Goal: Task Accomplishment & Management: Use online tool/utility

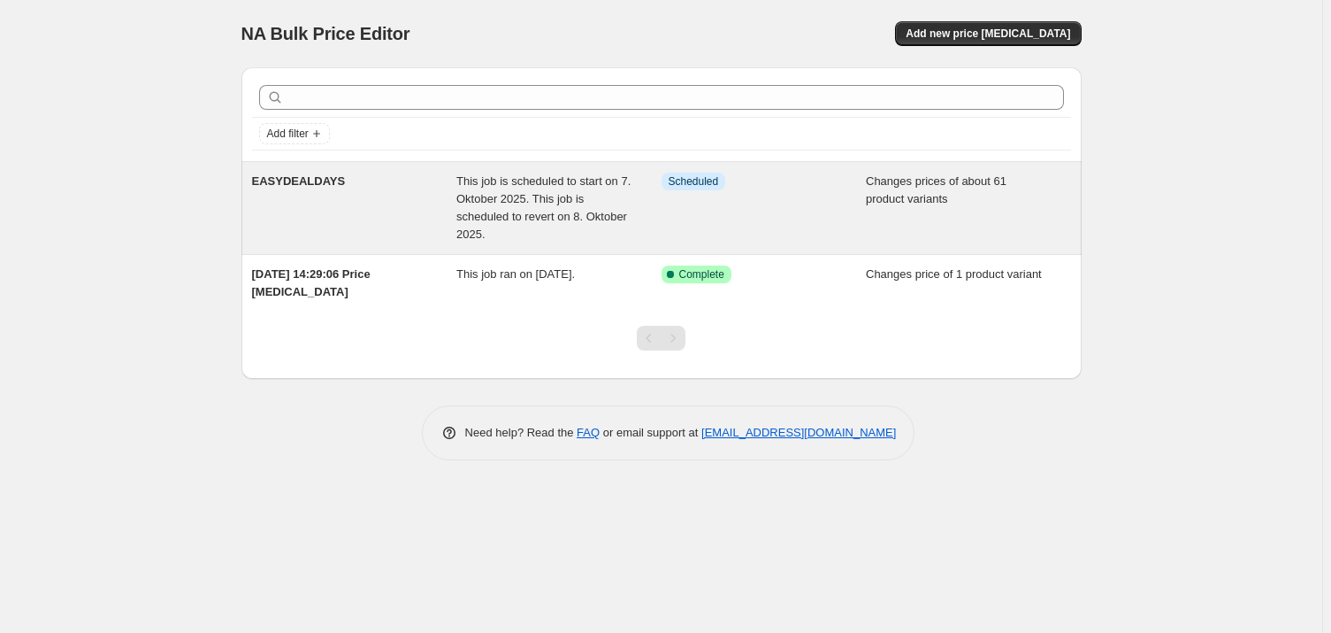
click at [341, 193] on div "EASYDEALDAYS" at bounding box center [354, 208] width 205 height 71
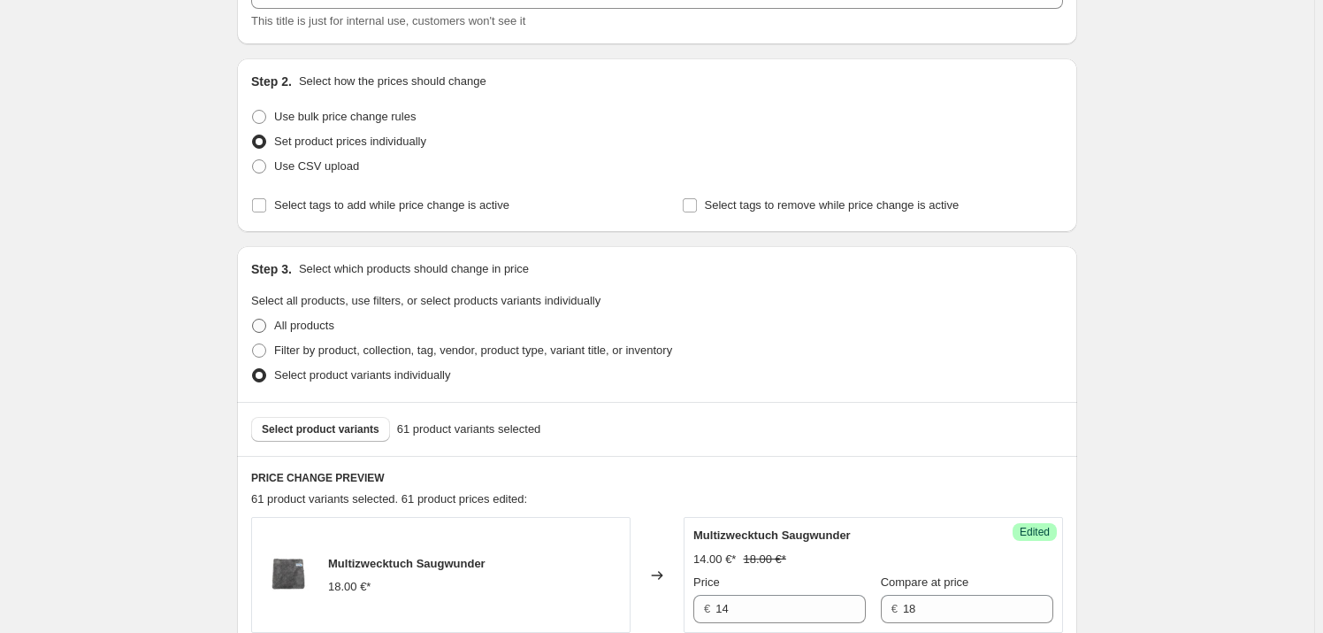
scroll to position [321, 0]
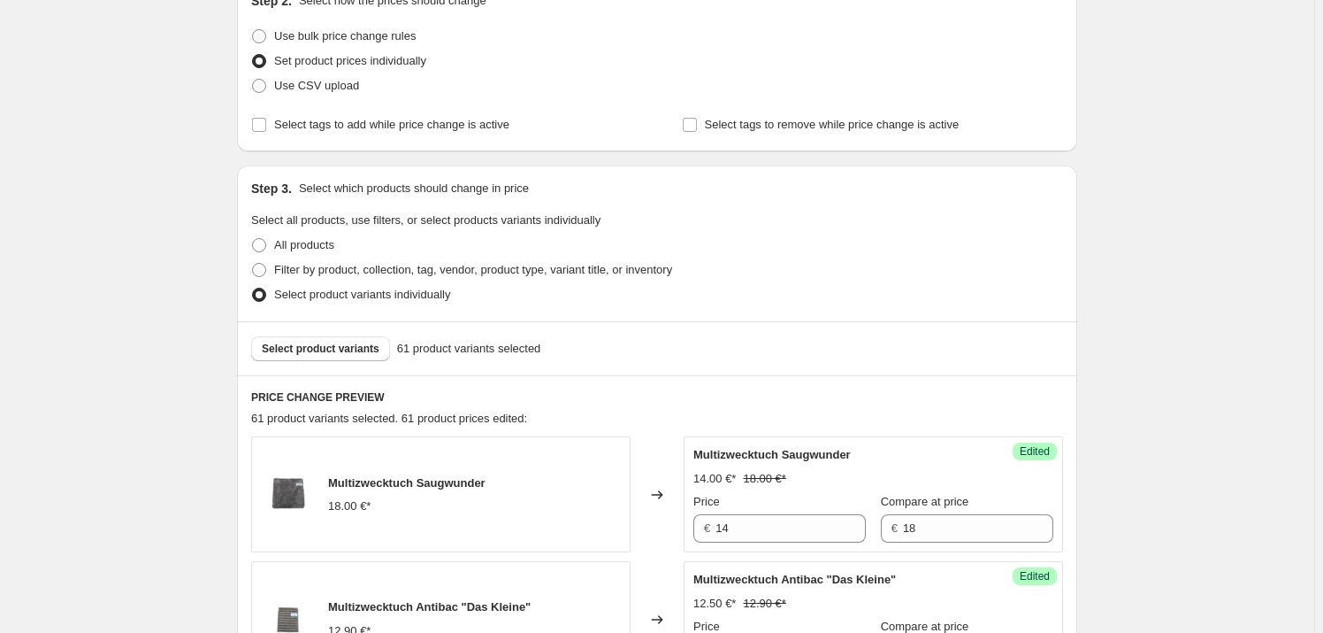
click at [338, 334] on div "Select product variants 61 product variants selected" at bounding box center [657, 348] width 840 height 54
click at [342, 349] on span "Select product variants" at bounding box center [321, 348] width 118 height 14
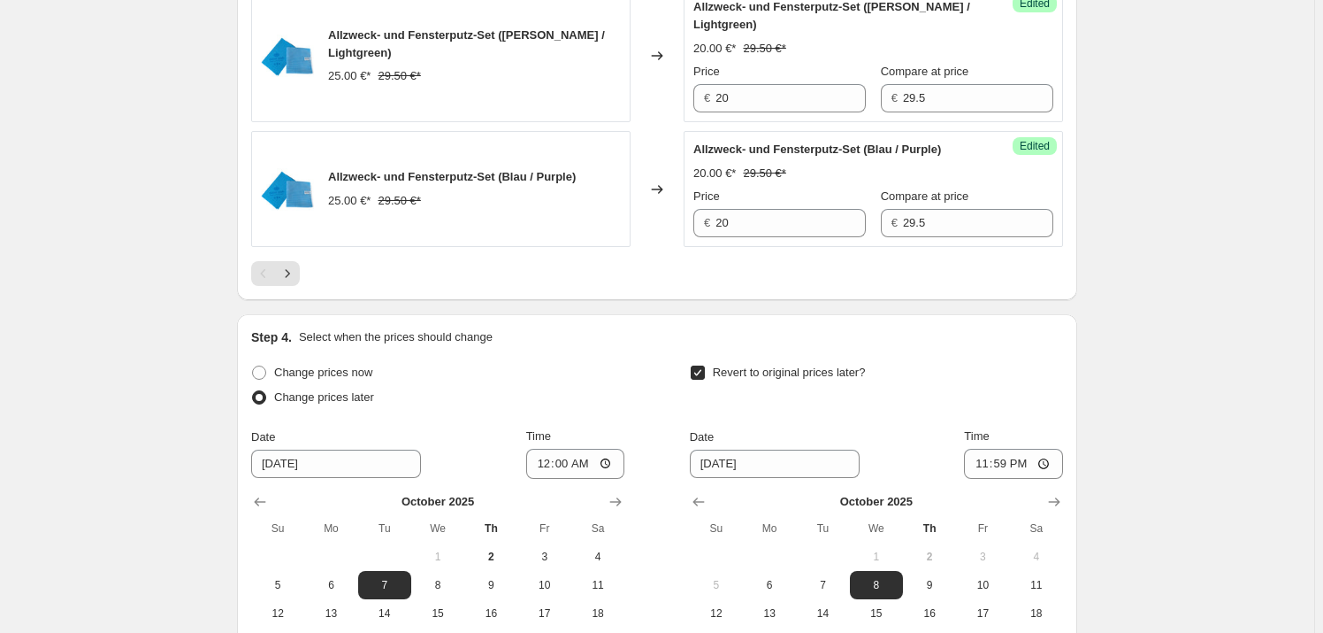
scroll to position [3034, 0]
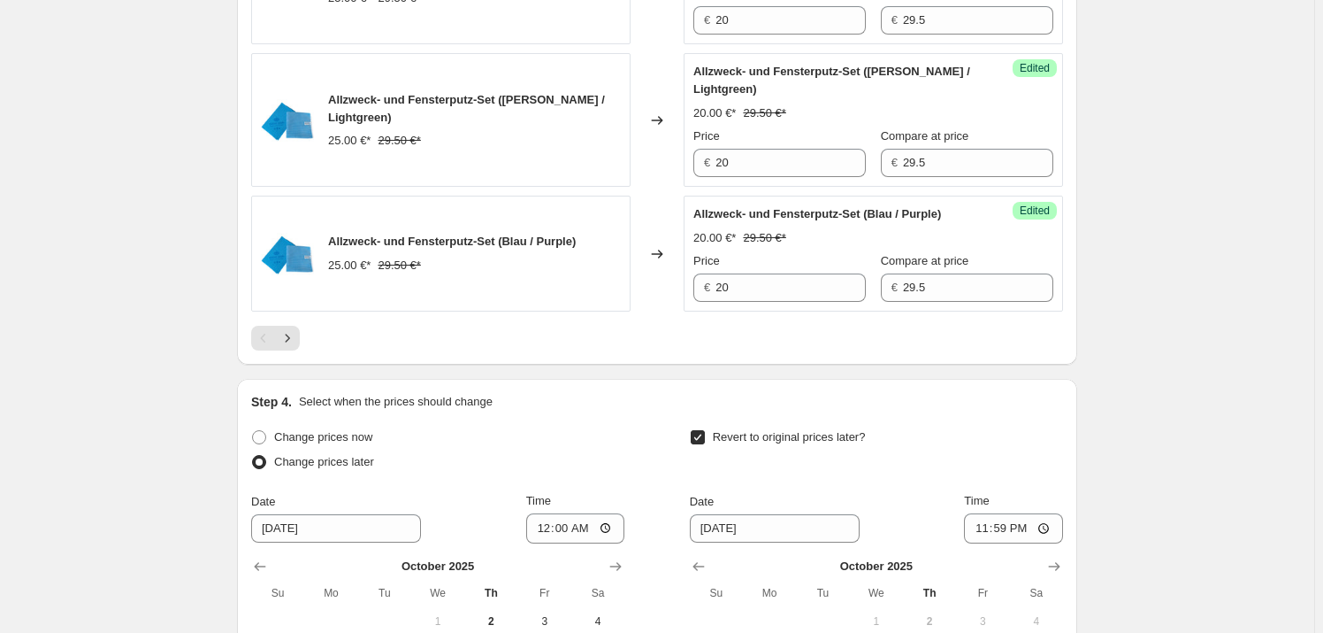
click at [305, 350] on div at bounding box center [657, 338] width 812 height 25
click at [296, 347] on icon "Next" at bounding box center [288, 338] width 18 height 18
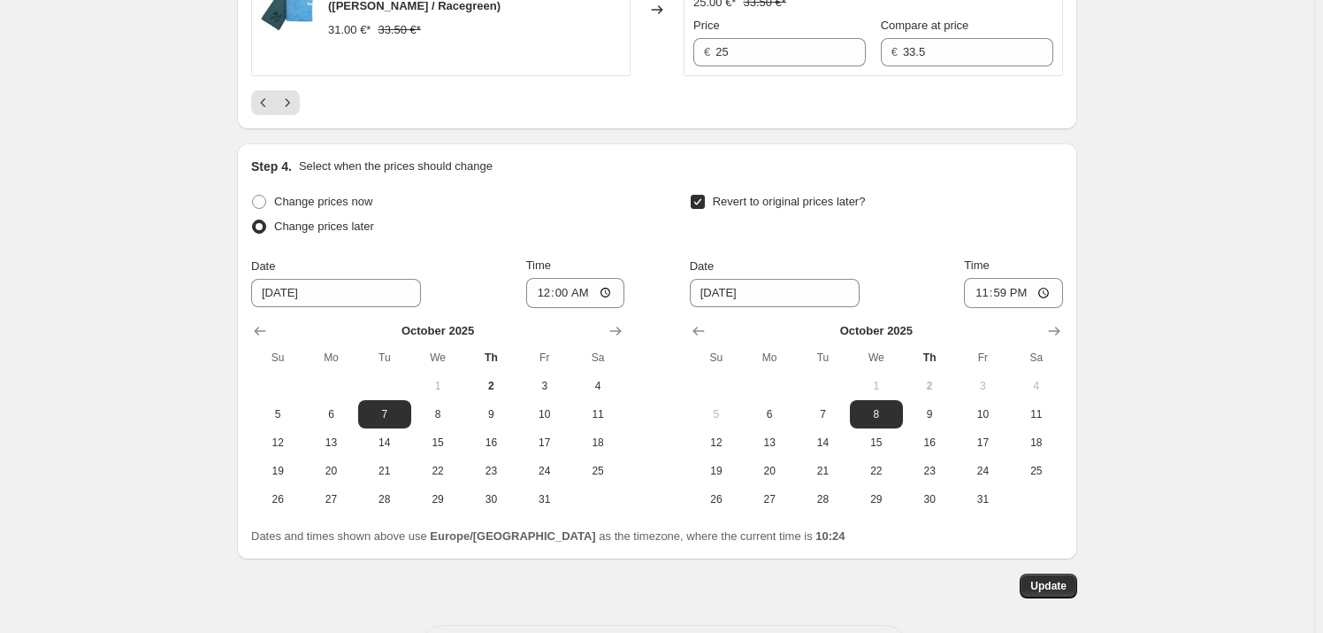
scroll to position [3220, 0]
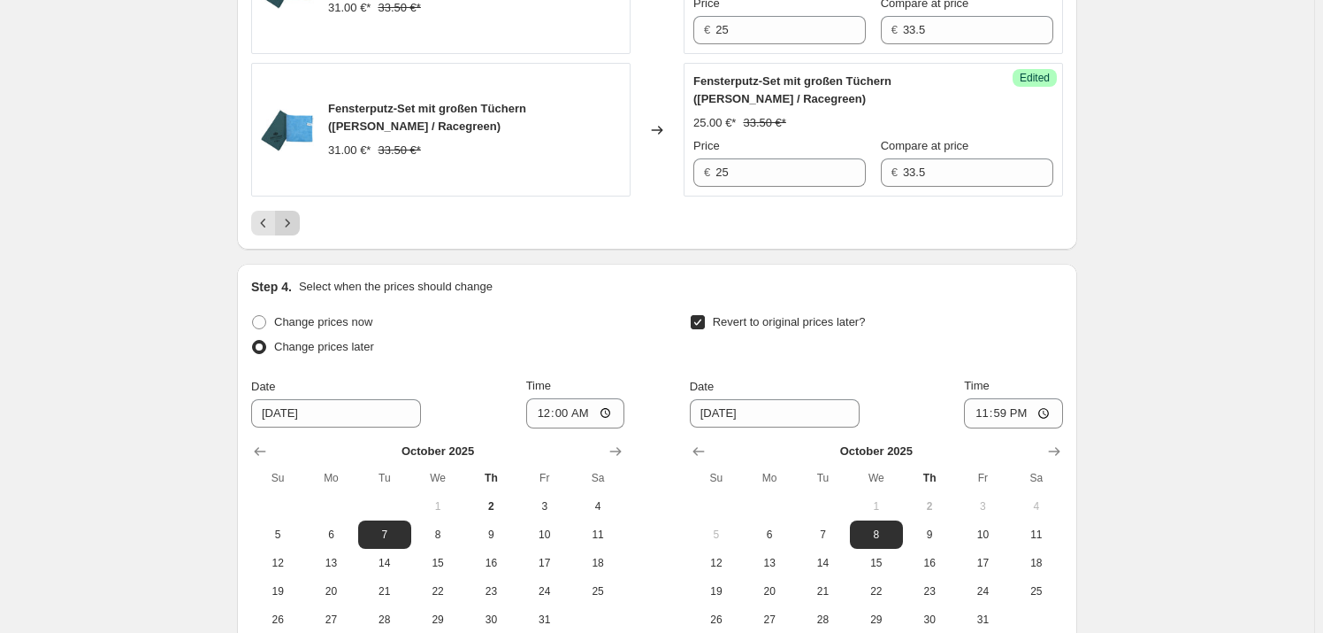
click at [296, 232] on icon "Next" at bounding box center [288, 223] width 18 height 18
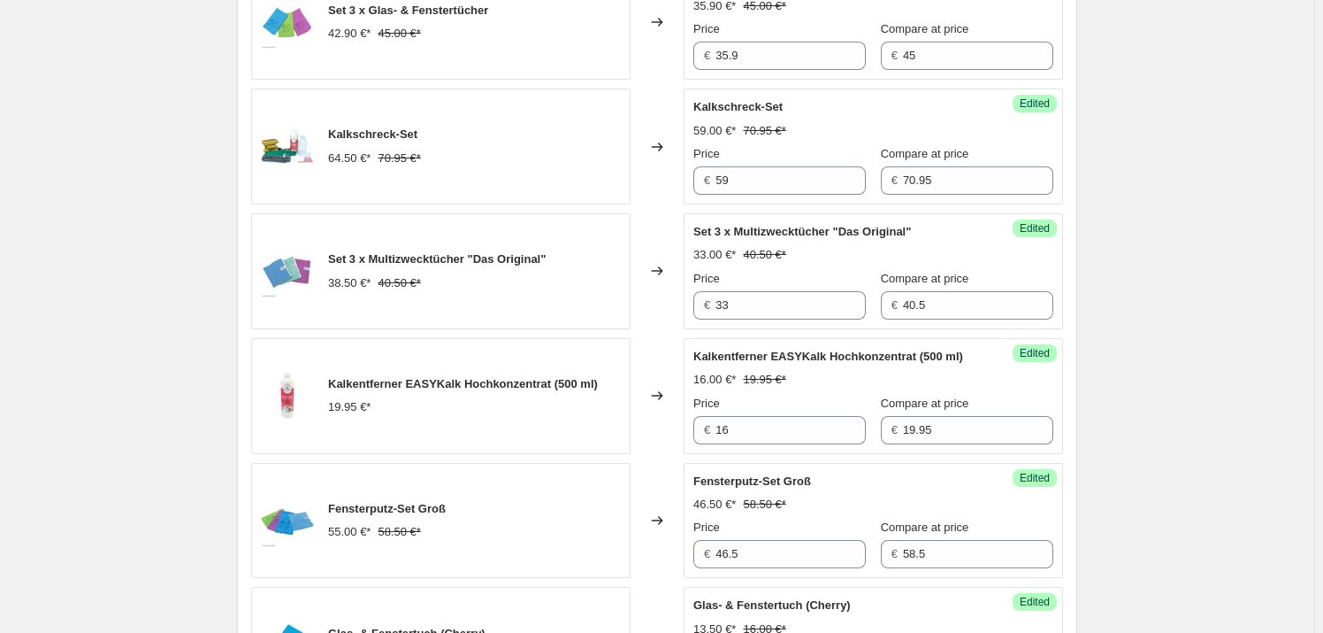
scroll to position [1210, 0]
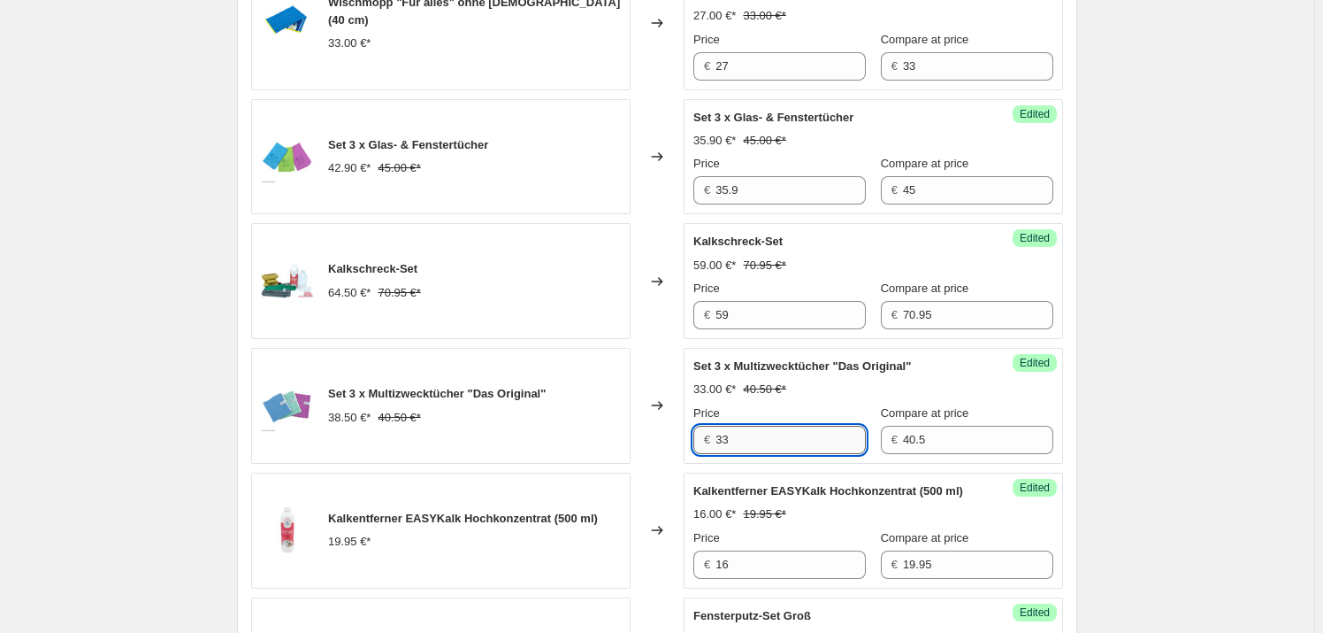
click at [796, 426] on input "33" at bounding box center [791, 440] width 150 height 28
type input "31"
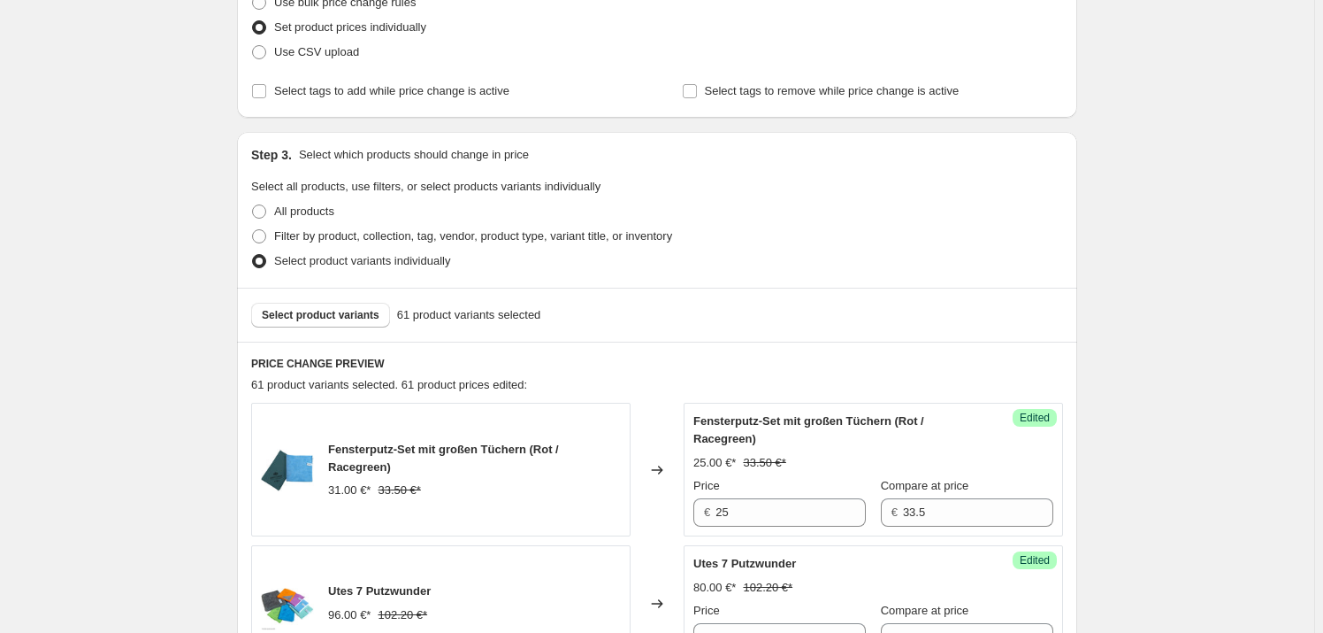
scroll to position [165, 0]
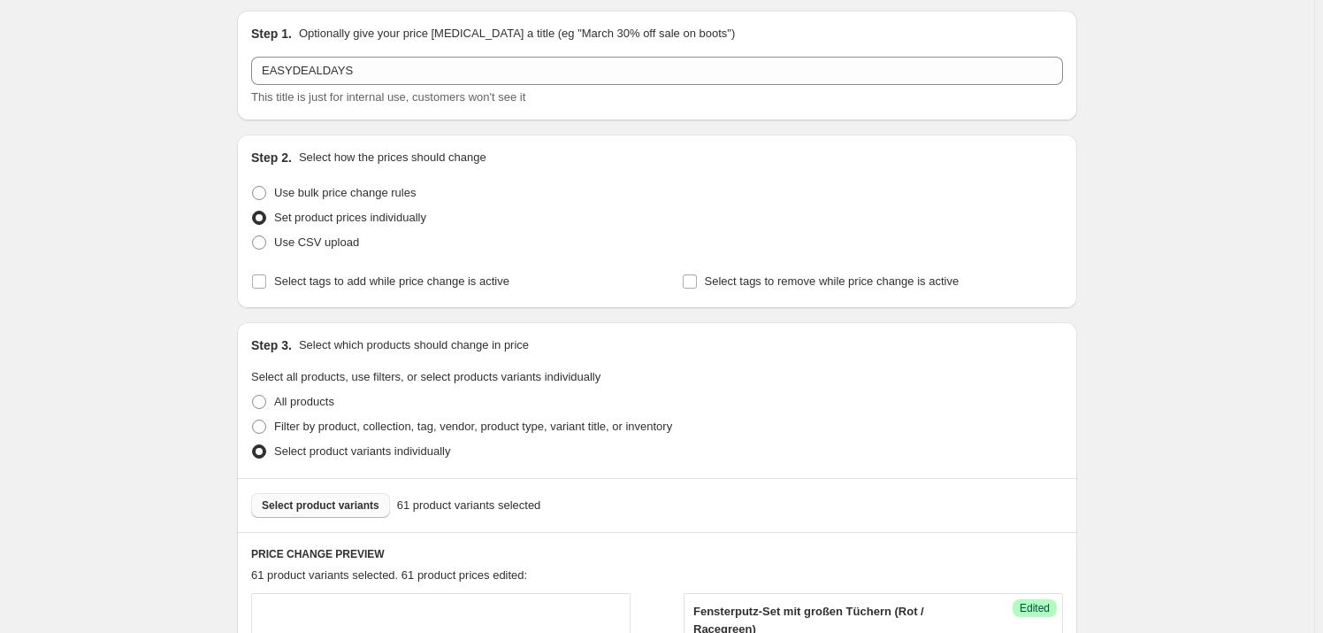
click at [350, 504] on span "Select product variants" at bounding box center [321, 505] width 118 height 14
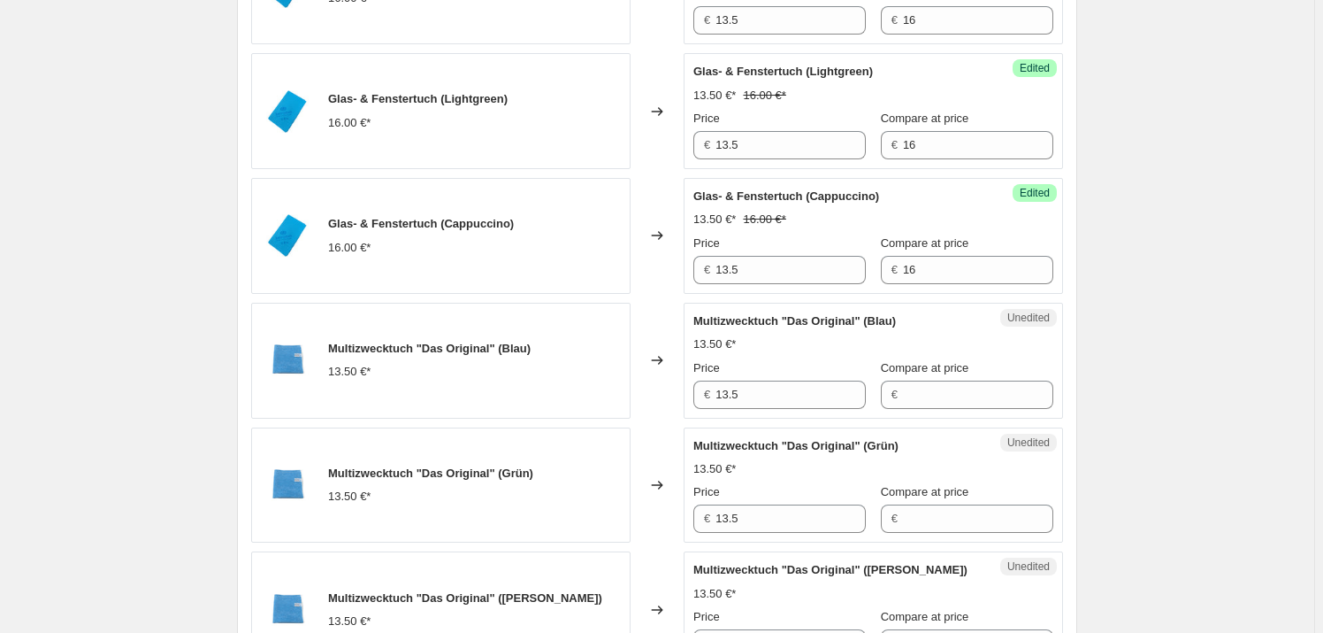
scroll to position [1291, 0]
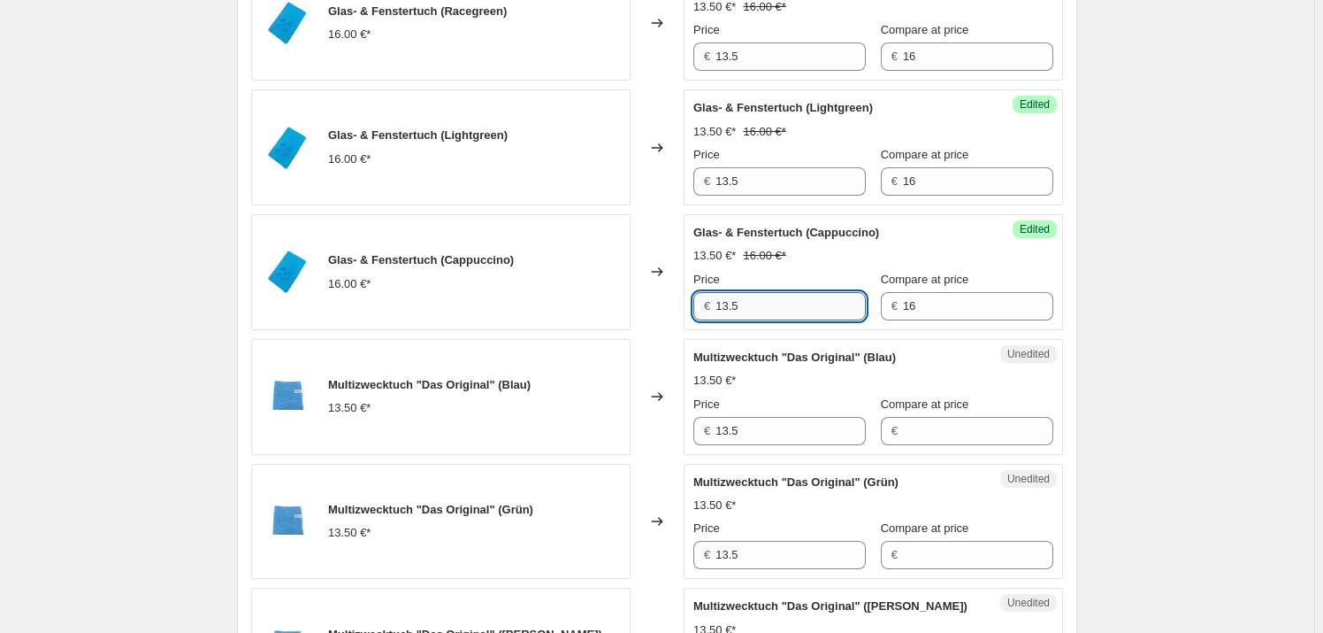
click at [783, 305] on input "13.5" at bounding box center [791, 306] width 150 height 28
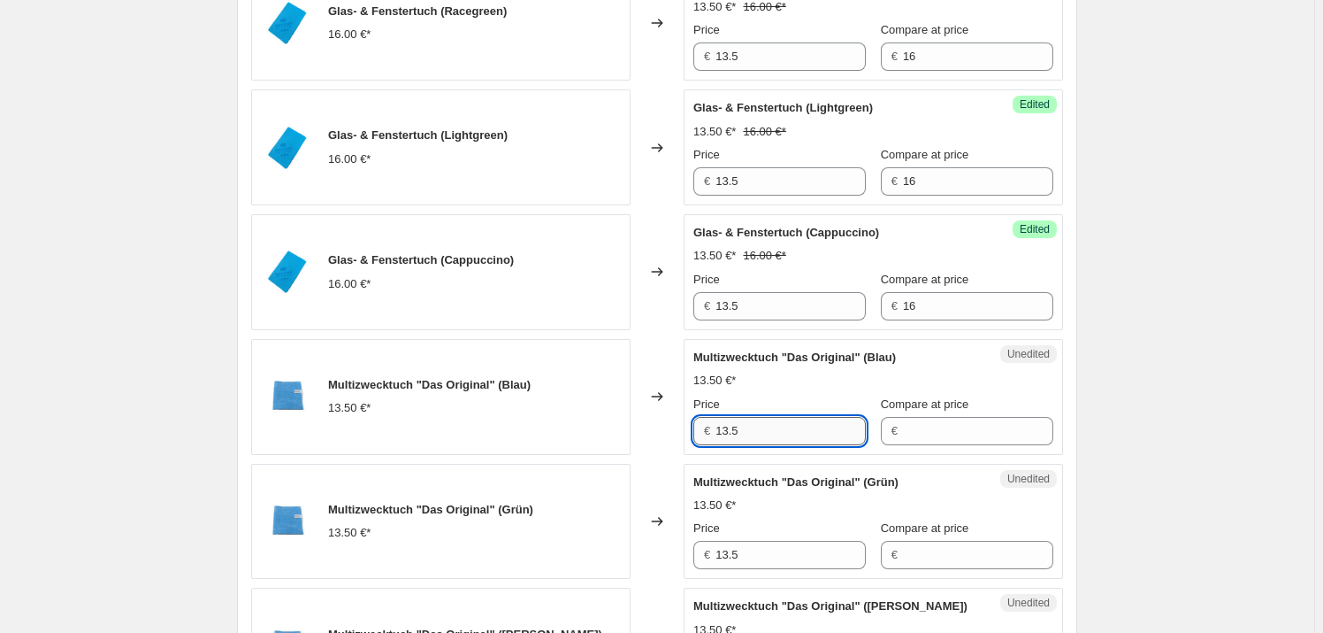
click at [802, 433] on input "13.5" at bounding box center [791, 431] width 150 height 28
click at [970, 431] on input "Compare at price" at bounding box center [978, 431] width 150 height 28
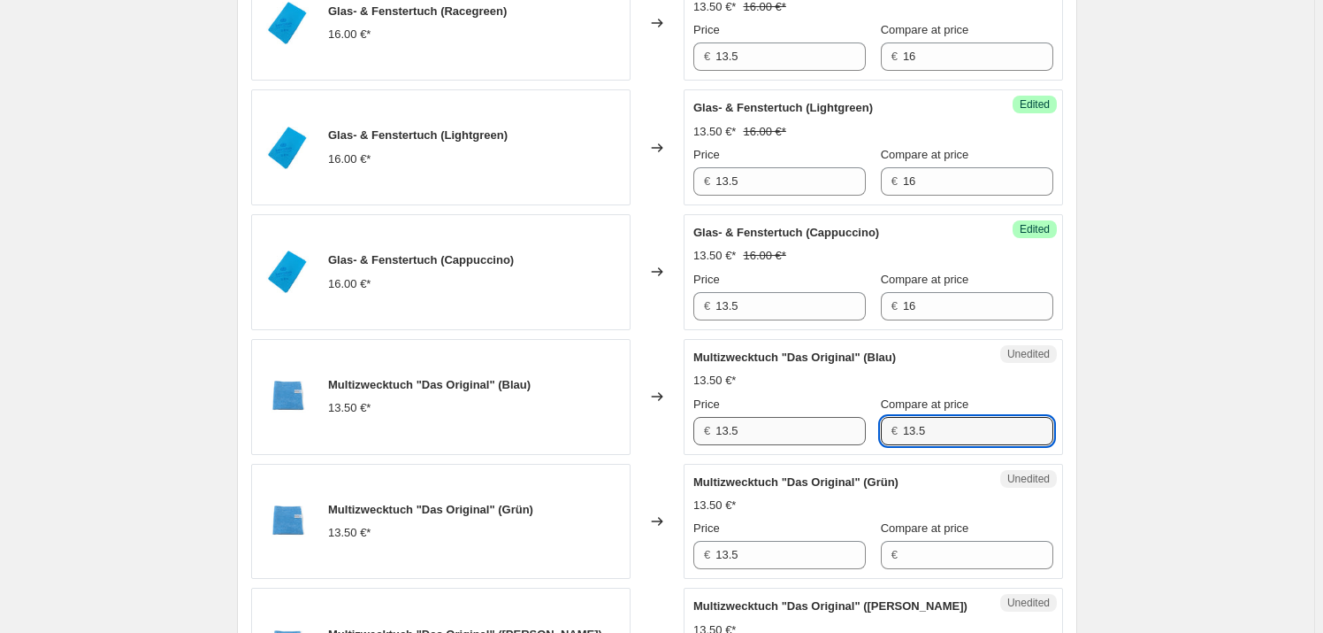
type input "13.5"
click at [754, 432] on input "13.5" at bounding box center [791, 431] width 150 height 28
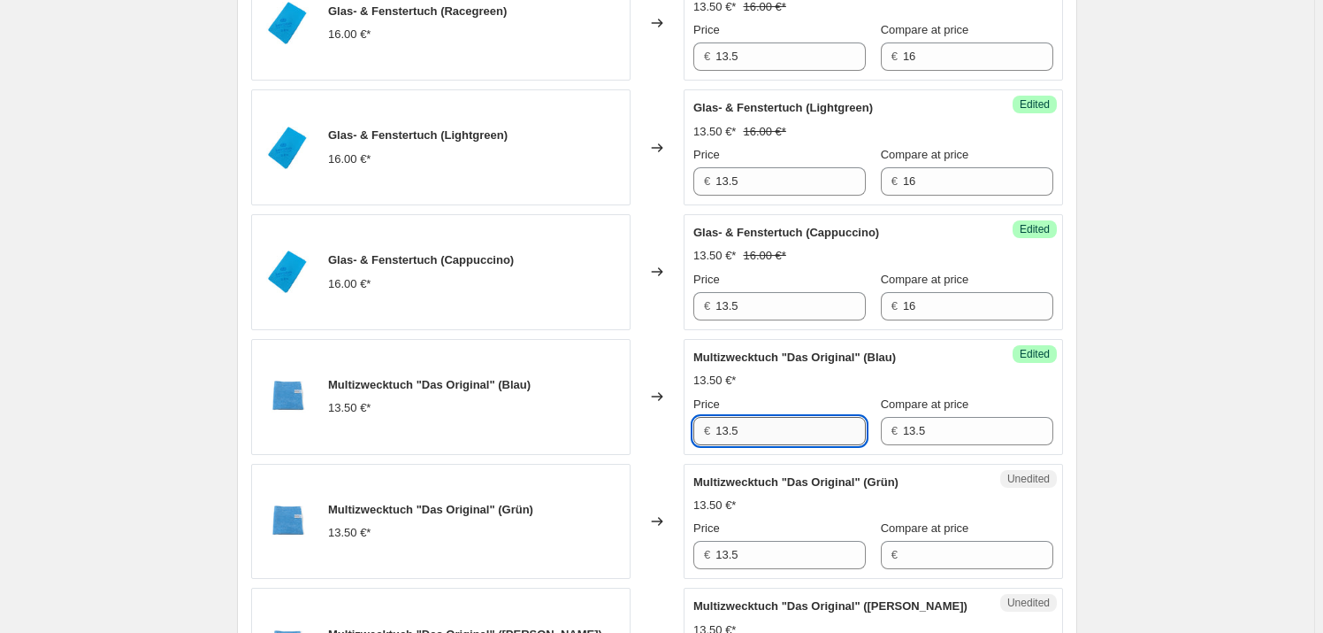
click at [754, 432] on input "13.5" at bounding box center [791, 431] width 150 height 28
type input "11"
click at [834, 464] on div "Unedited Multizwecktuch "Das Original" (Grün) 13.50 €* Price € 13.5 Compare at …" at bounding box center [874, 522] width 380 height 116
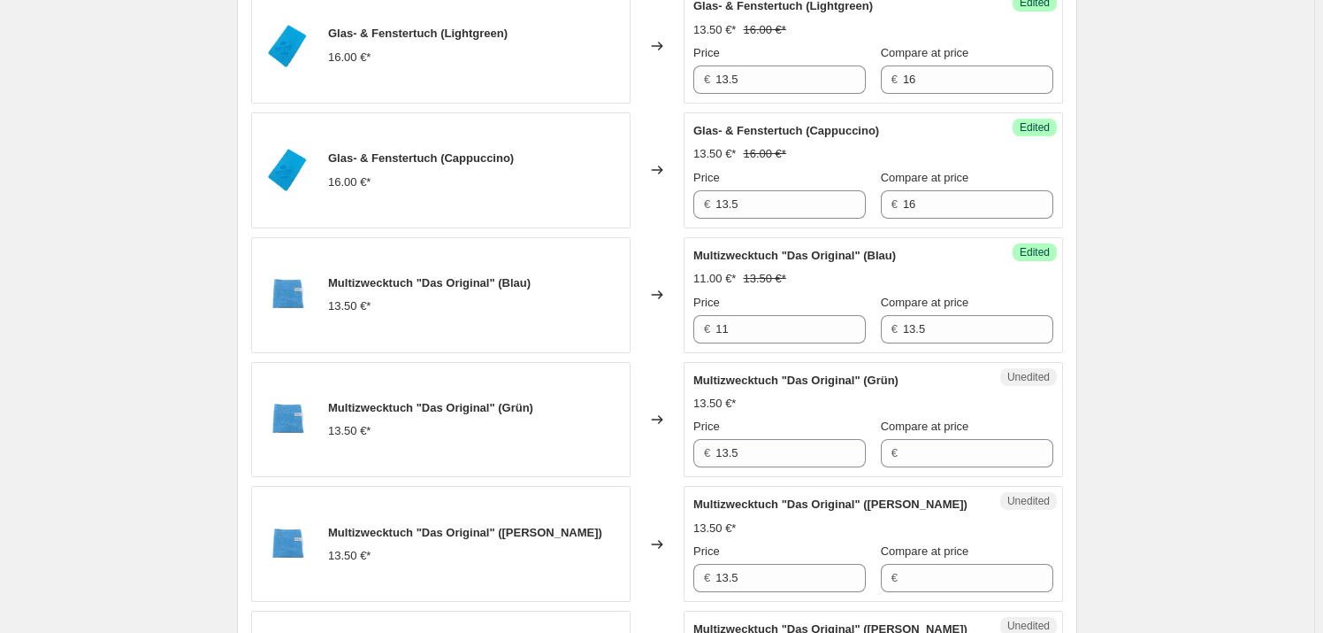
scroll to position [1451, 0]
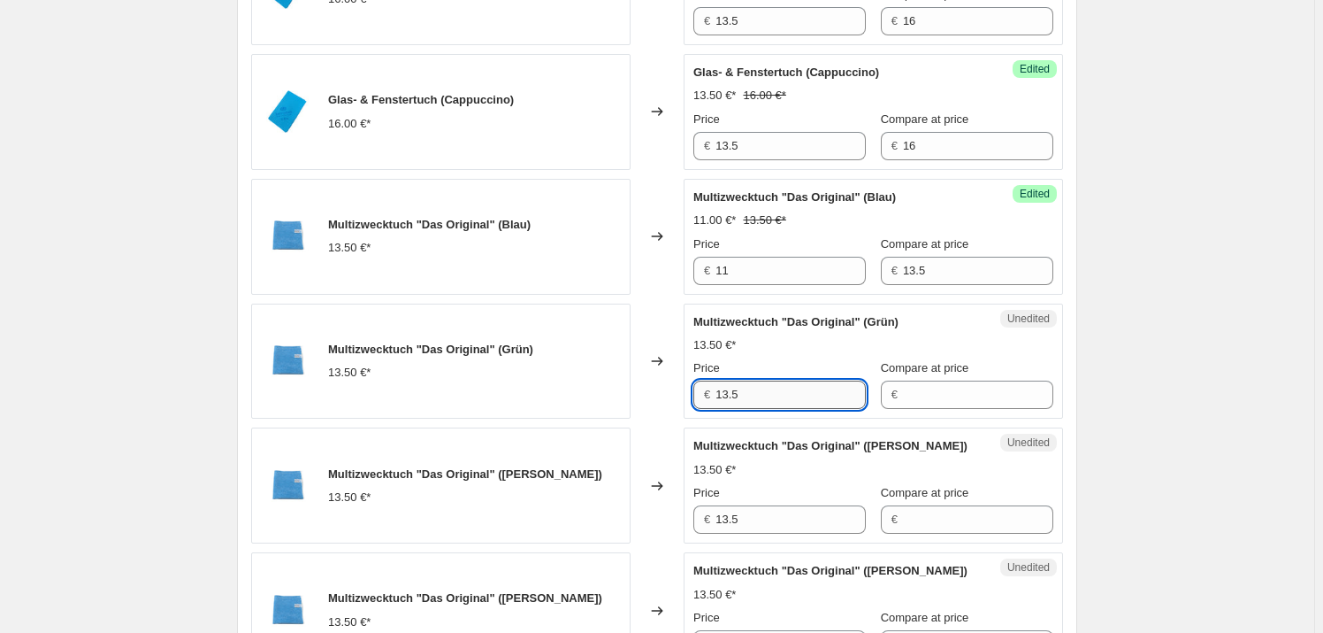
click at [750, 396] on input "13.5" at bounding box center [791, 394] width 150 height 28
type input "11"
click at [986, 394] on input "Compare at price" at bounding box center [978, 394] width 150 height 28
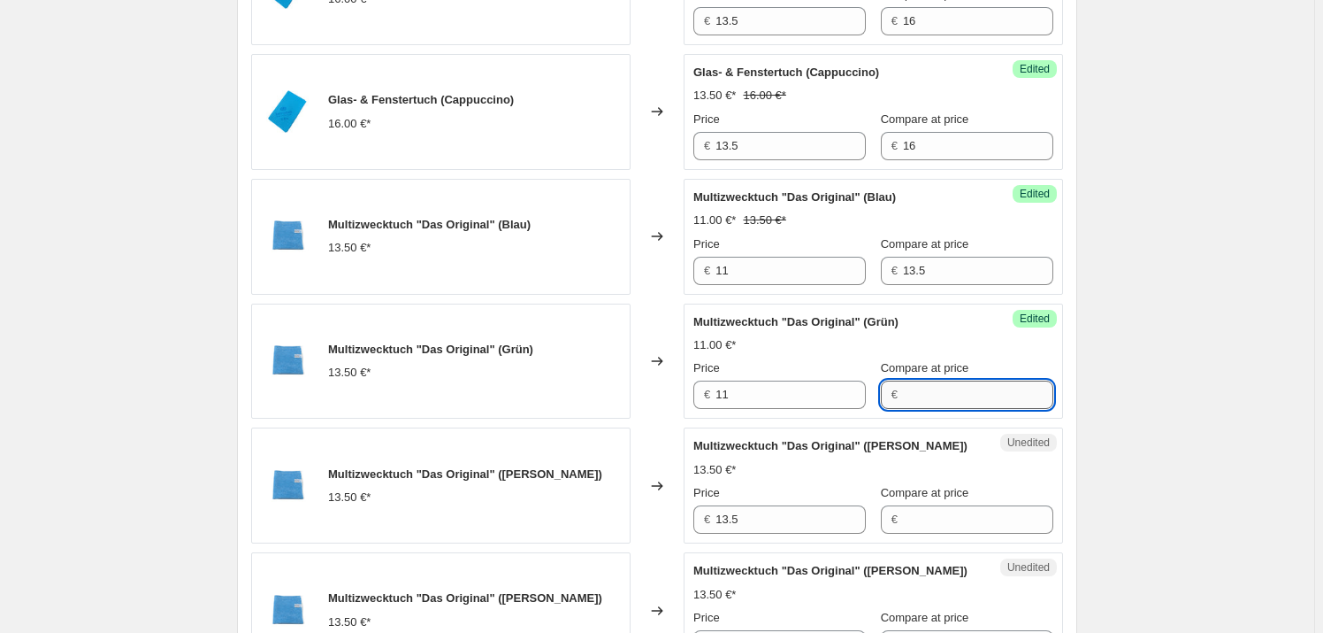
click at [986, 394] on input "Compare at price" at bounding box center [978, 394] width 150 height 28
type input "13.5"
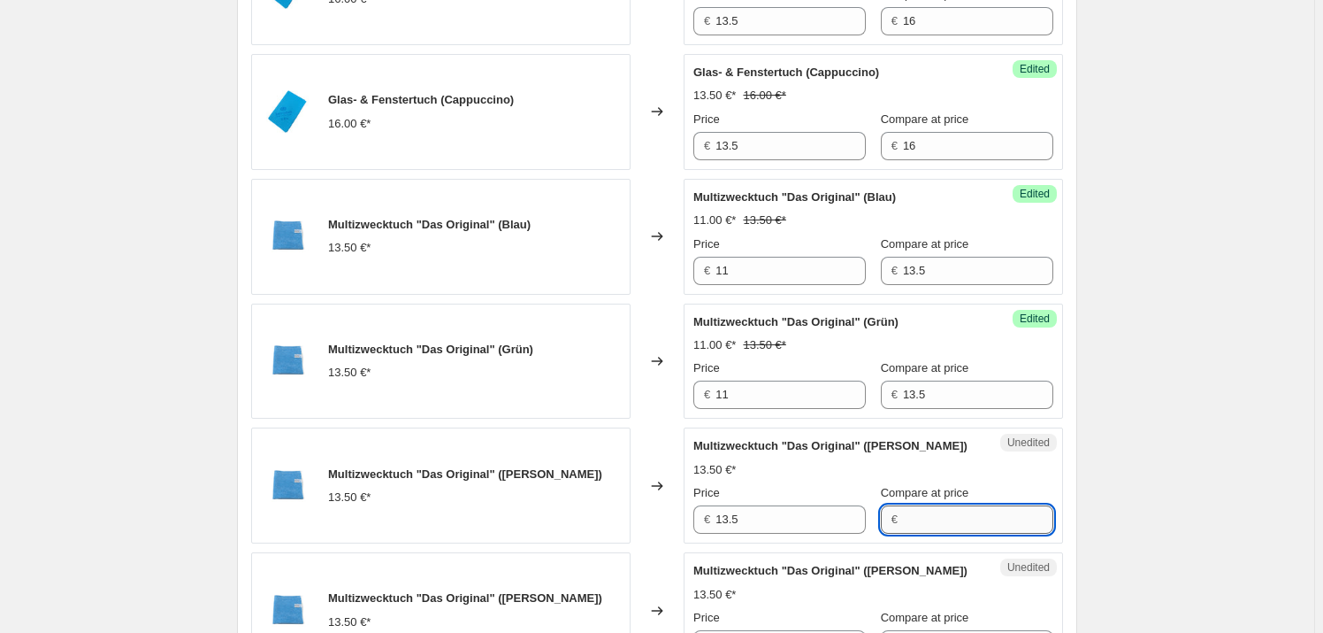
click at [938, 515] on input "Compare at price" at bounding box center [978, 519] width 150 height 28
type input "13.5"
click at [780, 505] on input "13.5" at bounding box center [791, 519] width 150 height 28
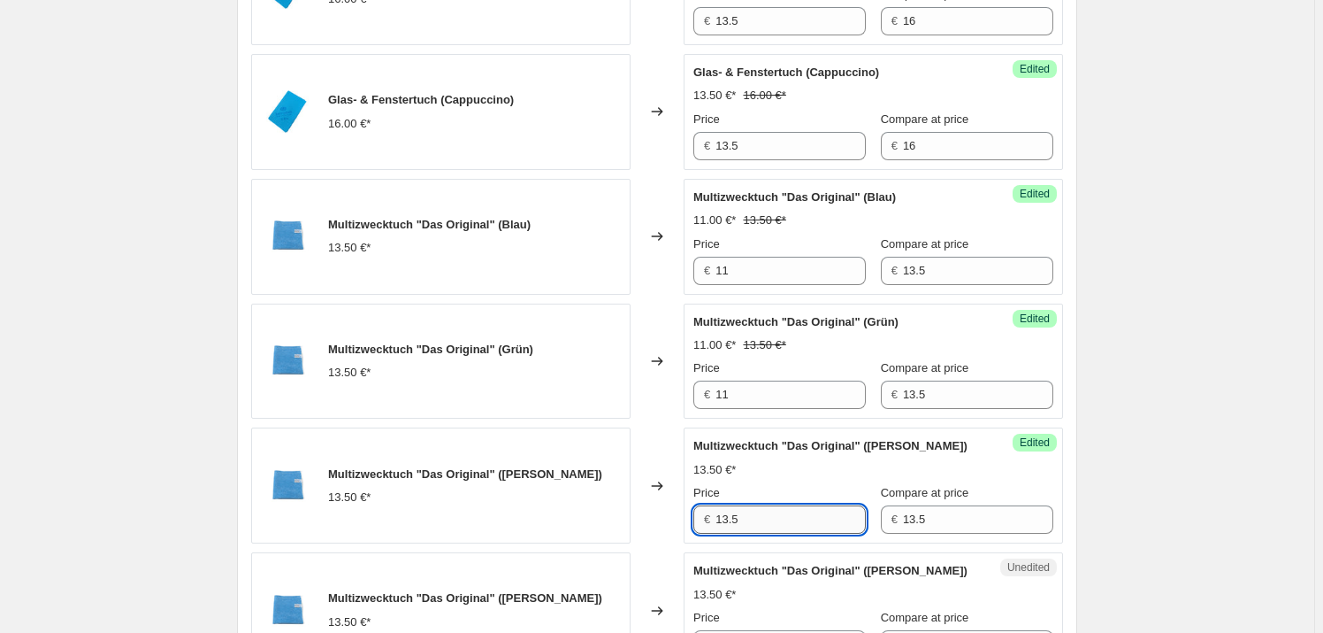
click at [780, 505] on input "13.5" at bounding box center [791, 519] width 150 height 28
type input "11"
click at [1214, 486] on div "EASYDEALDAYS. This page is ready EASYDEALDAYS Info Scheduled Copy to new job De…" at bounding box center [657, 519] width 1315 height 3940
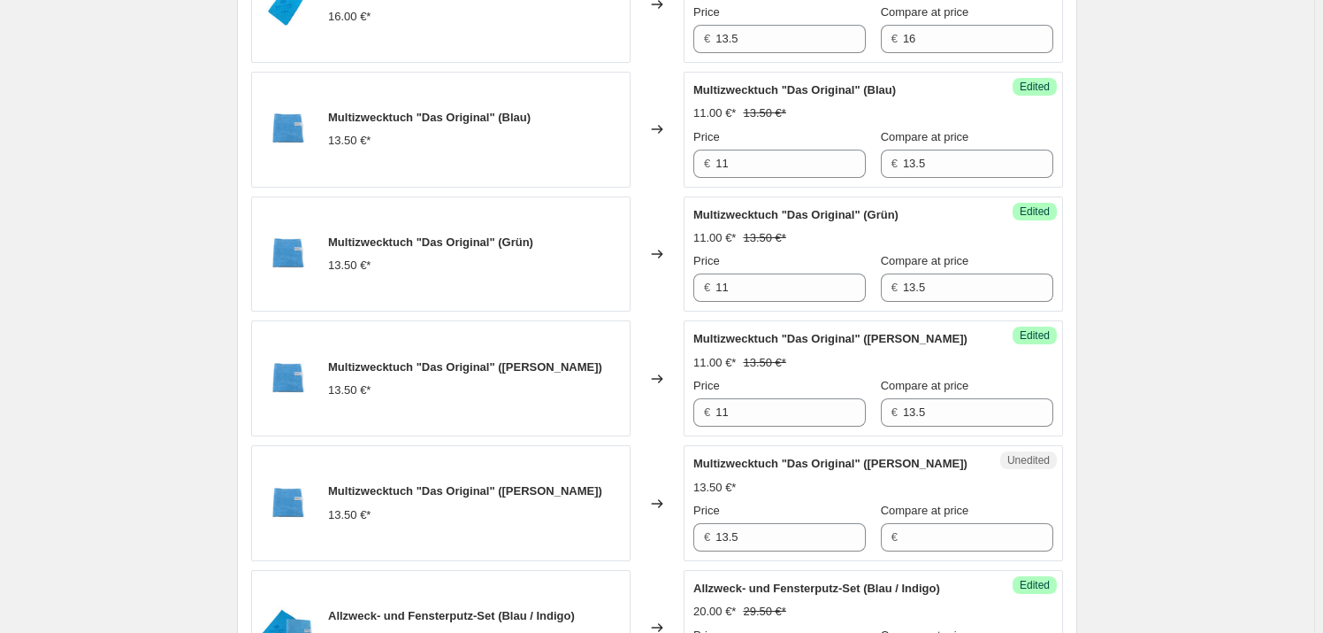
scroll to position [1692, 0]
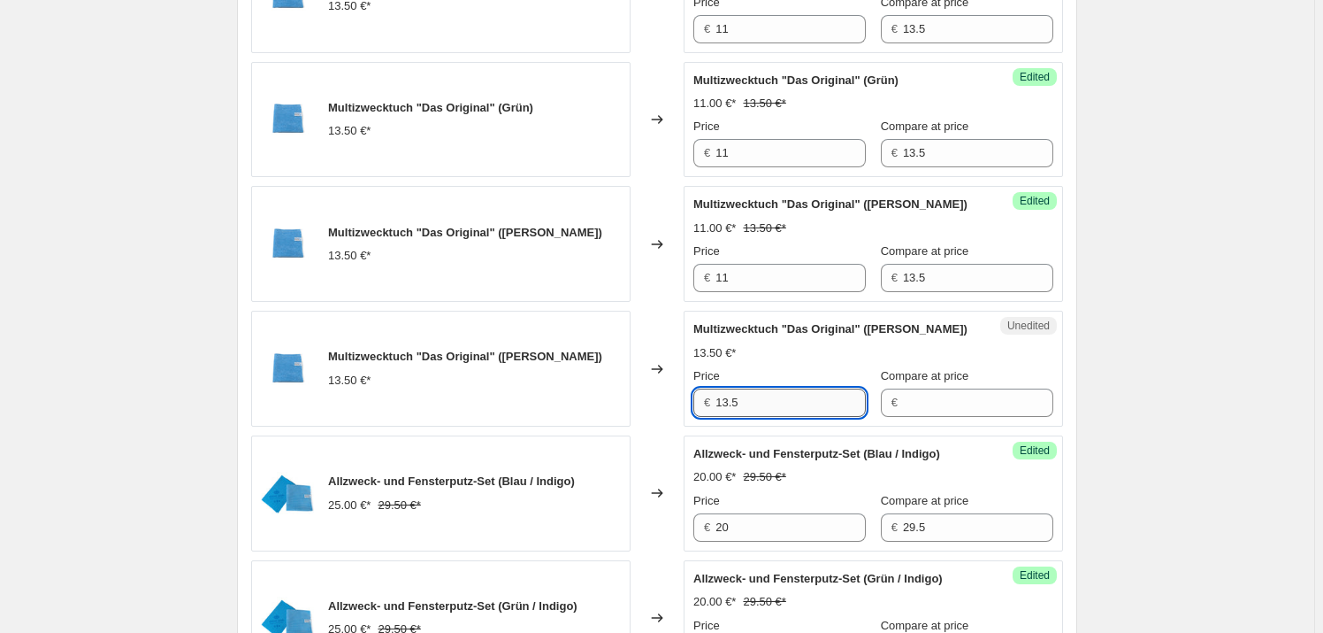
click at [801, 400] on input "13.5" at bounding box center [791, 402] width 150 height 28
type input "13.5"
click at [927, 398] on input "Compare at price" at bounding box center [978, 402] width 150 height 28
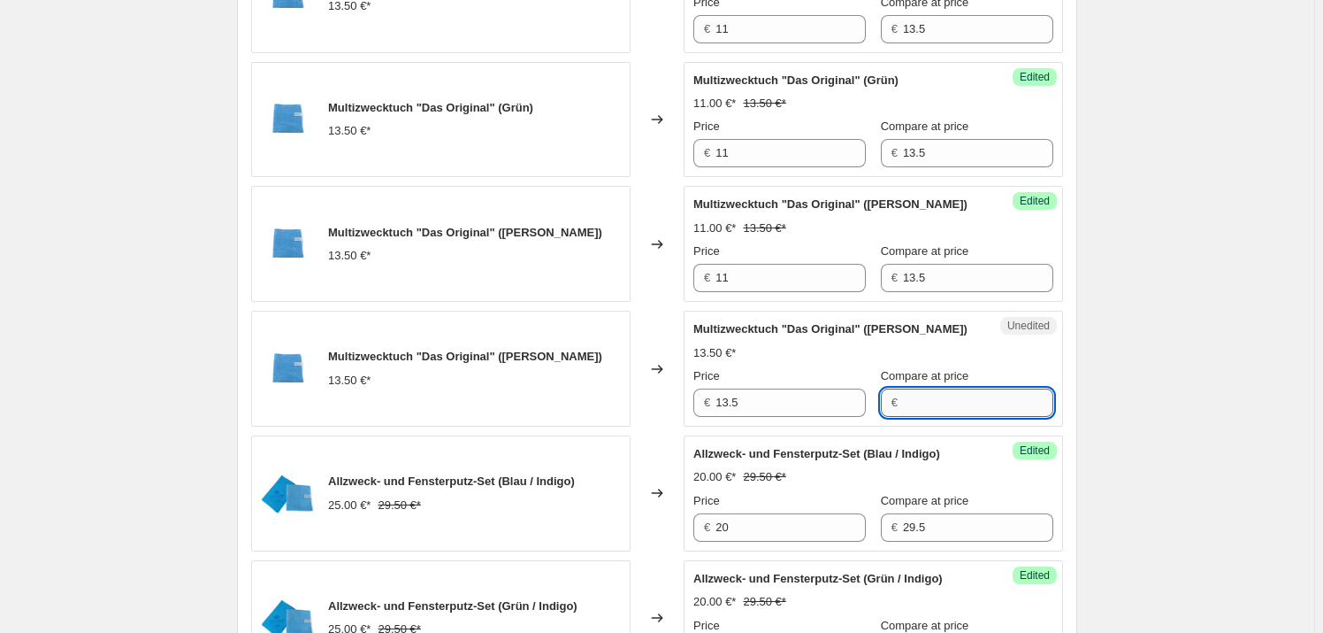
click at [927, 398] on input "Compare at price" at bounding box center [978, 402] width 150 height 28
type input "13.5"
click at [1133, 361] on div "EASYDEALDAYS. This page is ready EASYDEALDAYS Info Scheduled Copy to new job De…" at bounding box center [657, 278] width 1315 height 3940
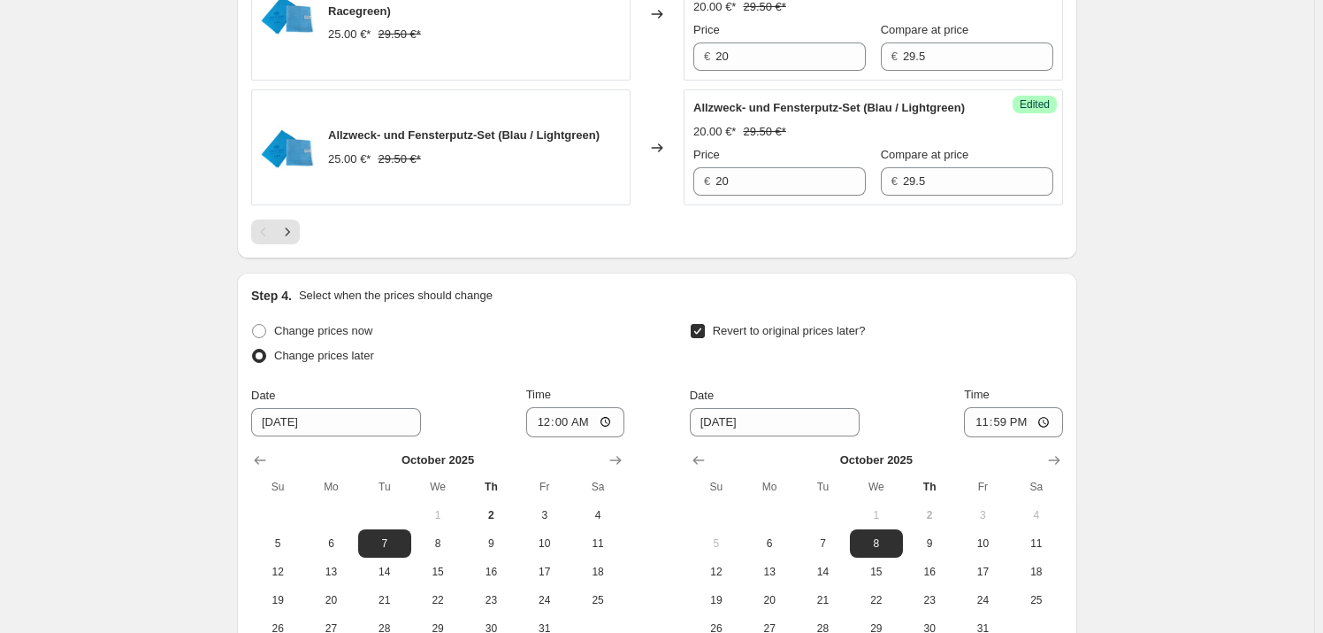
scroll to position [3141, 0]
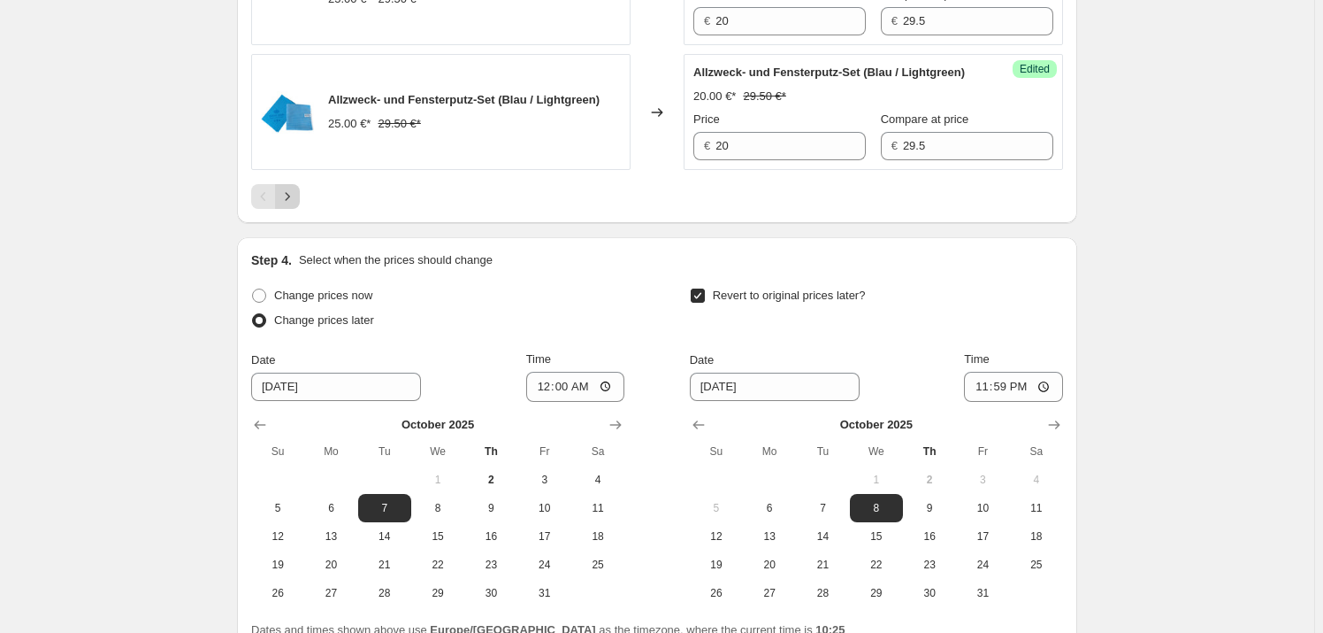
click at [300, 197] on button "Next" at bounding box center [287, 196] width 25 height 25
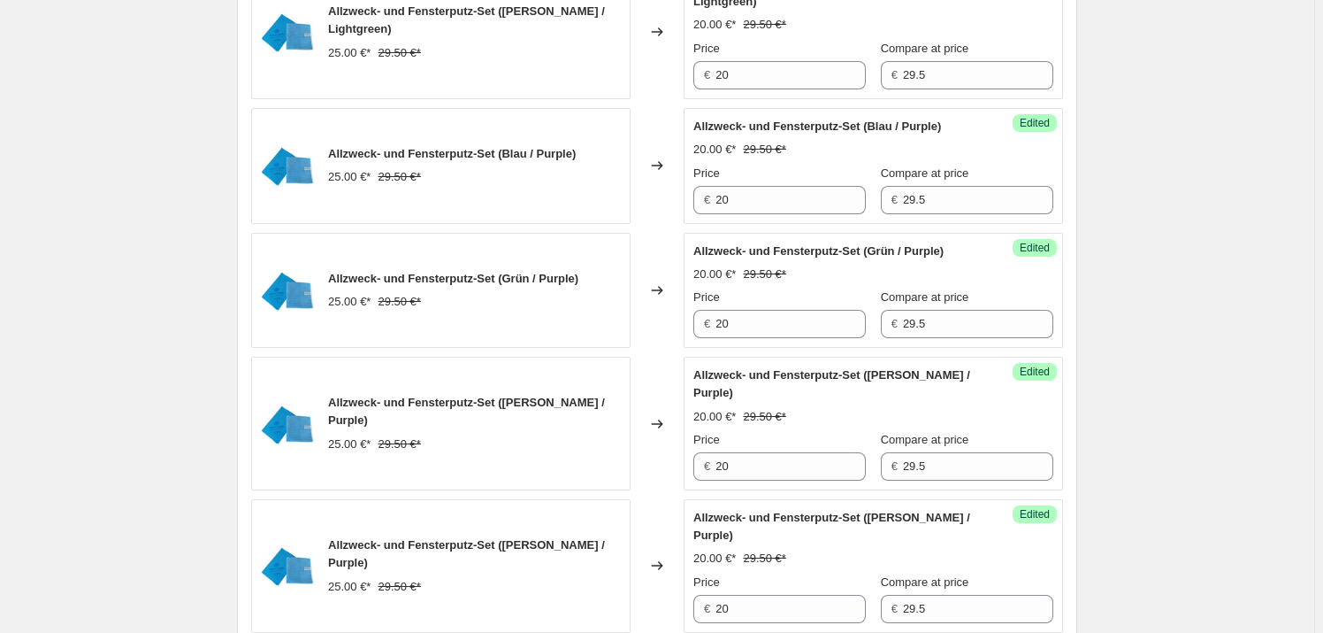
scroll to position [1049, 0]
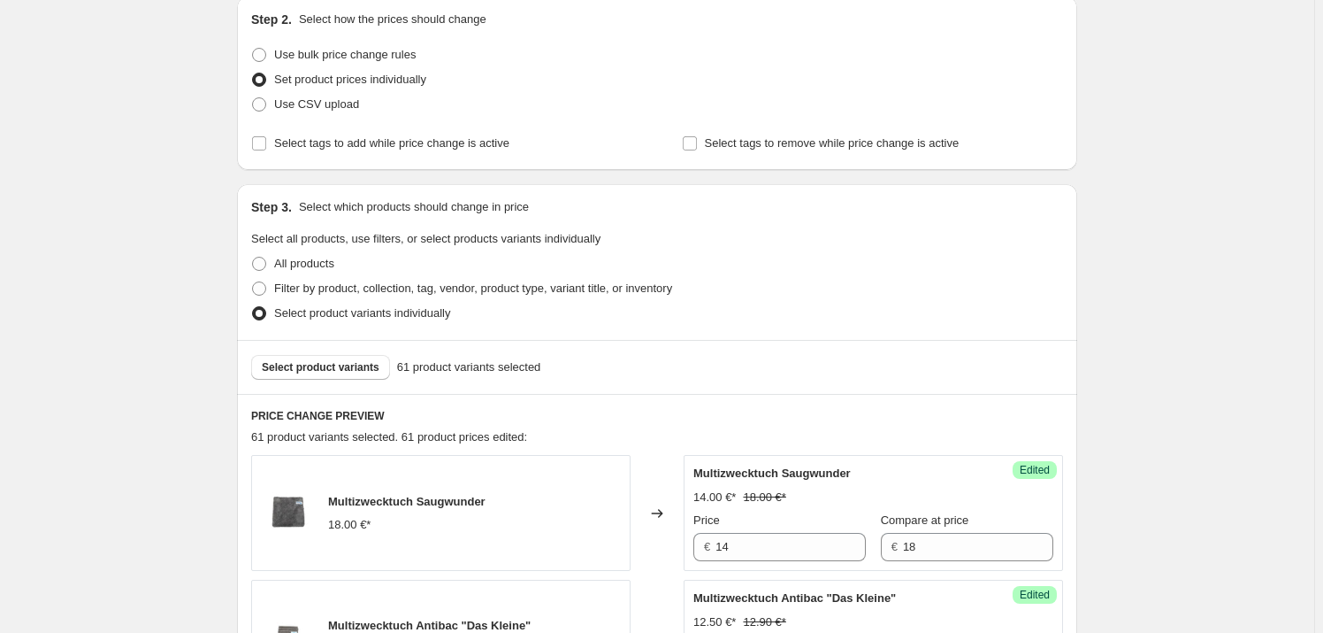
scroll to position [160, 0]
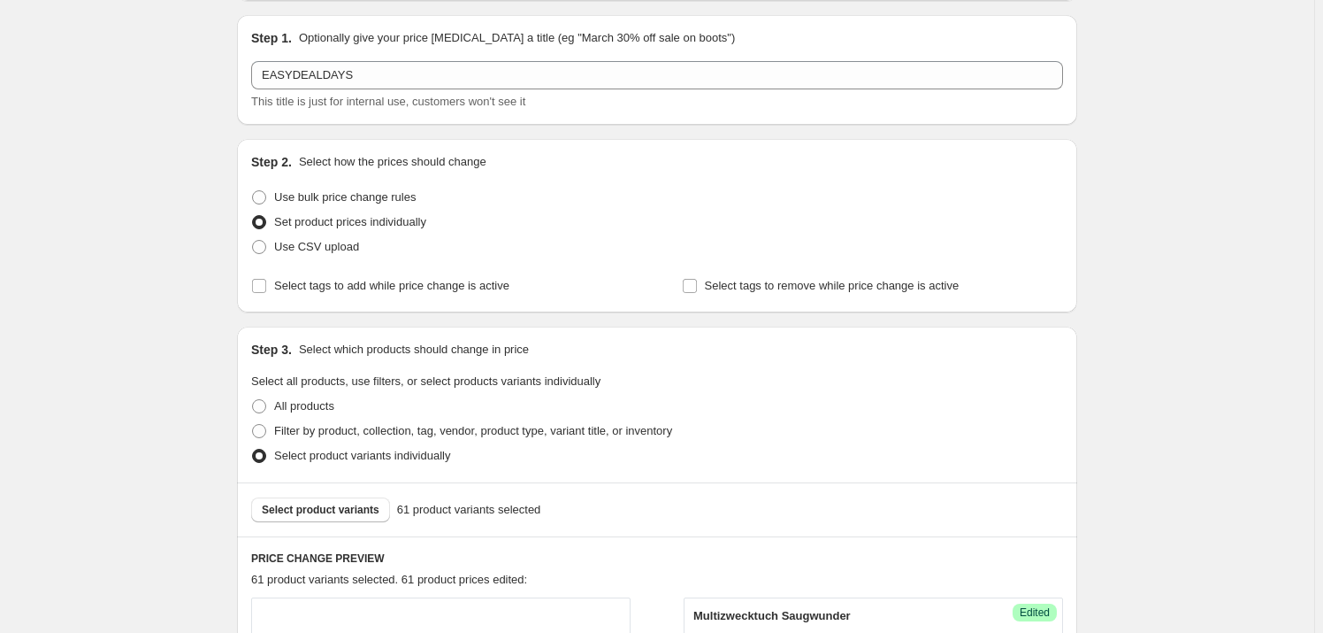
click at [299, 495] on div "Select product variants 61 product variants selected" at bounding box center [657, 509] width 840 height 54
click at [307, 503] on span "Select product variants" at bounding box center [321, 510] width 118 height 14
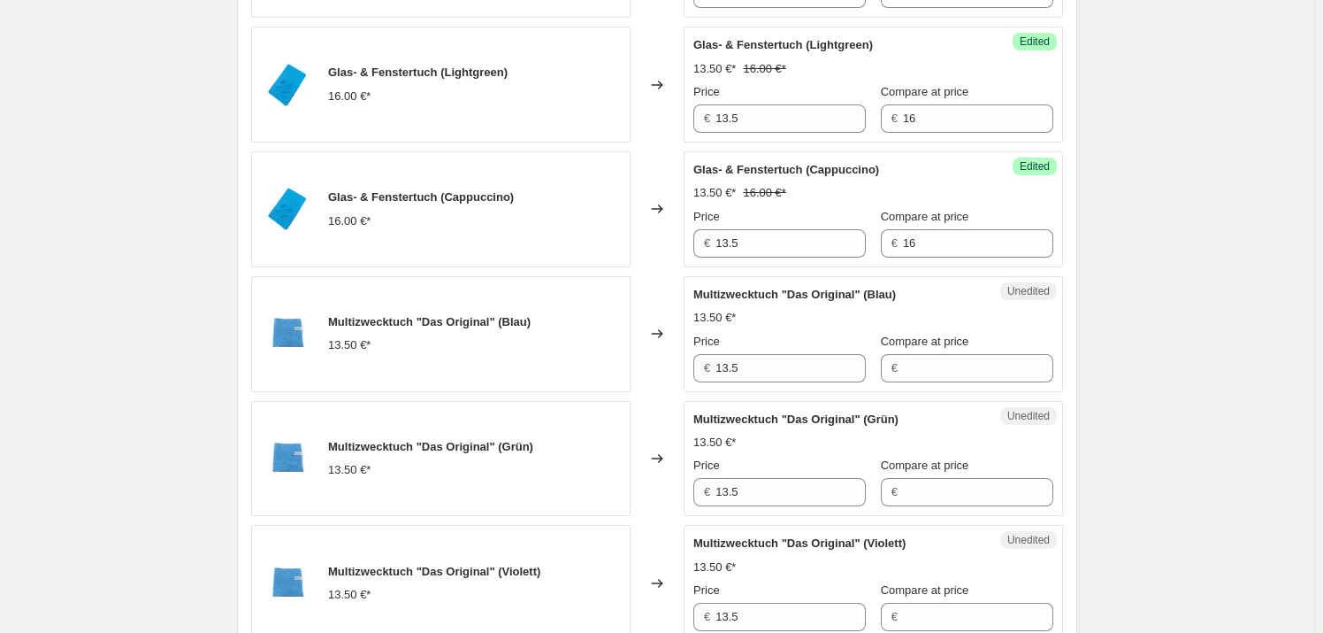
scroll to position [1447, 0]
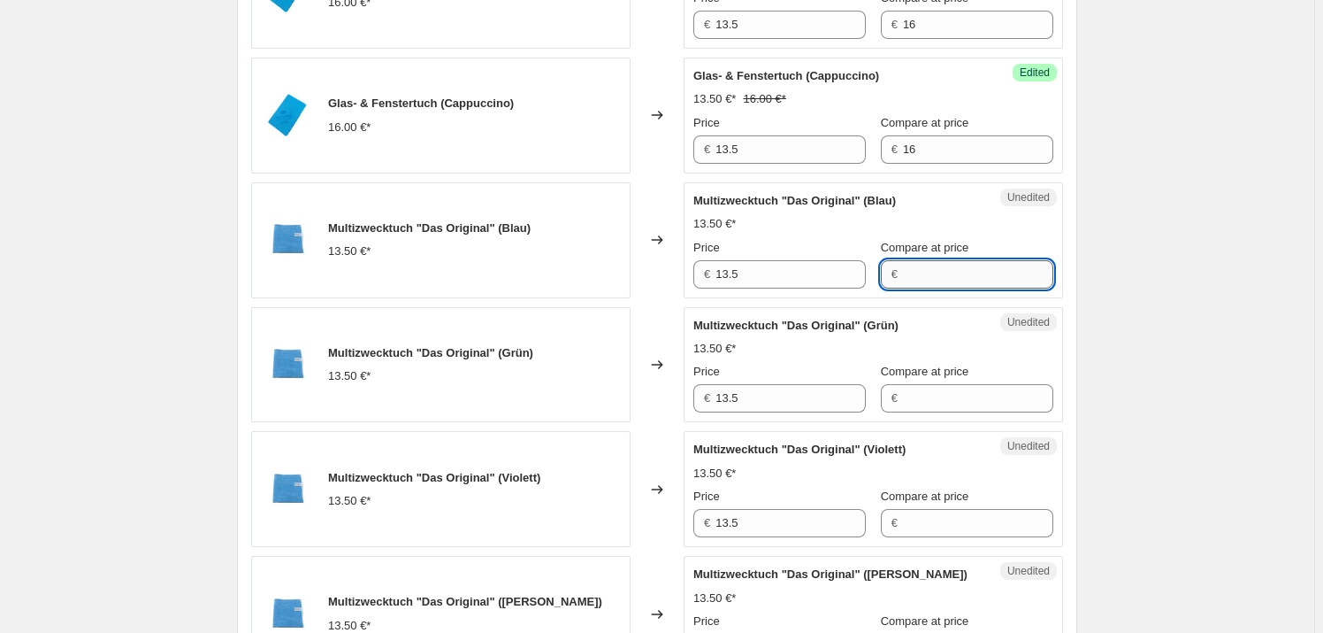
click at [936, 274] on input "Compare at price" at bounding box center [978, 274] width 150 height 28
click at [725, 277] on input "13.5" at bounding box center [791, 274] width 150 height 28
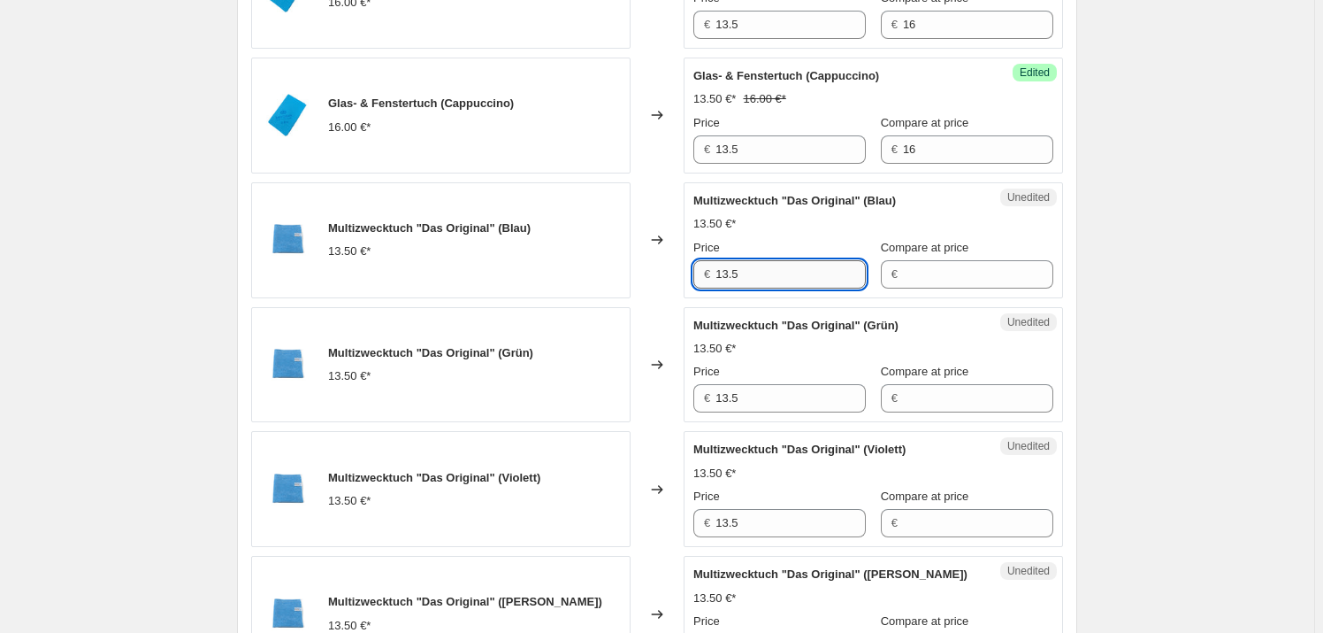
click at [725, 277] on input "13.5" at bounding box center [791, 274] width 150 height 28
click at [959, 276] on input "Compare at price" at bounding box center [978, 274] width 150 height 28
paste input "13.5"
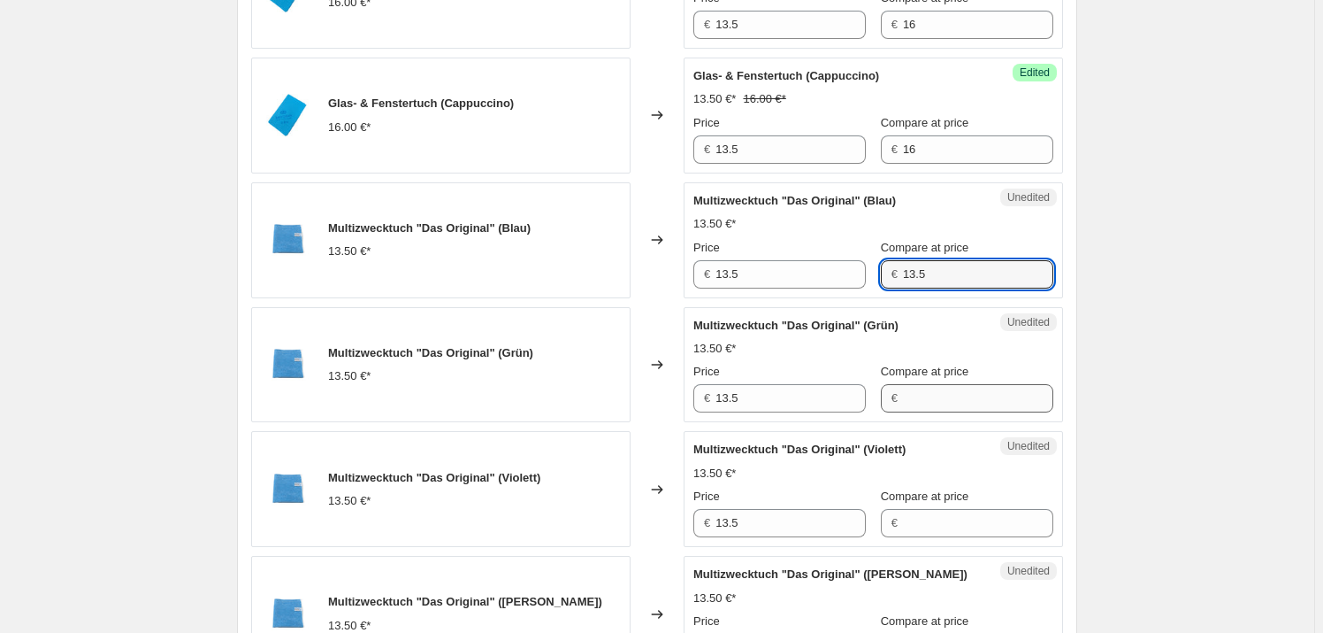
type input "13.5"
click at [932, 397] on input "Compare at price" at bounding box center [978, 398] width 150 height 28
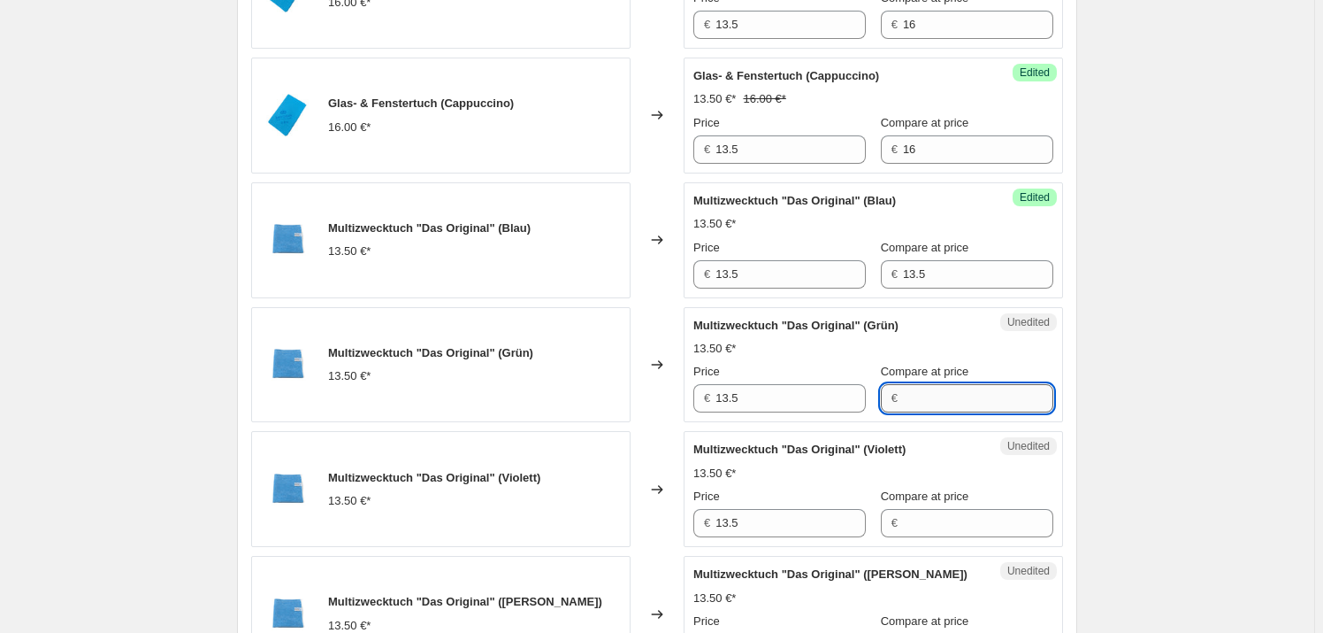
paste input "13.5"
type input "13.5"
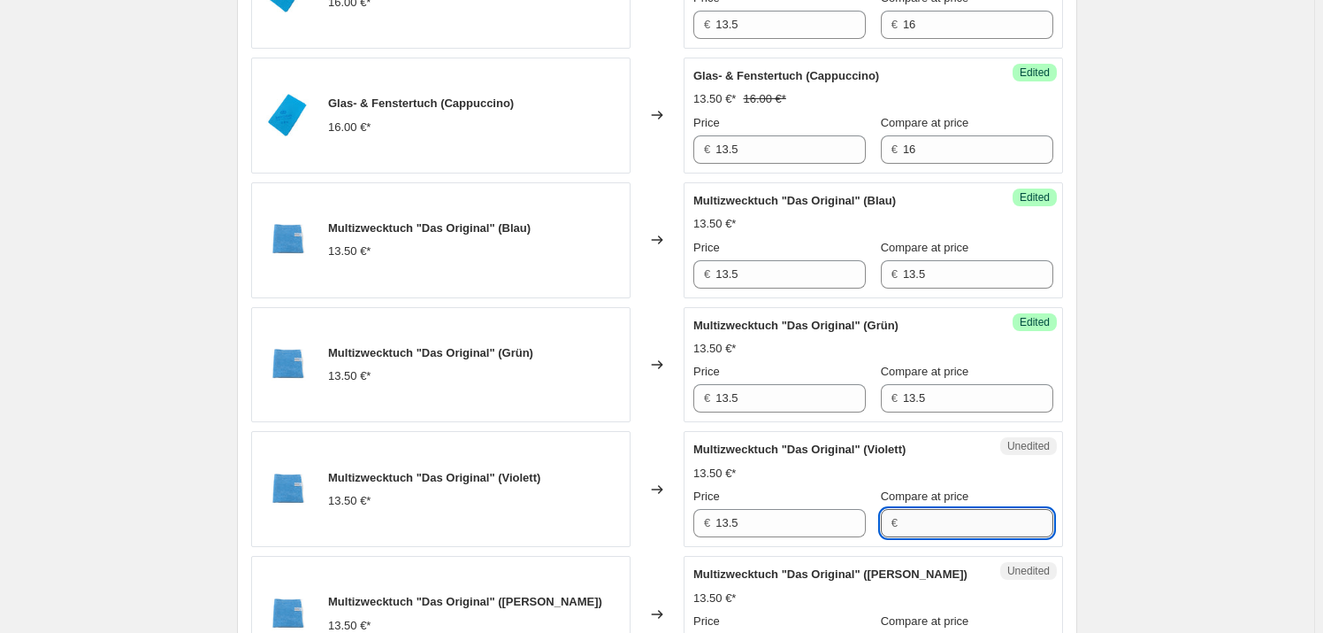
click at [954, 509] on input "Compare at price" at bounding box center [978, 523] width 150 height 28
paste input "13.5"
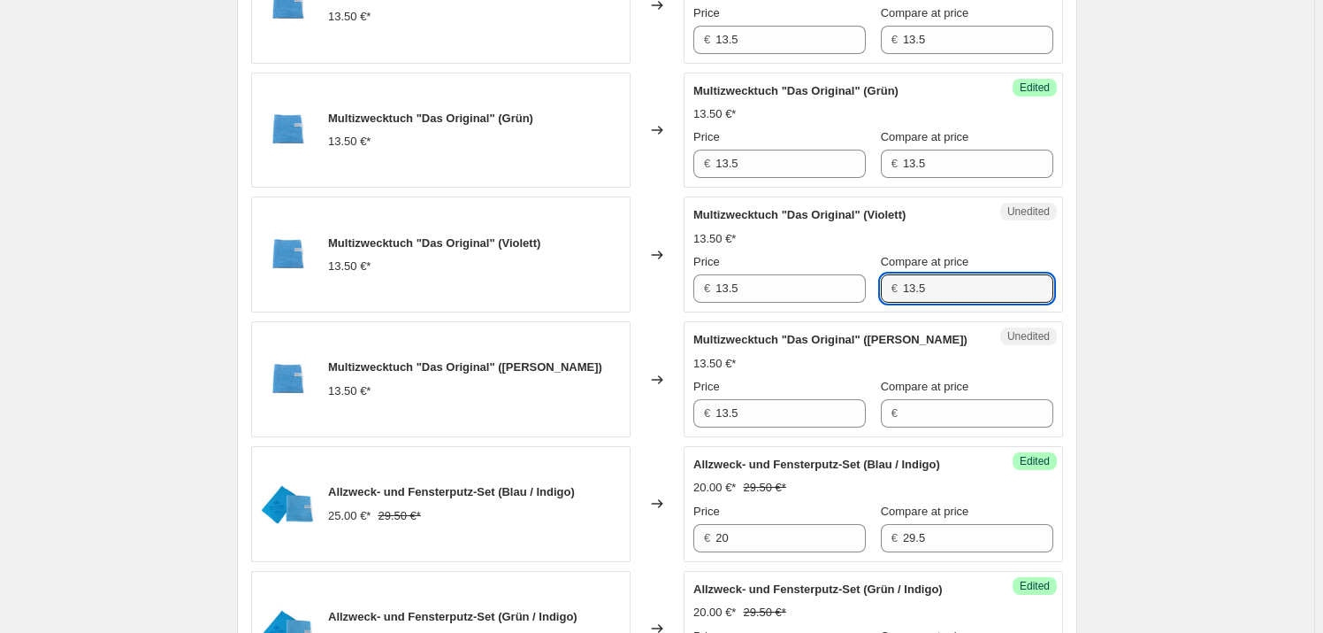
scroll to position [1689, 0]
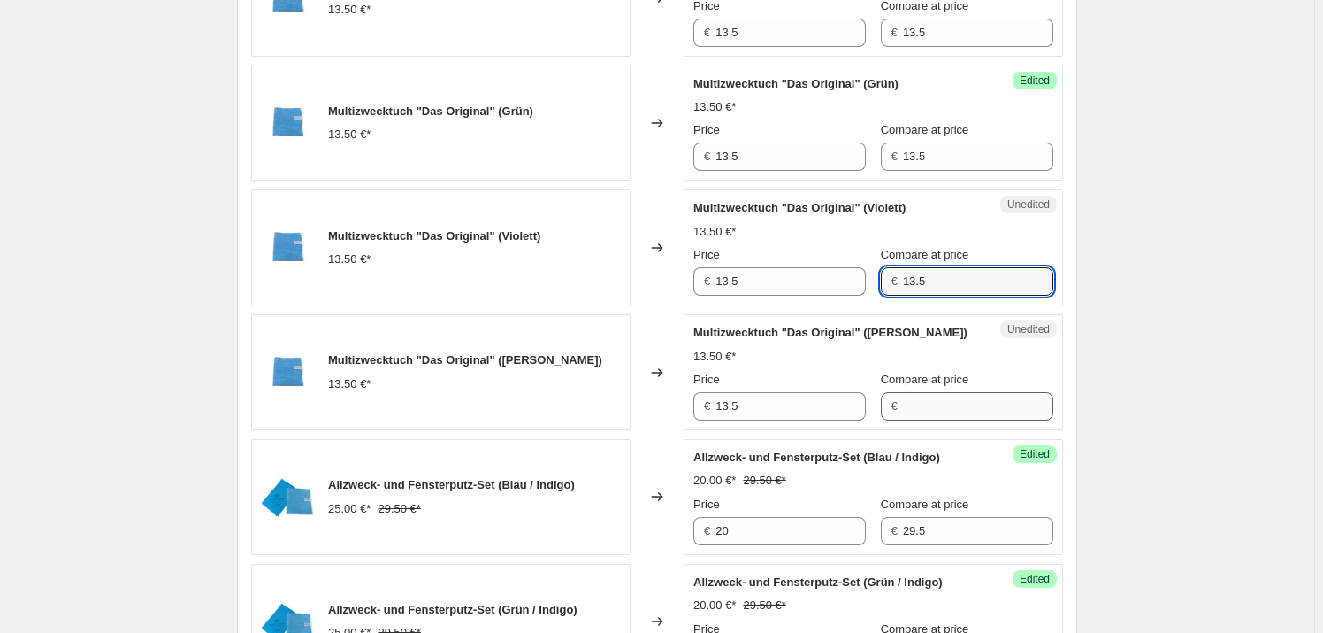
type input "13.5"
click at [947, 415] on input "Compare at price" at bounding box center [978, 406] width 150 height 28
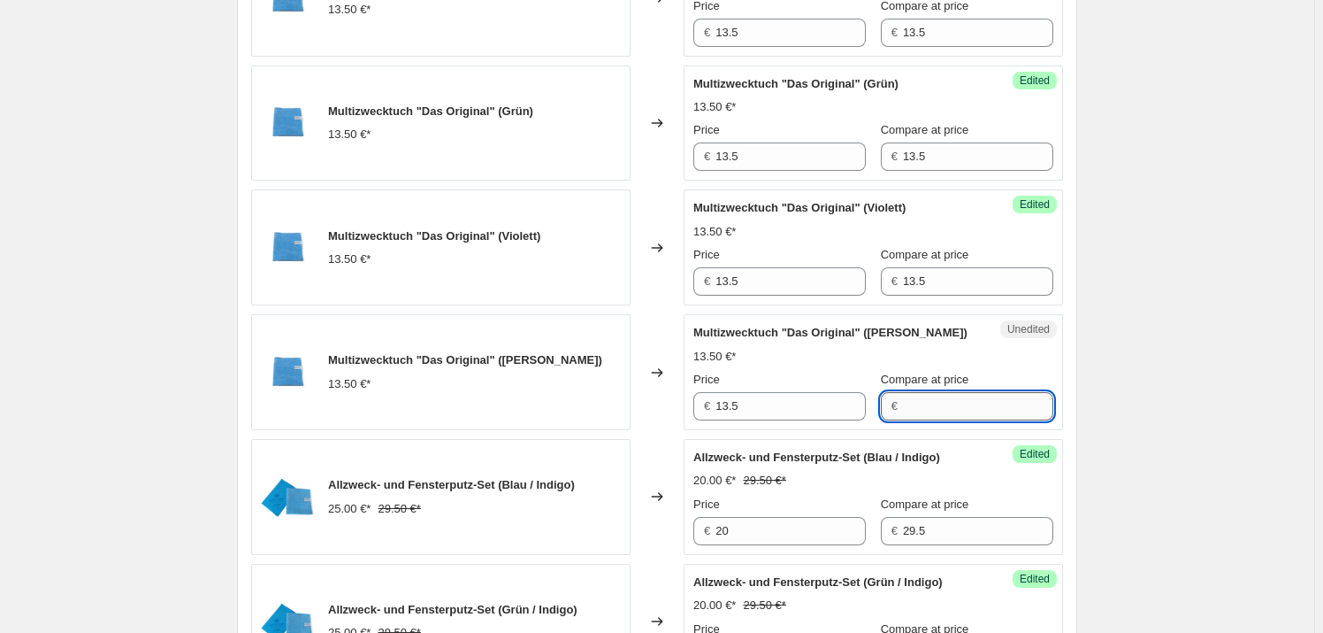
paste input "13.5"
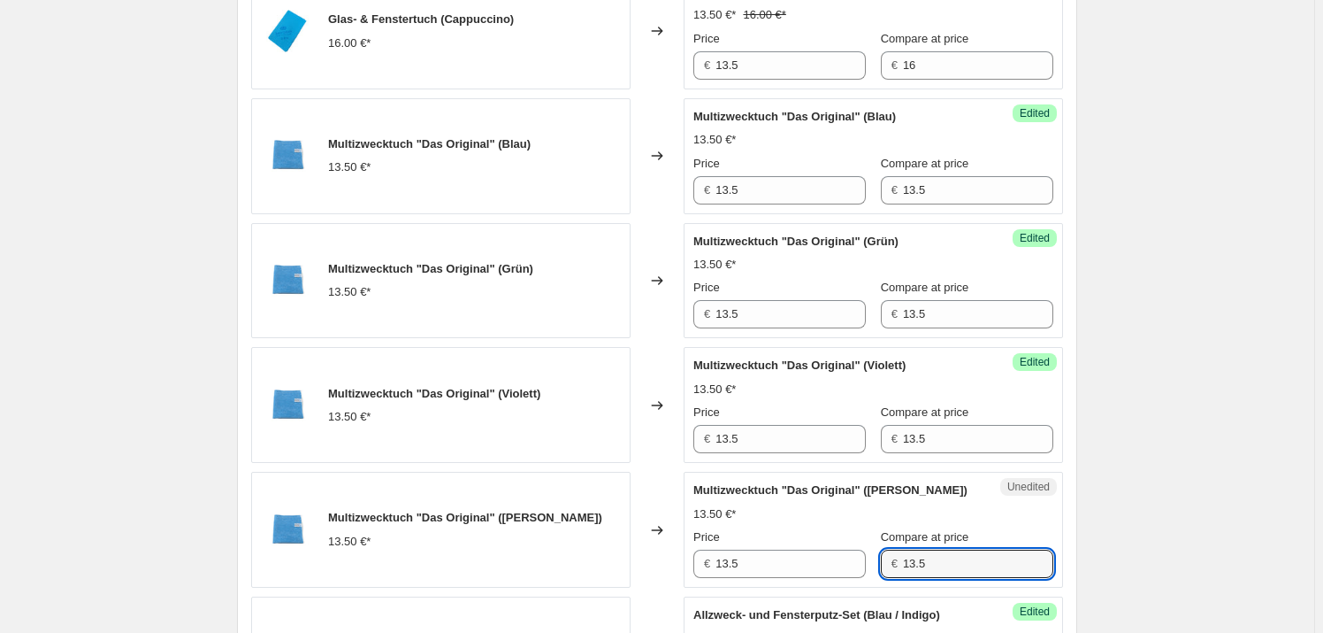
scroll to position [1528, 0]
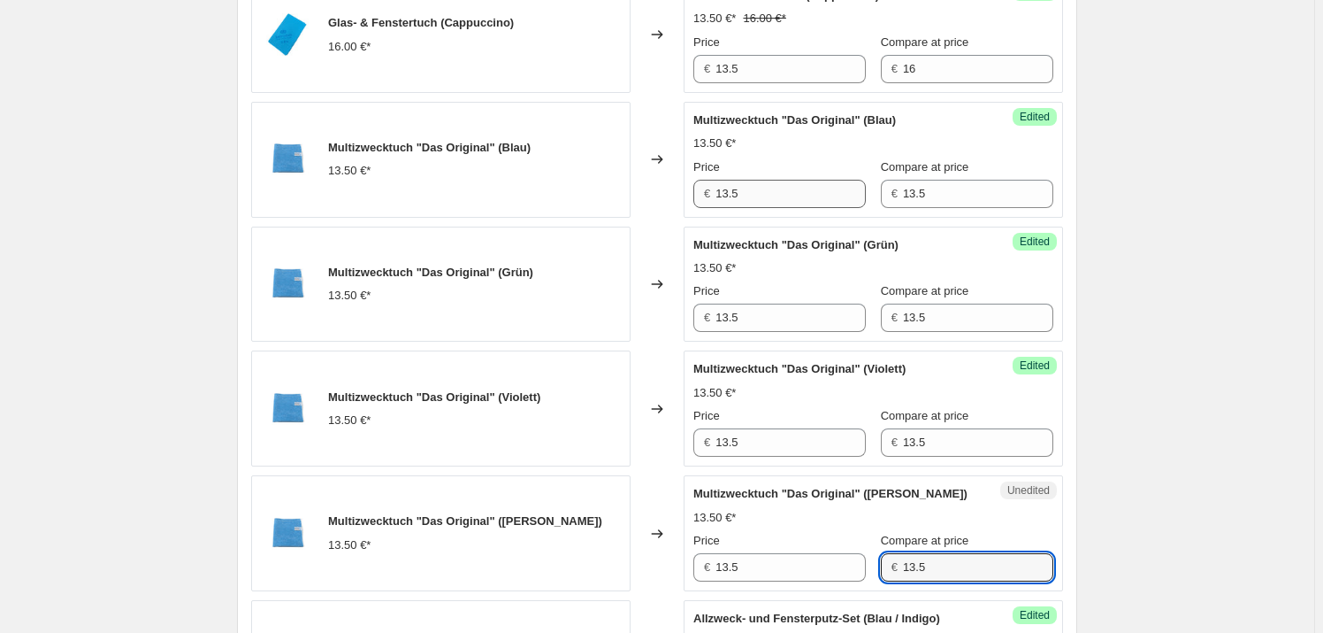
type input "13.5"
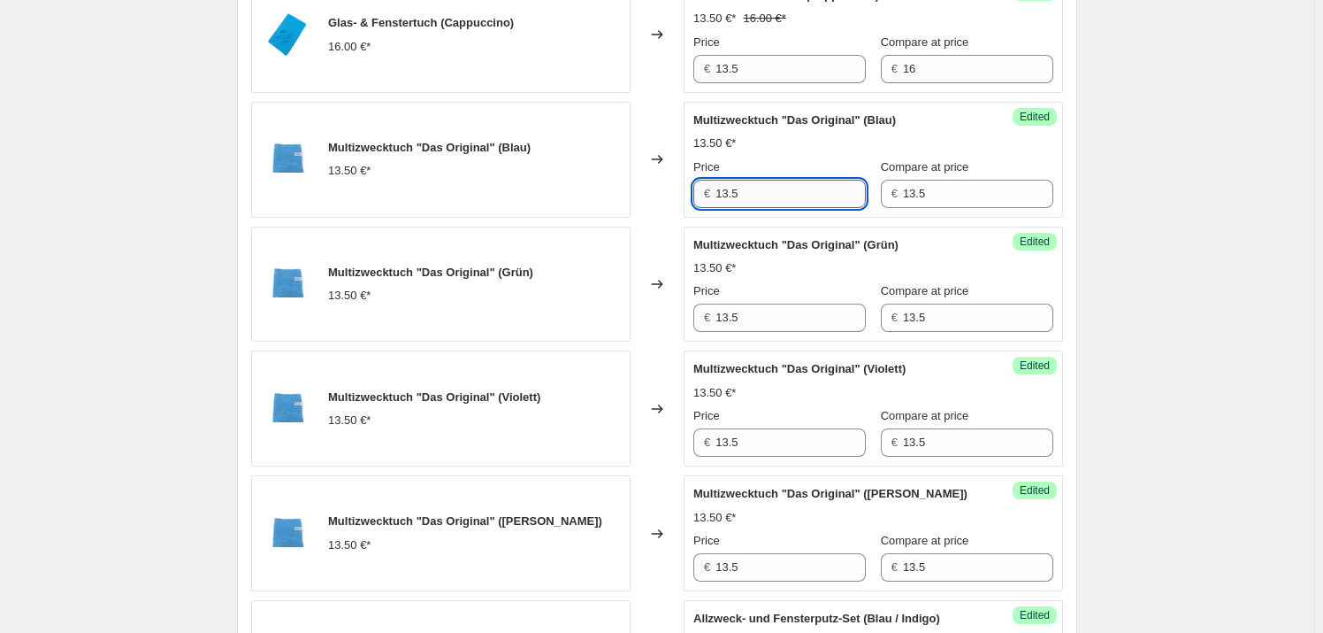
click at [761, 190] on input "13.5" at bounding box center [791, 194] width 150 height 28
click at [761, 190] on input "11" at bounding box center [791, 194] width 150 height 28
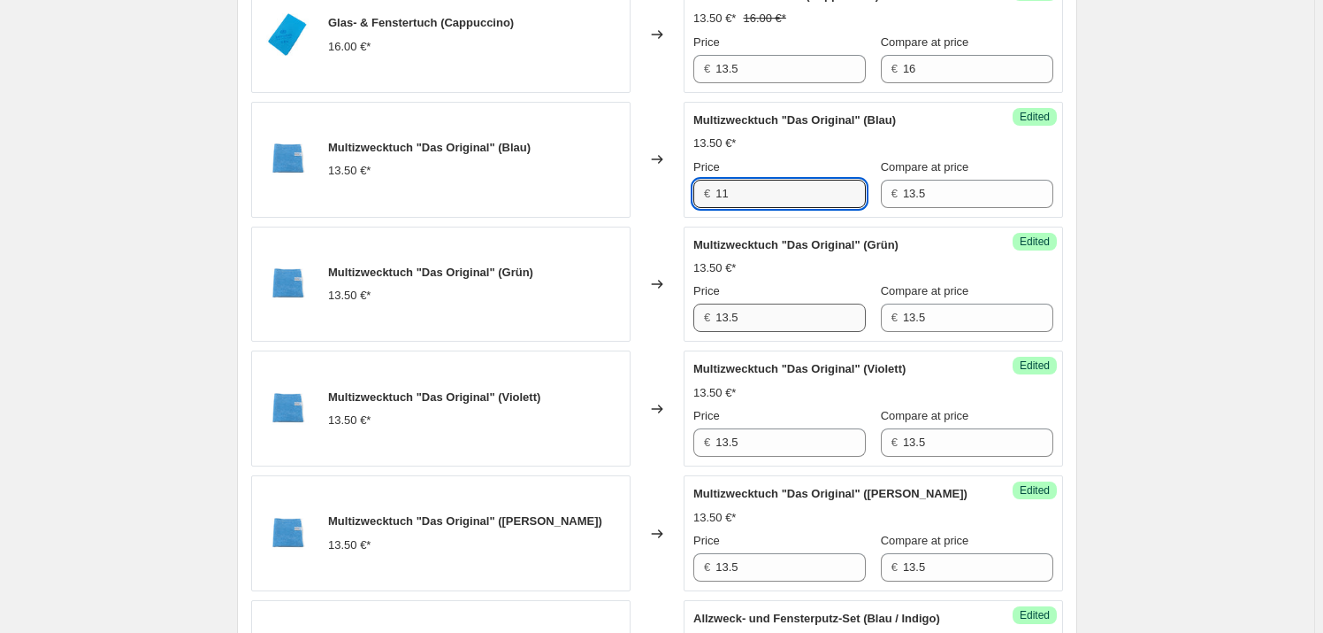
type input "11"
click at [761, 318] on input "13.5" at bounding box center [791, 317] width 150 height 28
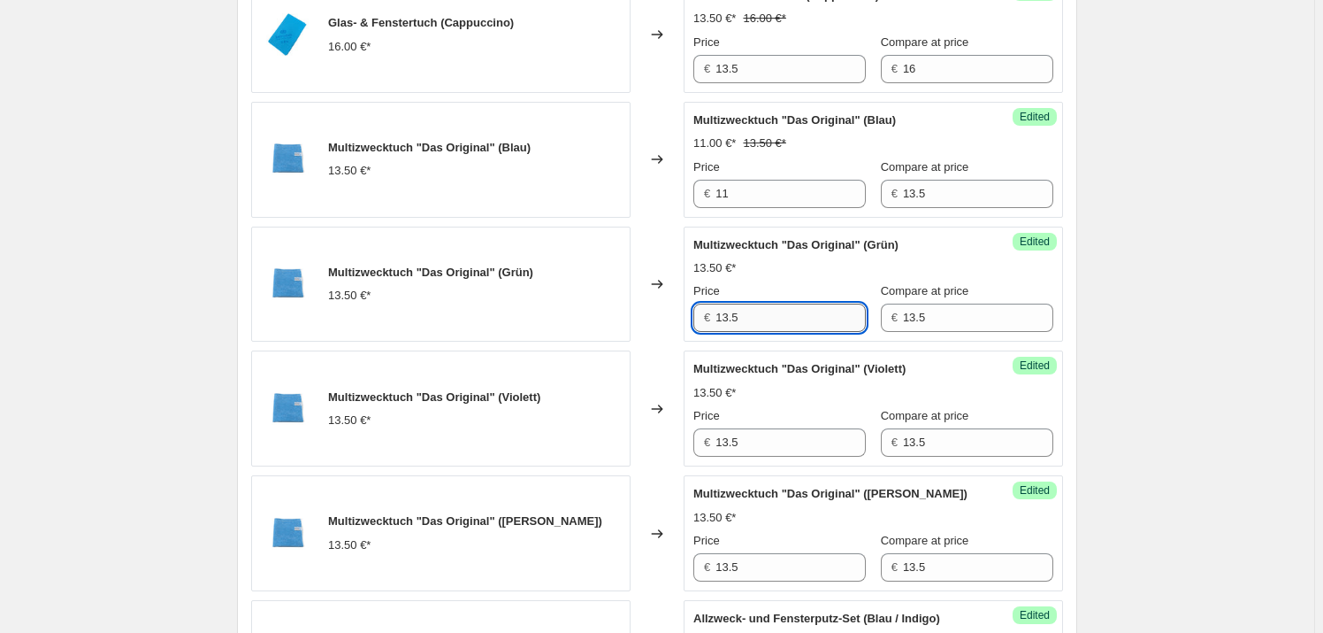
click at [761, 318] on input "13.5" at bounding box center [791, 317] width 150 height 28
paste input "1"
type input "11"
click at [749, 443] on input "13.5" at bounding box center [791, 442] width 150 height 28
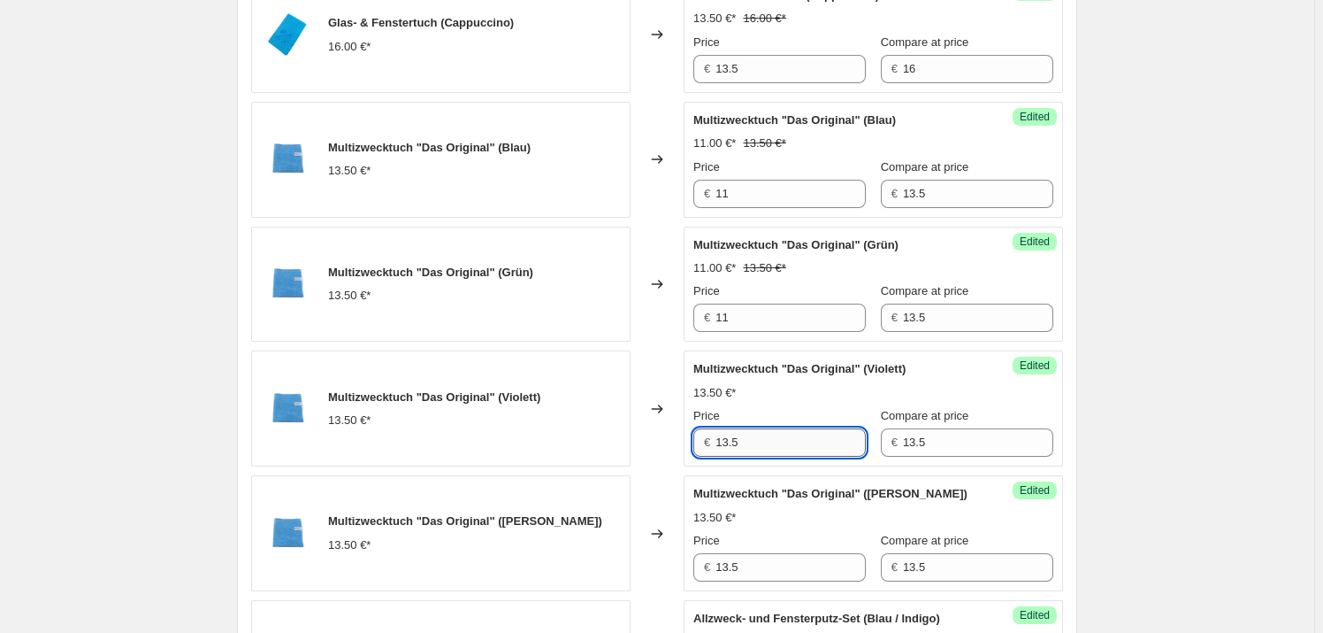
click at [749, 443] on input "13.5" at bounding box center [791, 442] width 150 height 28
click at [748, 443] on input "13.5" at bounding box center [791, 442] width 150 height 28
paste input "1"
type input "11"
click at [755, 554] on input "13.5" at bounding box center [791, 567] width 150 height 28
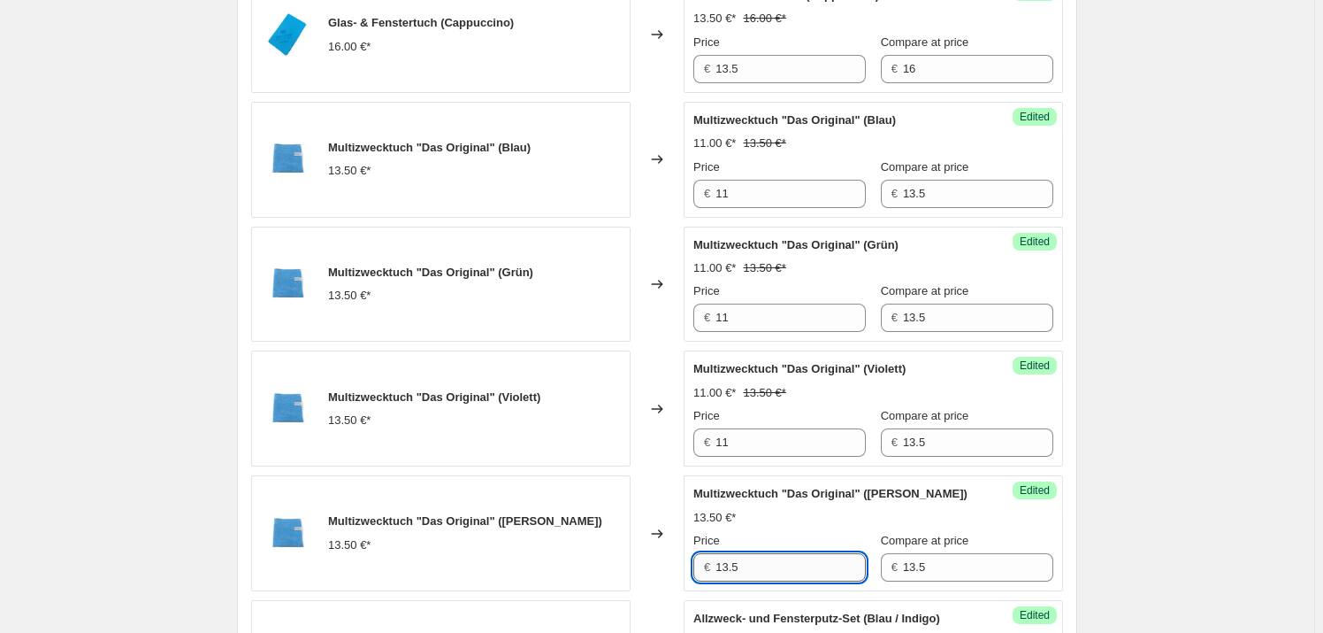
click at [755, 554] on input "13.5" at bounding box center [791, 567] width 150 height 28
paste input "1"
type input "11"
click at [762, 514] on div "13.50 €*" at bounding box center [874, 518] width 360 height 18
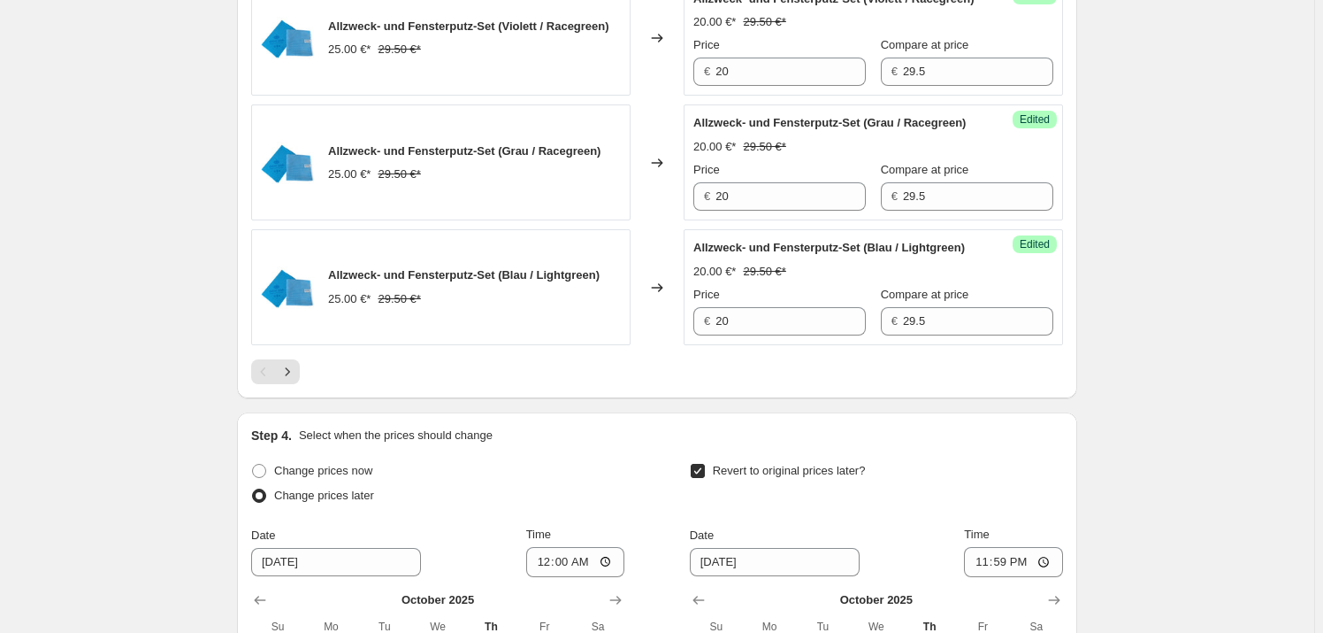
scroll to position [3303, 0]
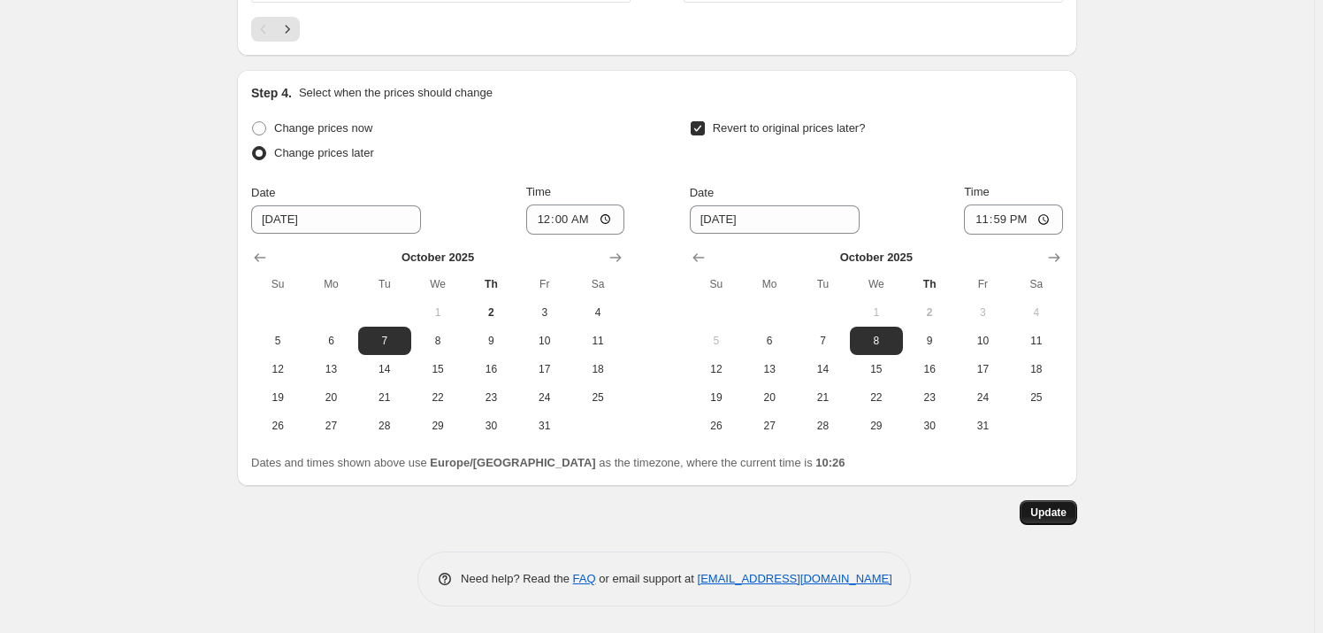
click at [1044, 520] on button "Update" at bounding box center [1049, 512] width 58 height 25
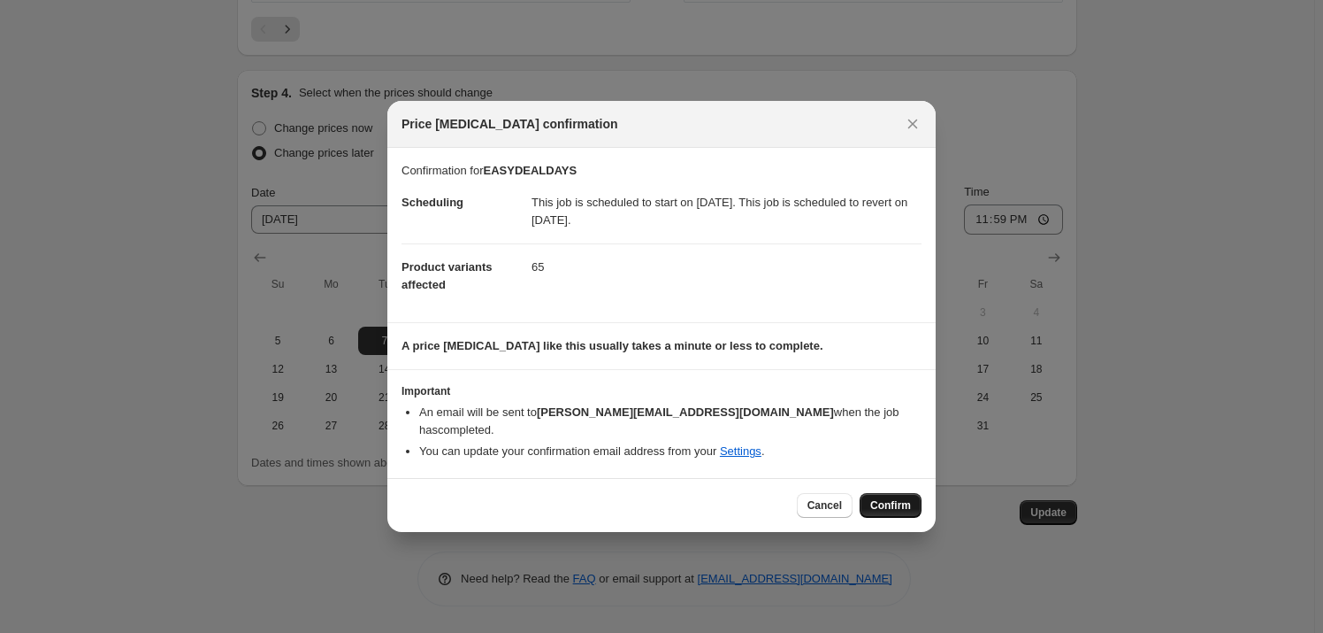
click at [886, 498] on span "Confirm" at bounding box center [891, 505] width 41 height 14
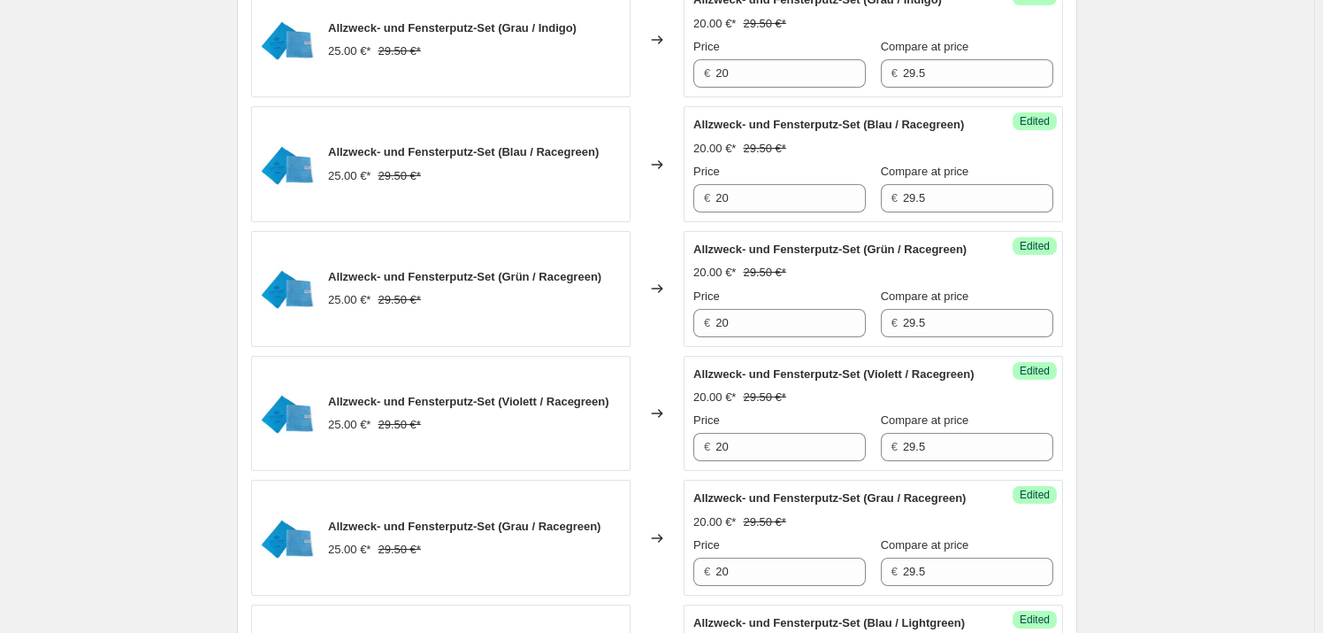
scroll to position [2820, 0]
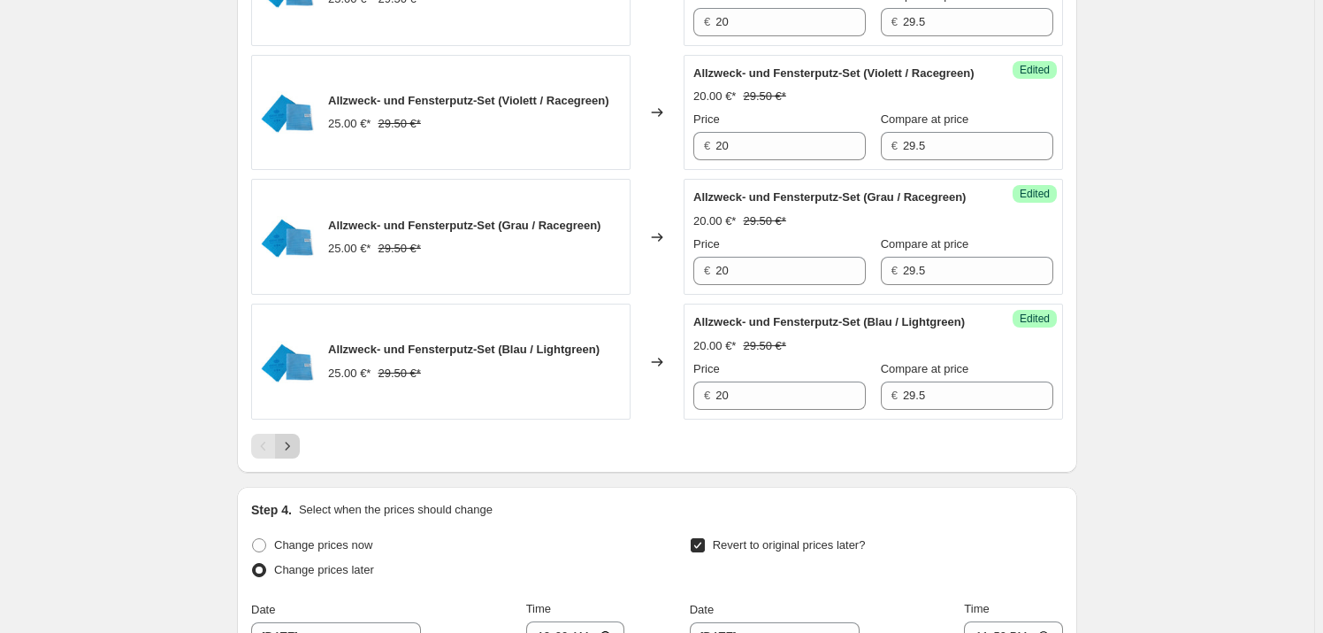
click at [295, 455] on icon "Next" at bounding box center [288, 446] width 18 height 18
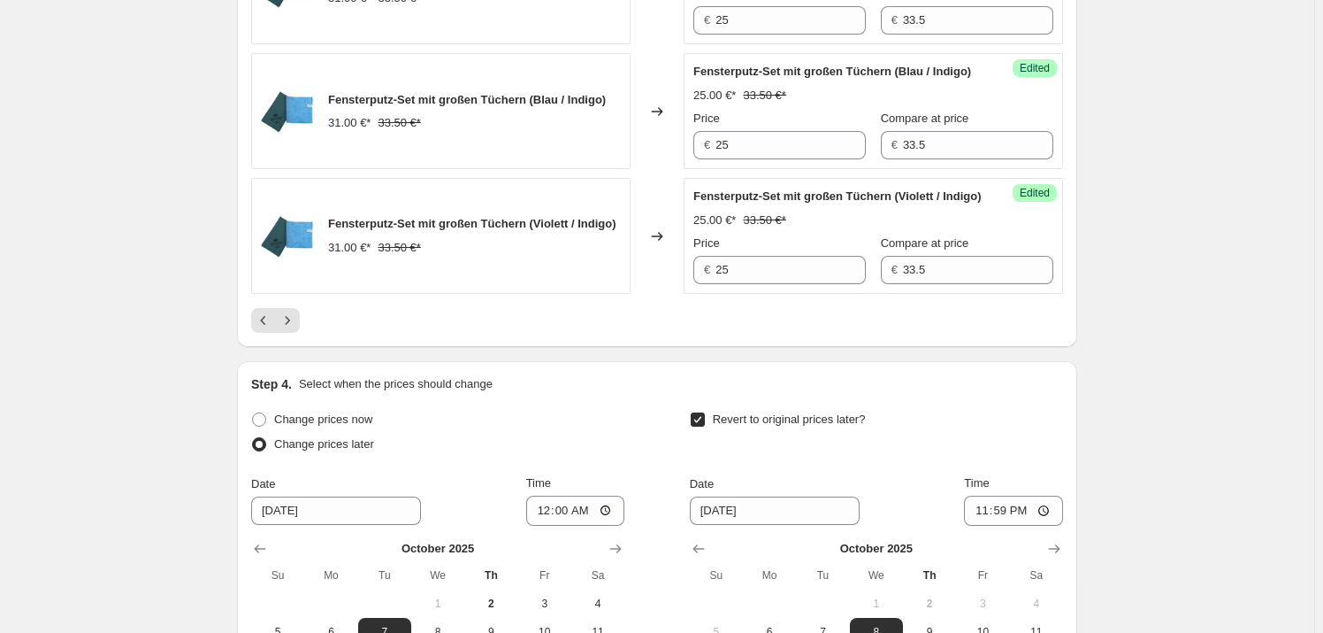
scroll to position [3303, 0]
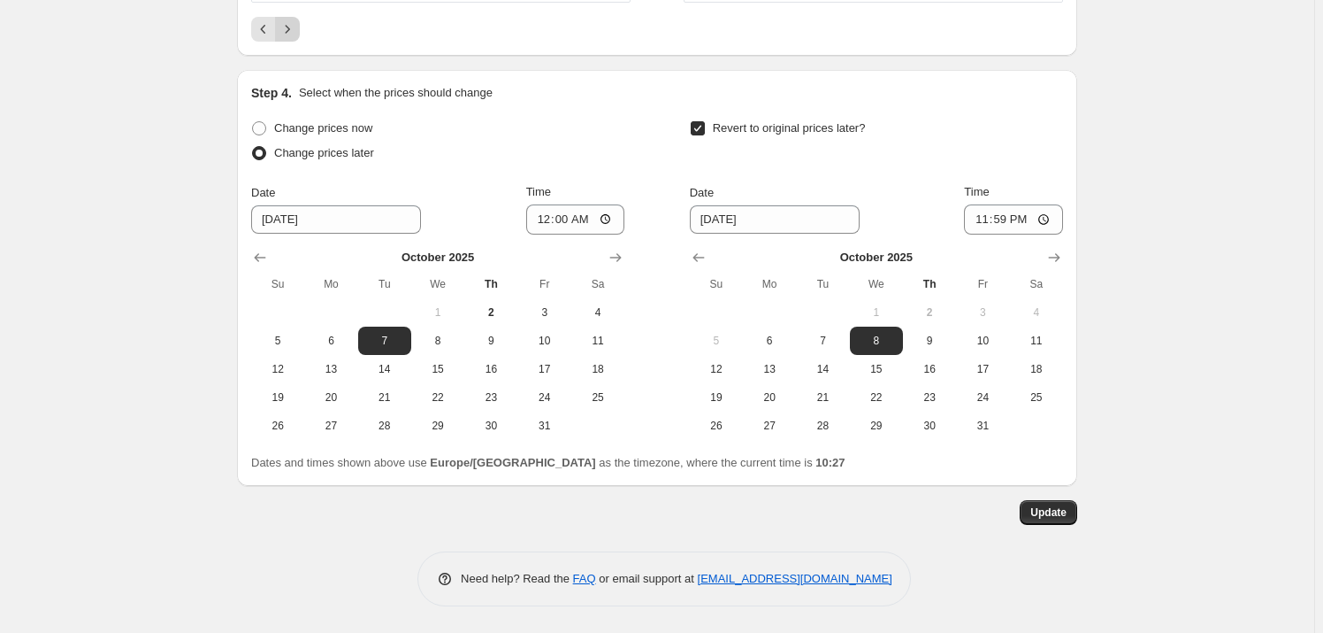
click at [296, 38] on icon "Next" at bounding box center [288, 29] width 18 height 18
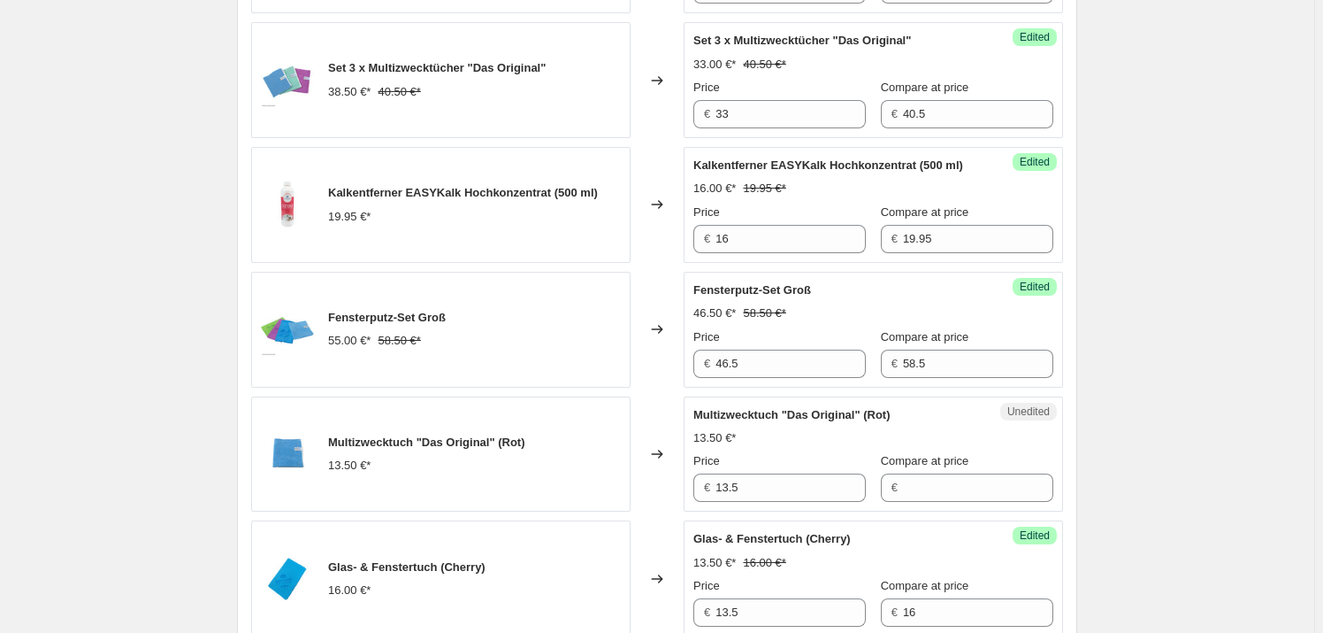
scroll to position [2097, 0]
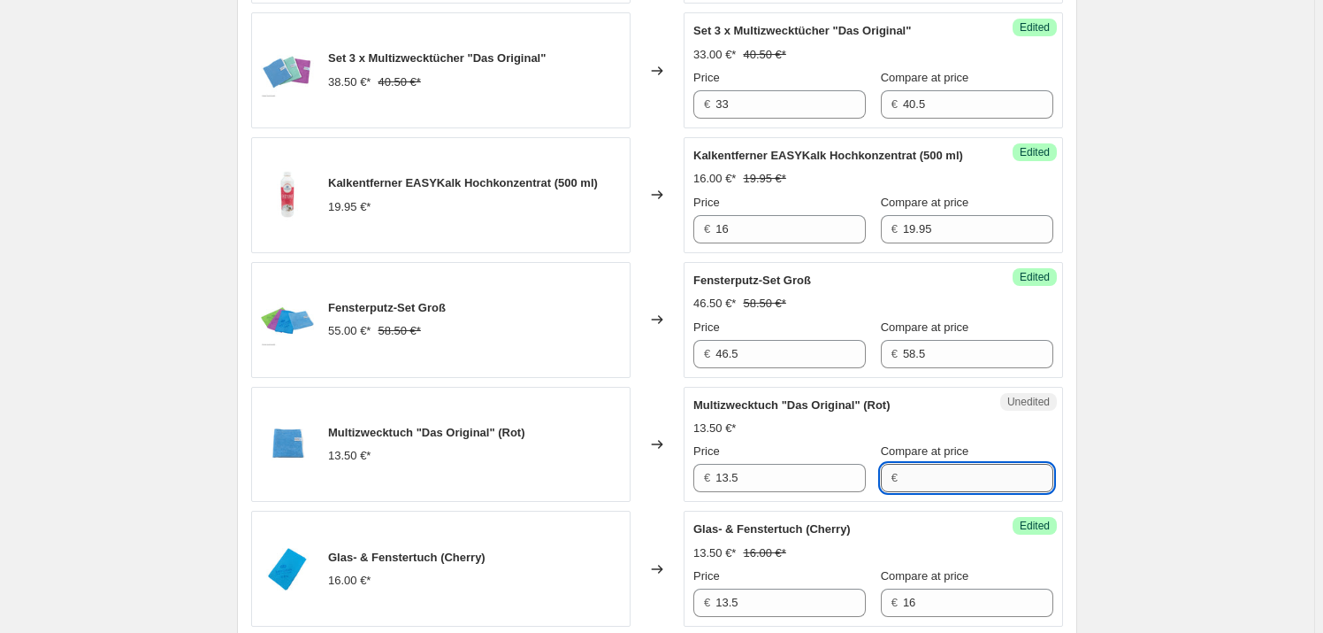
click at [921, 464] on input "Compare at price" at bounding box center [978, 478] width 150 height 28
type input "13.5"
click at [788, 465] on input "13.5" at bounding box center [791, 478] width 150 height 28
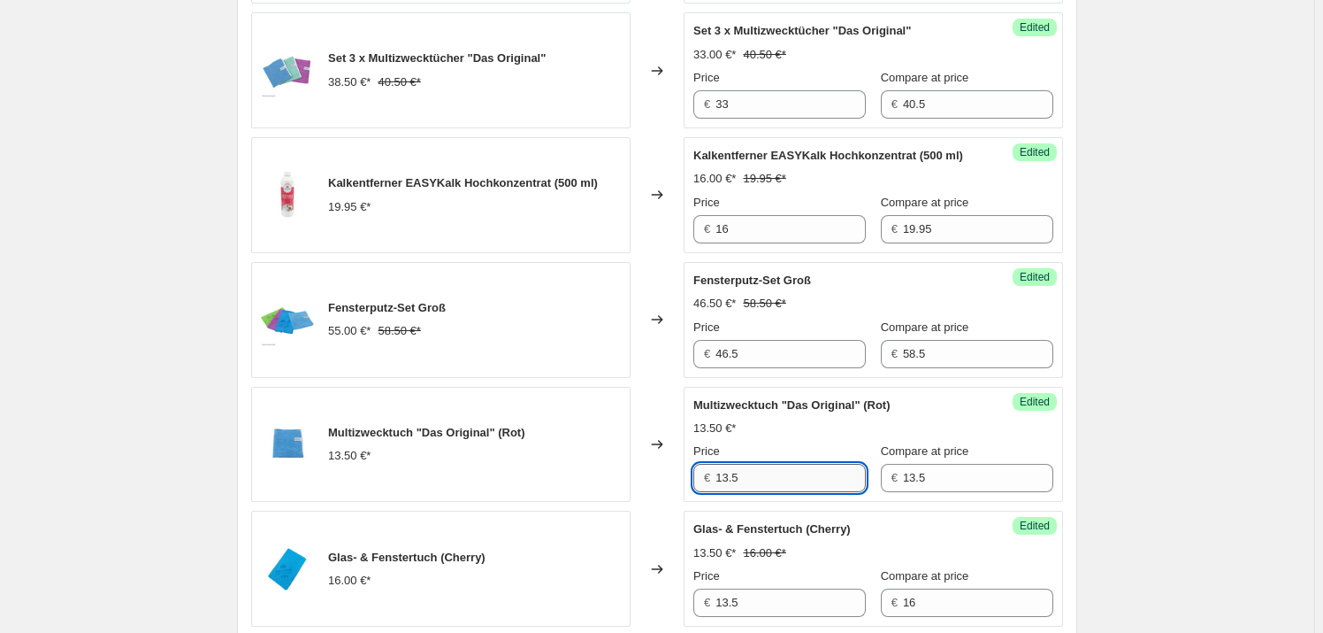
click at [788, 465] on input "13.5" at bounding box center [791, 478] width 150 height 28
type input "11"
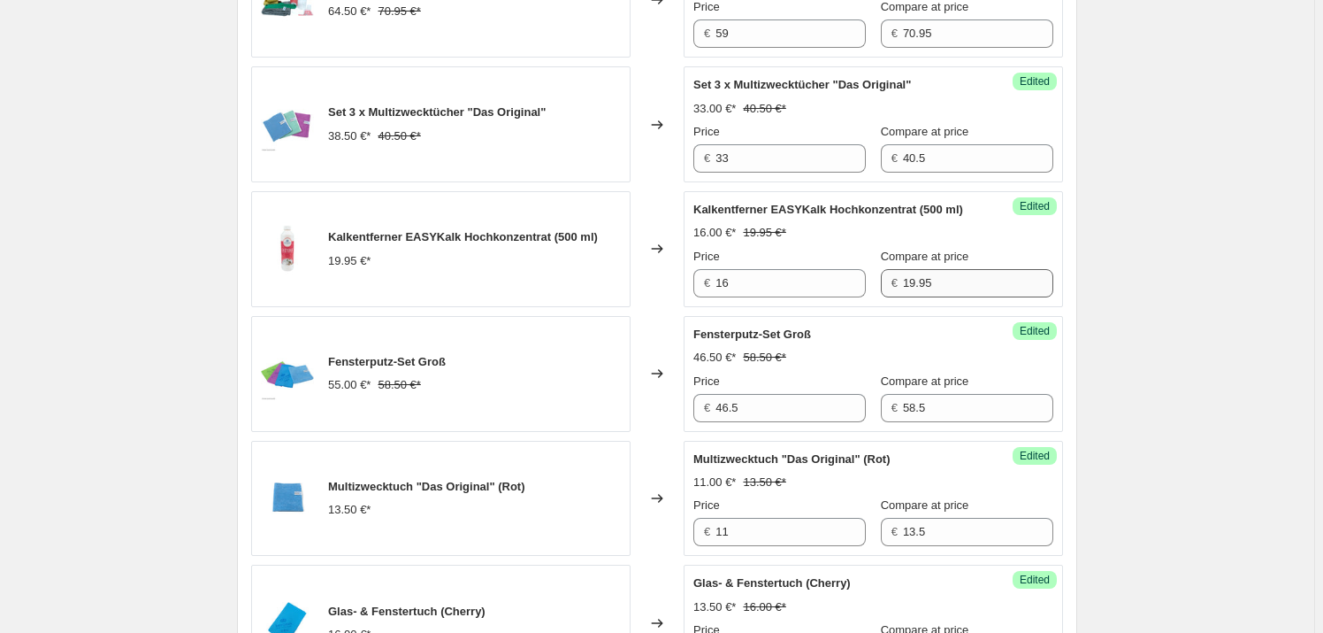
scroll to position [2016, 0]
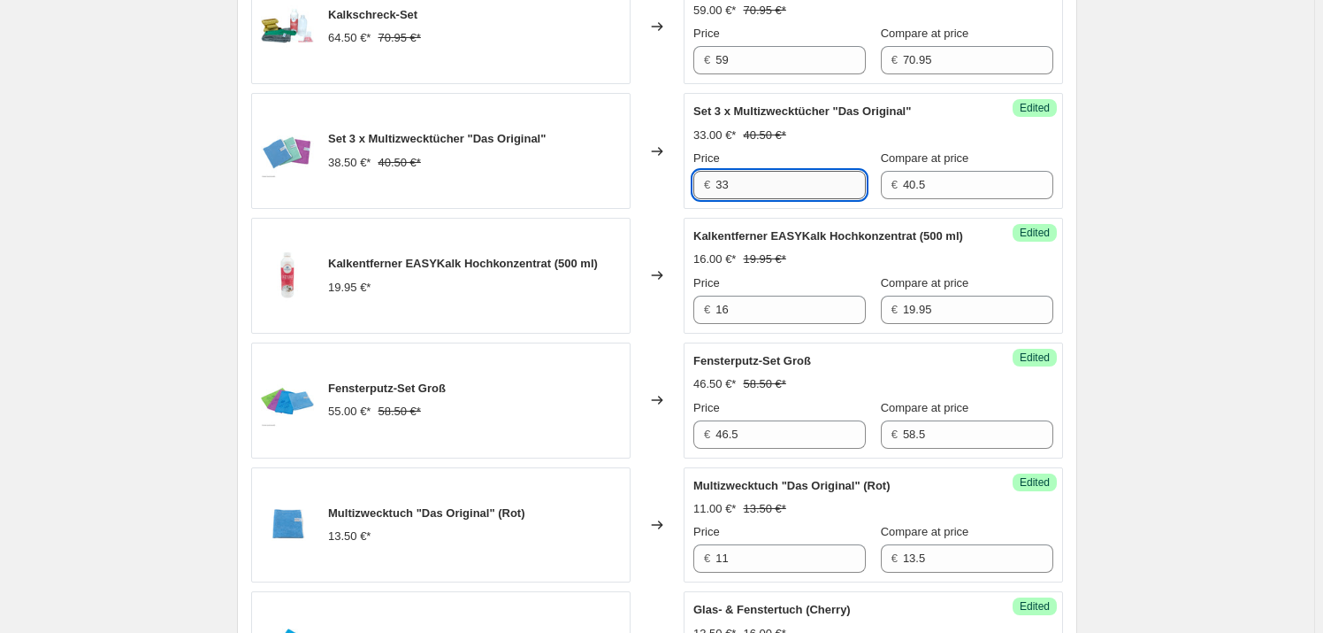
click at [779, 171] on input "33" at bounding box center [791, 185] width 150 height 28
type input "31"
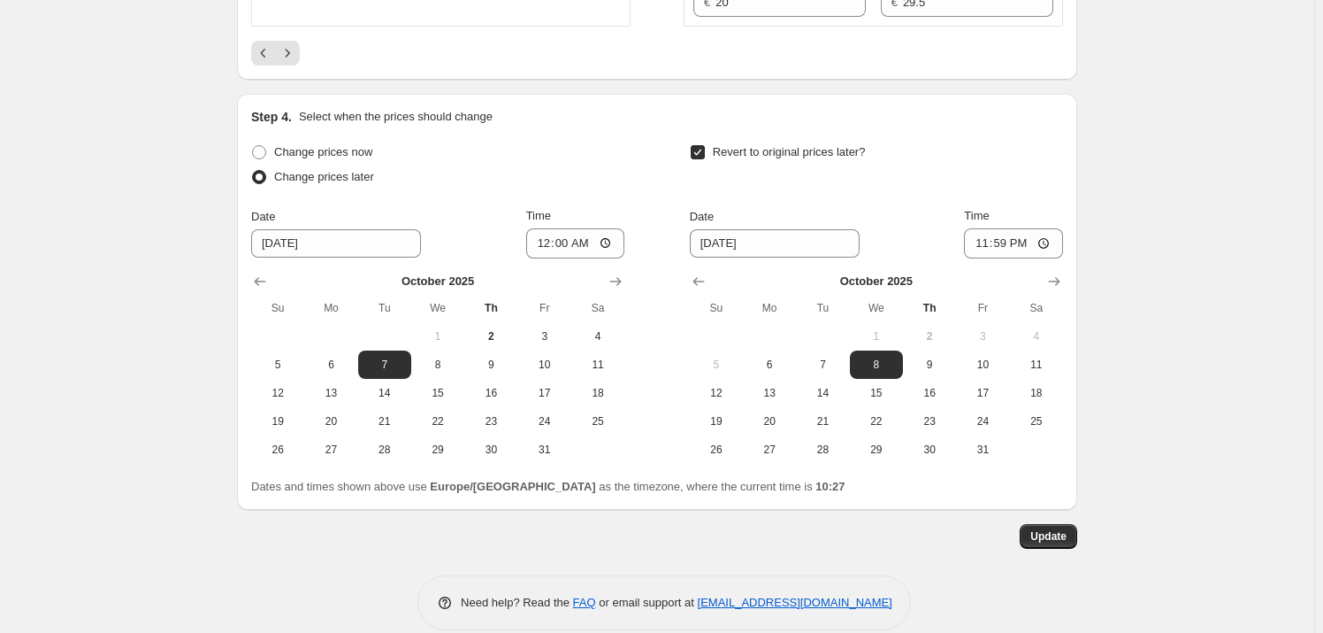
scroll to position [3320, 0]
click at [1077, 523] on button "Update" at bounding box center [1049, 535] width 58 height 25
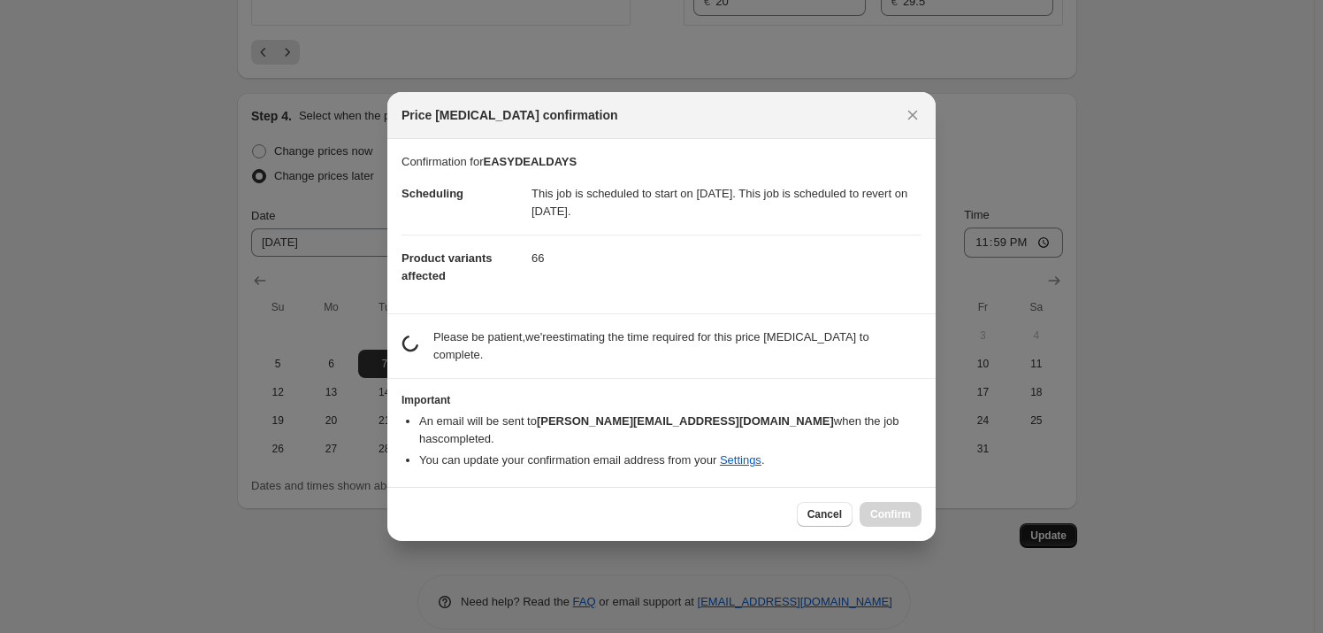
scroll to position [0, 0]
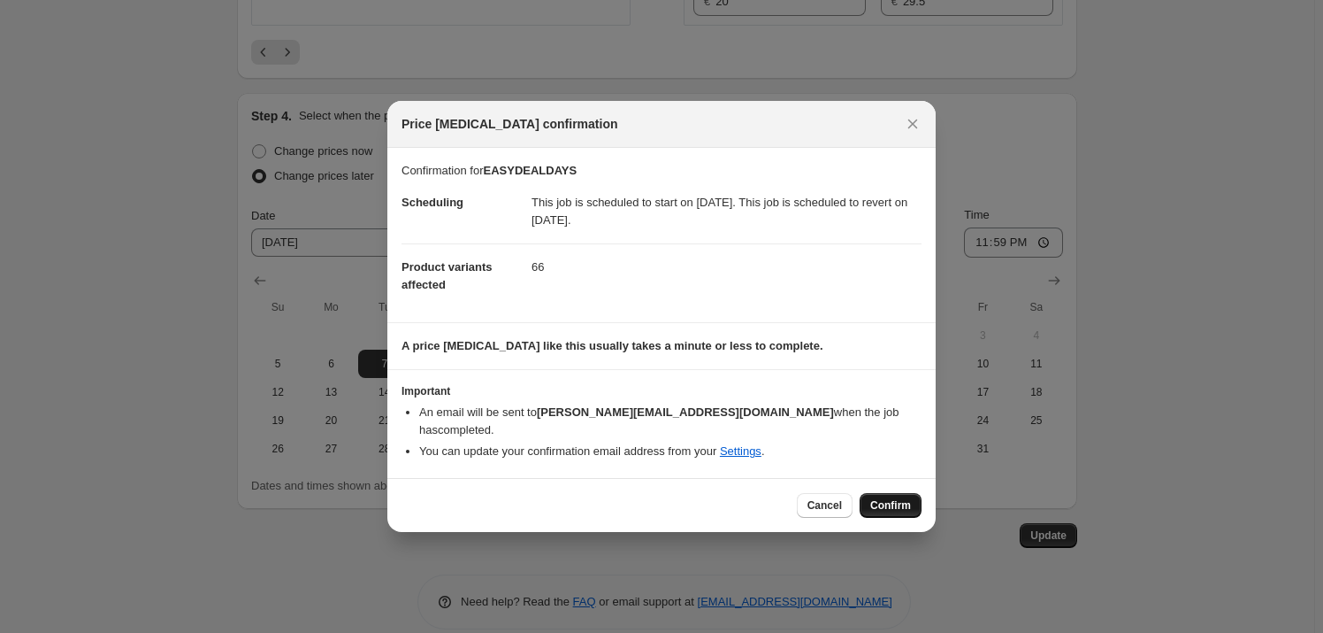
click at [884, 498] on span "Confirm" at bounding box center [891, 505] width 41 height 14
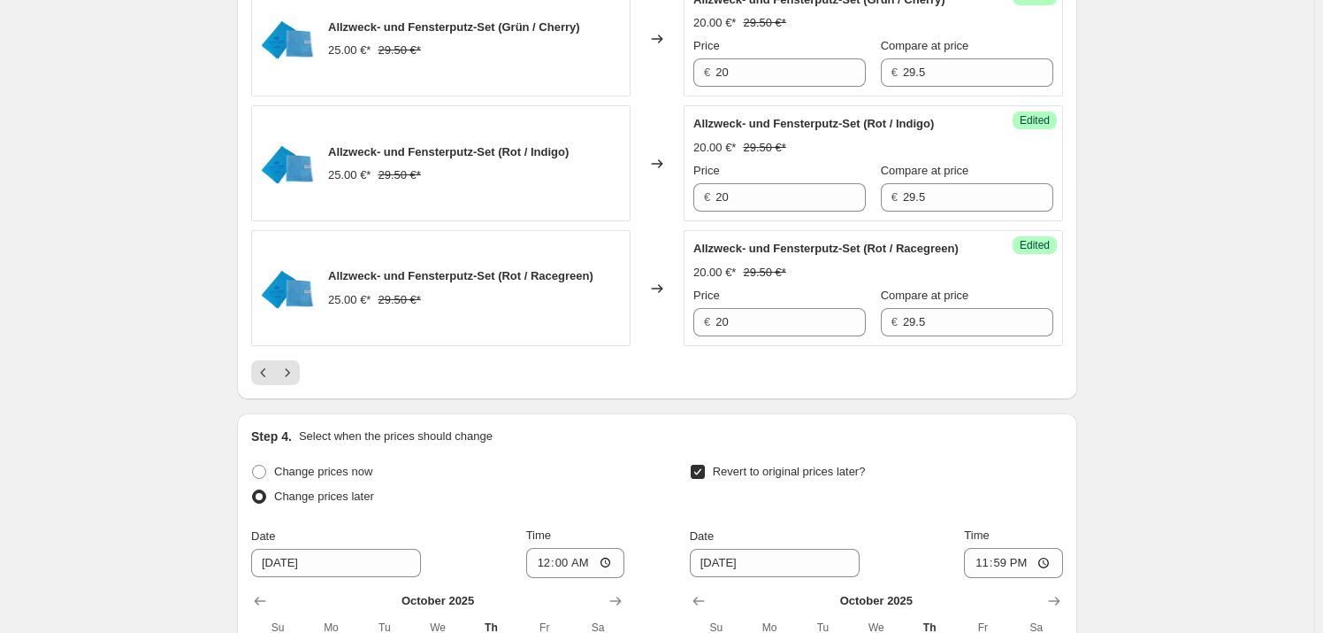
scroll to position [2999, 0]
click at [295, 364] on icon "Next" at bounding box center [288, 373] width 18 height 18
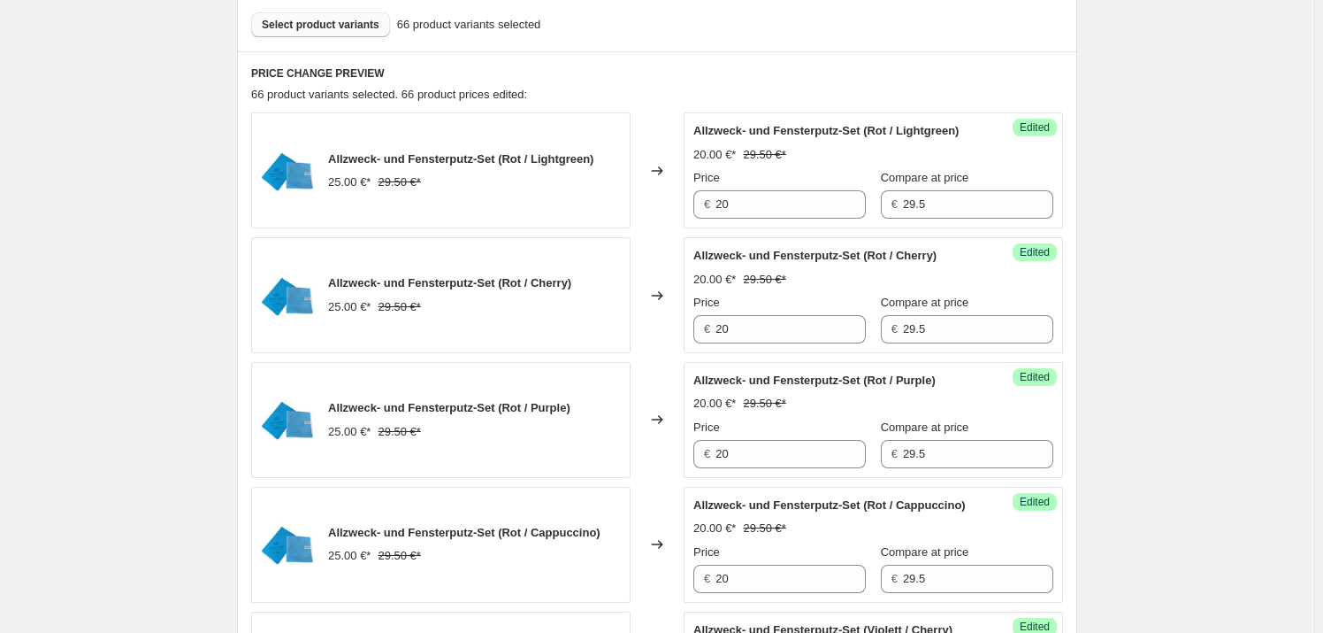
scroll to position [1026, 0]
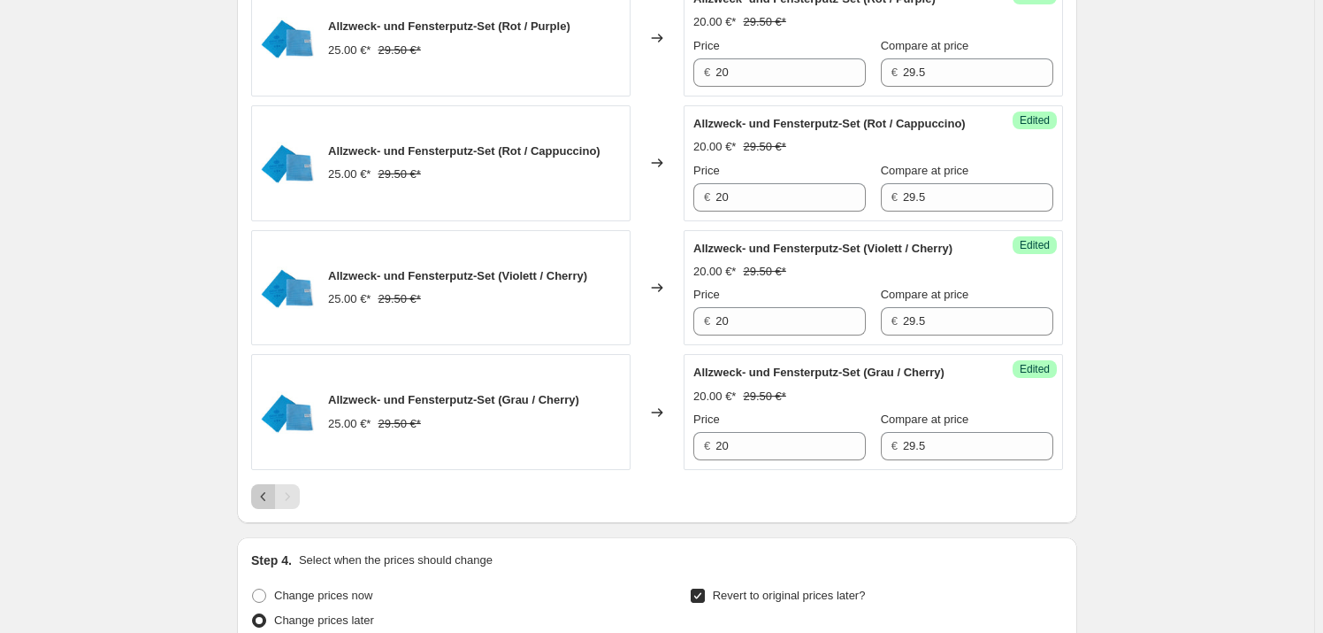
click at [267, 505] on icon "Previous" at bounding box center [264, 496] width 18 height 18
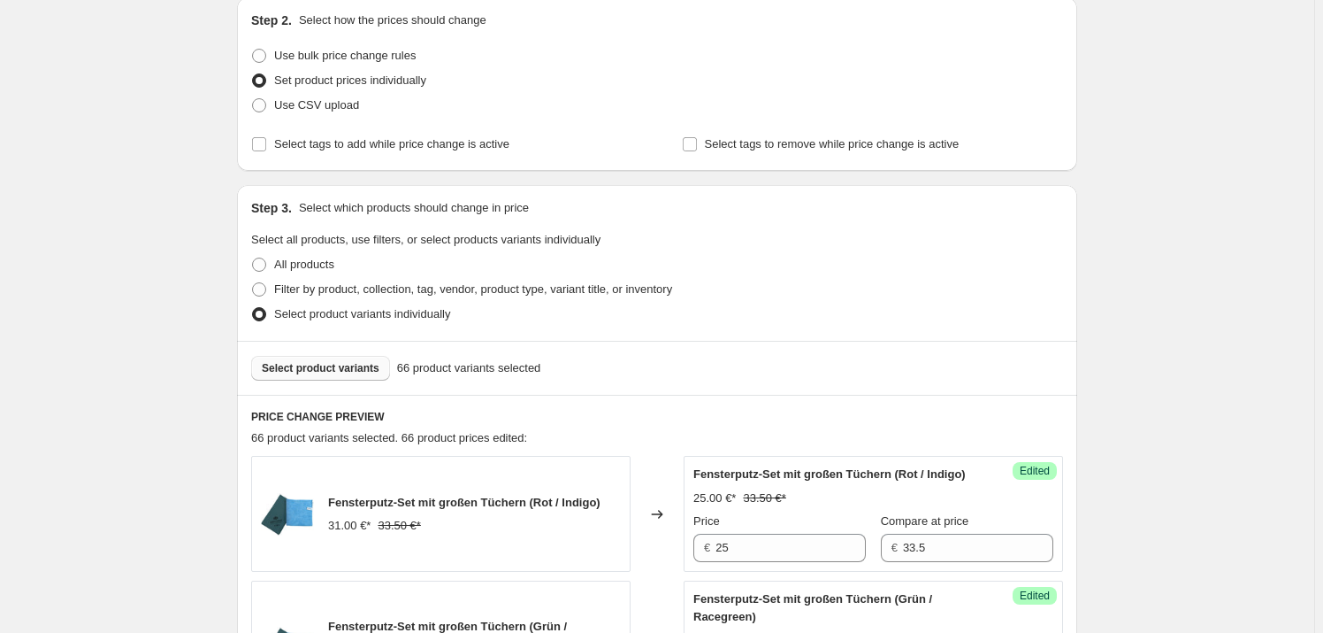
scroll to position [321, 0]
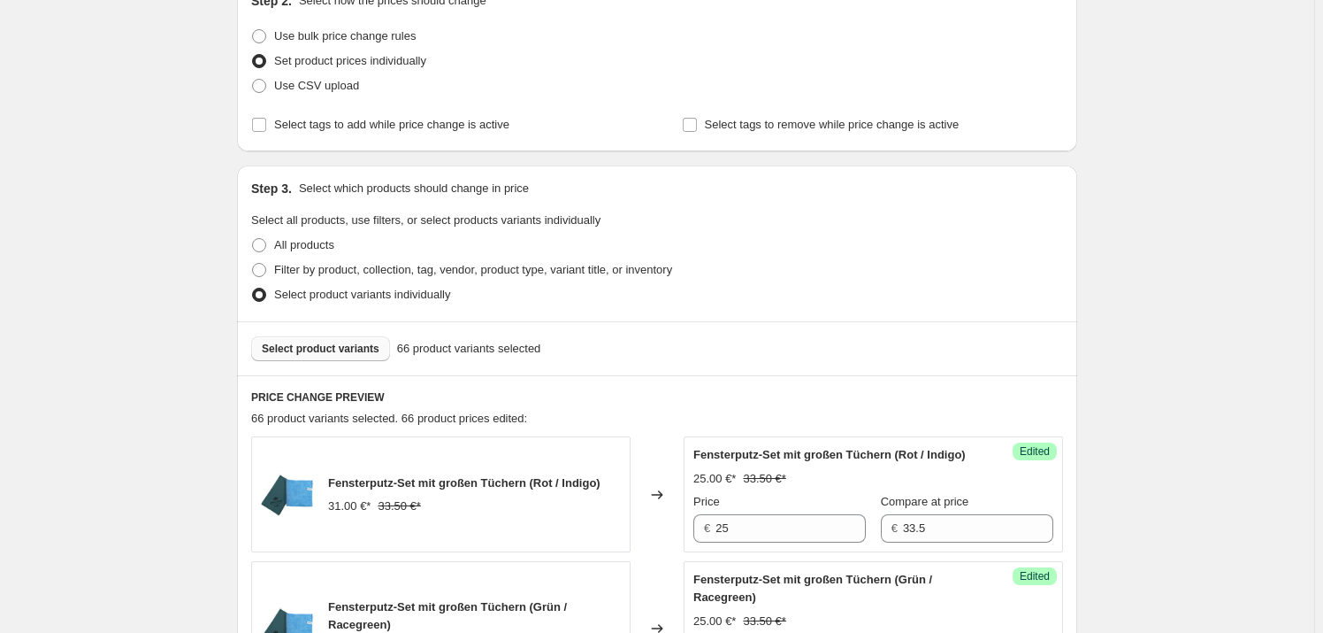
click at [349, 343] on span "Select product variants" at bounding box center [321, 348] width 118 height 14
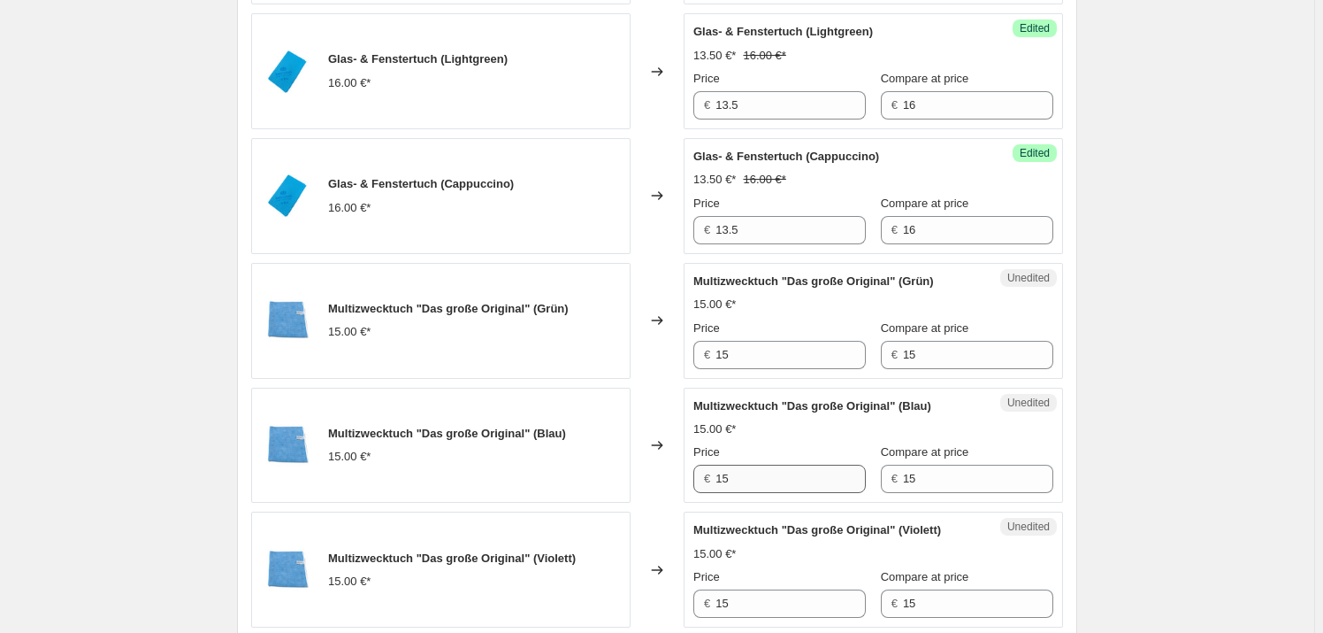
scroll to position [1447, 0]
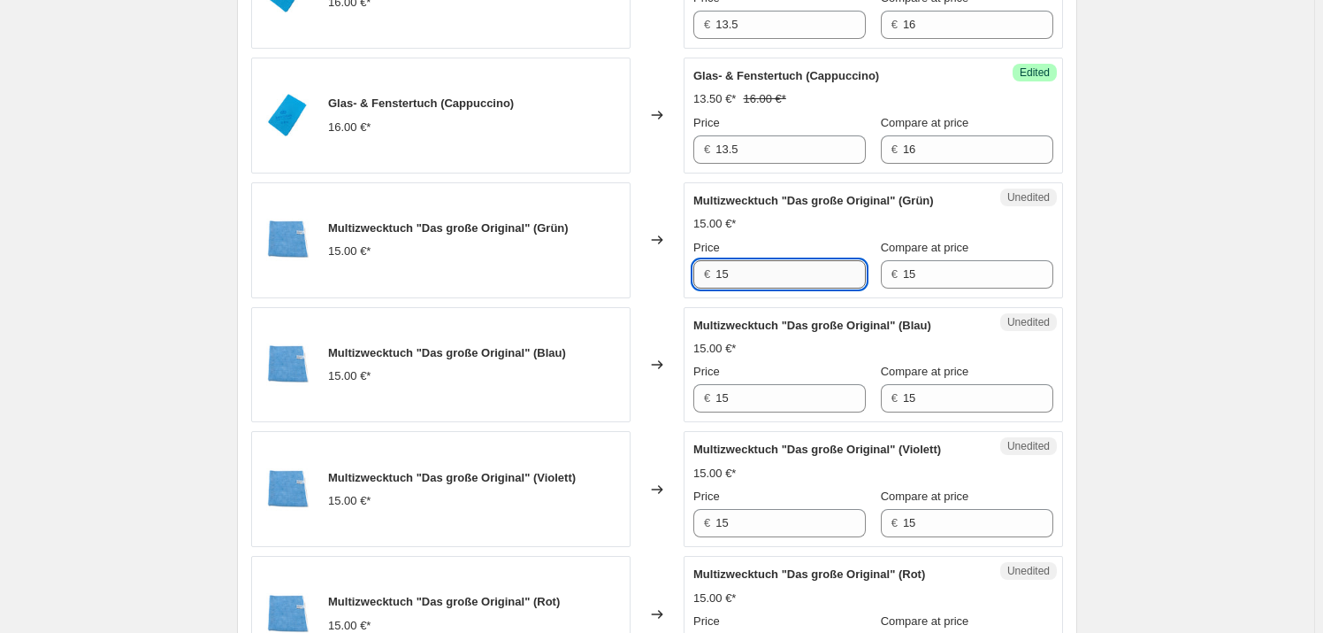
click at [742, 276] on input "15" at bounding box center [791, 274] width 150 height 28
click at [785, 272] on input "15" at bounding box center [791, 274] width 150 height 28
type input "13"
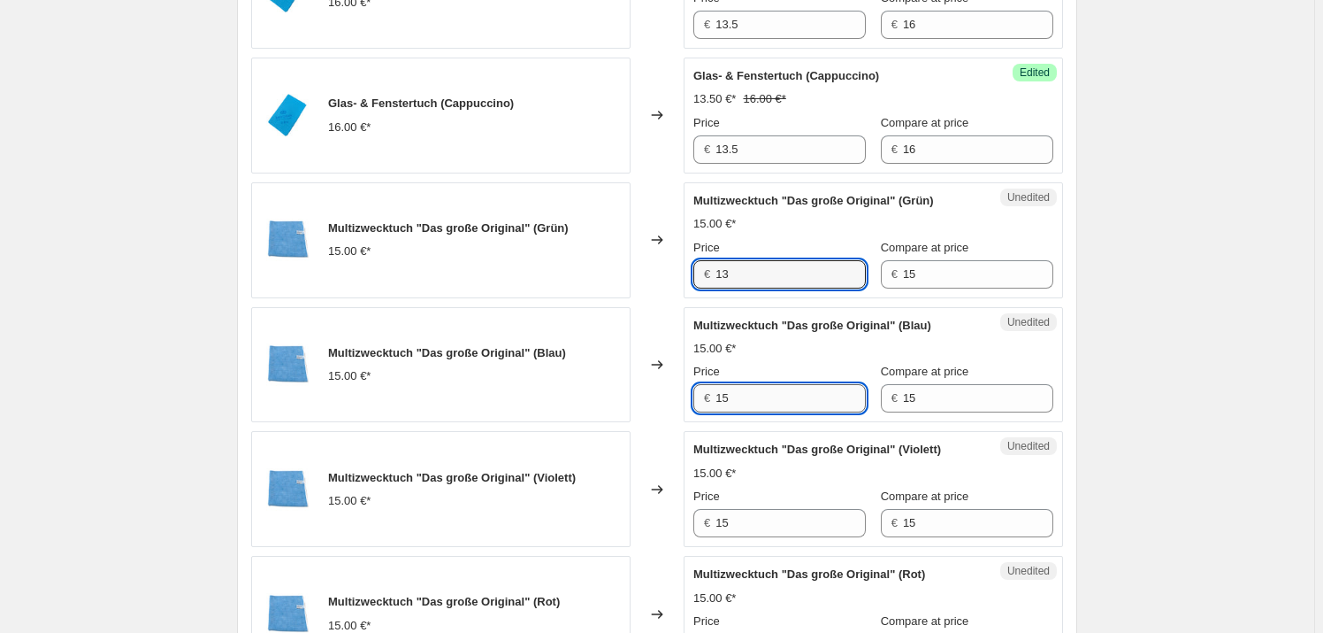
click at [779, 391] on input "15" at bounding box center [791, 398] width 150 height 28
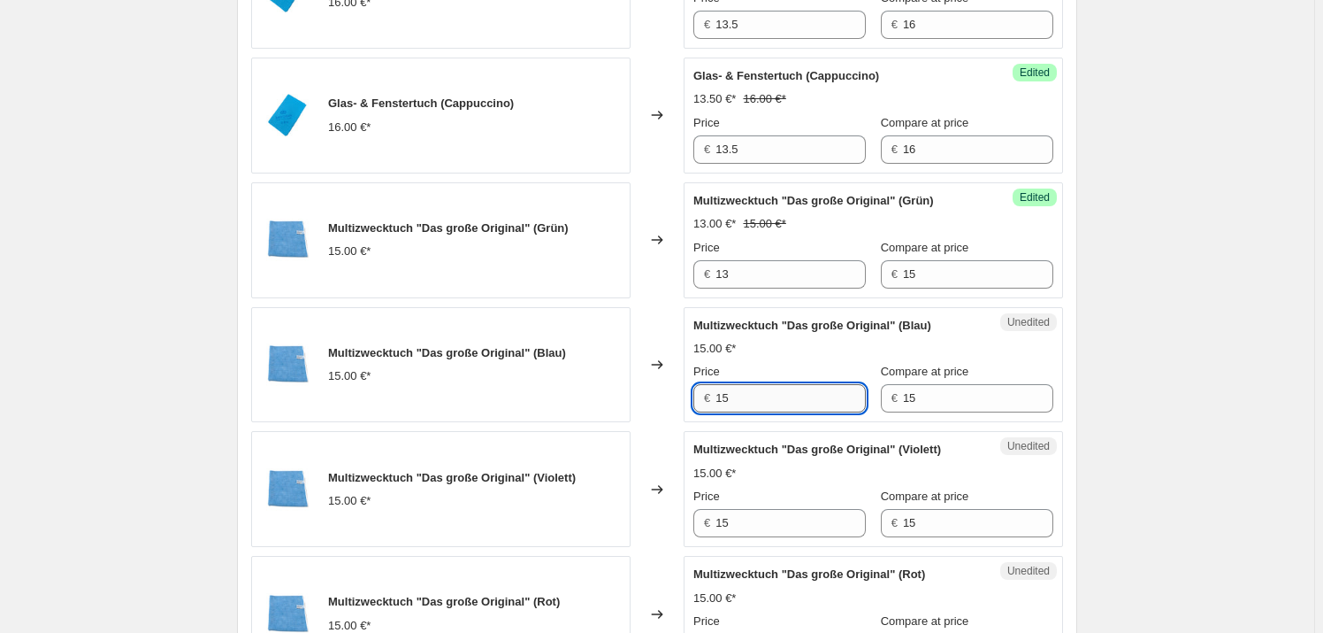
click at [779, 391] on input "15" at bounding box center [791, 398] width 150 height 28
type input "13"
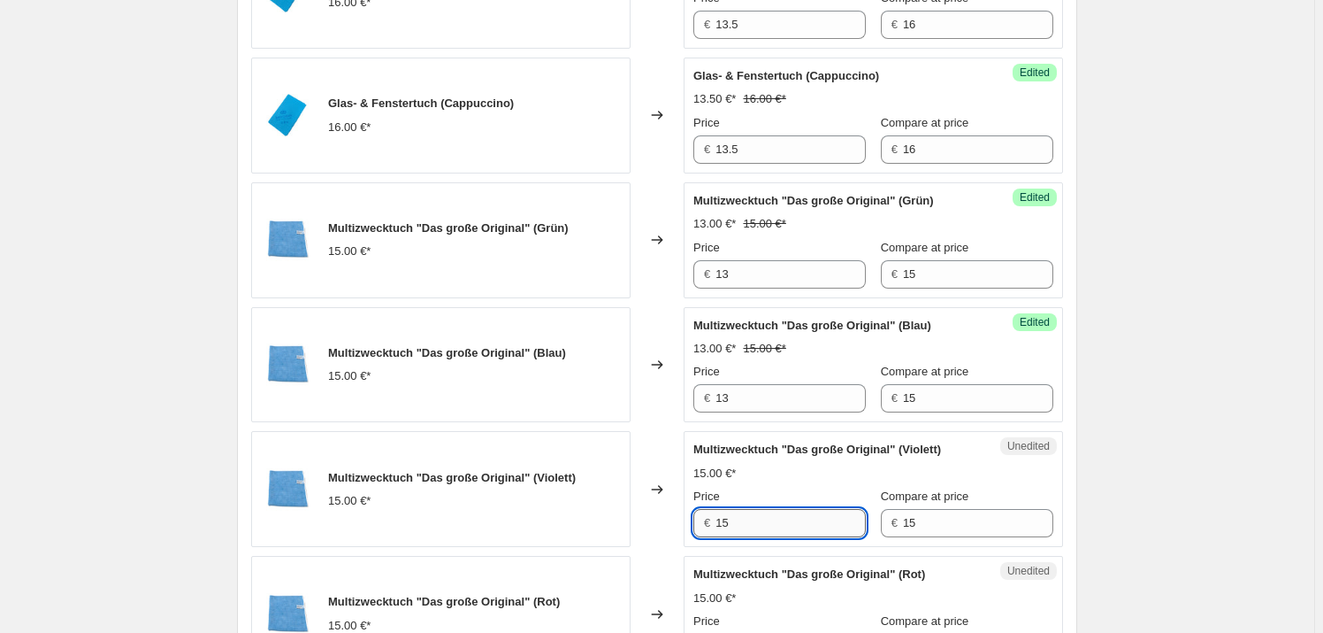
click at [816, 523] on input "15" at bounding box center [791, 523] width 150 height 28
type input "13"
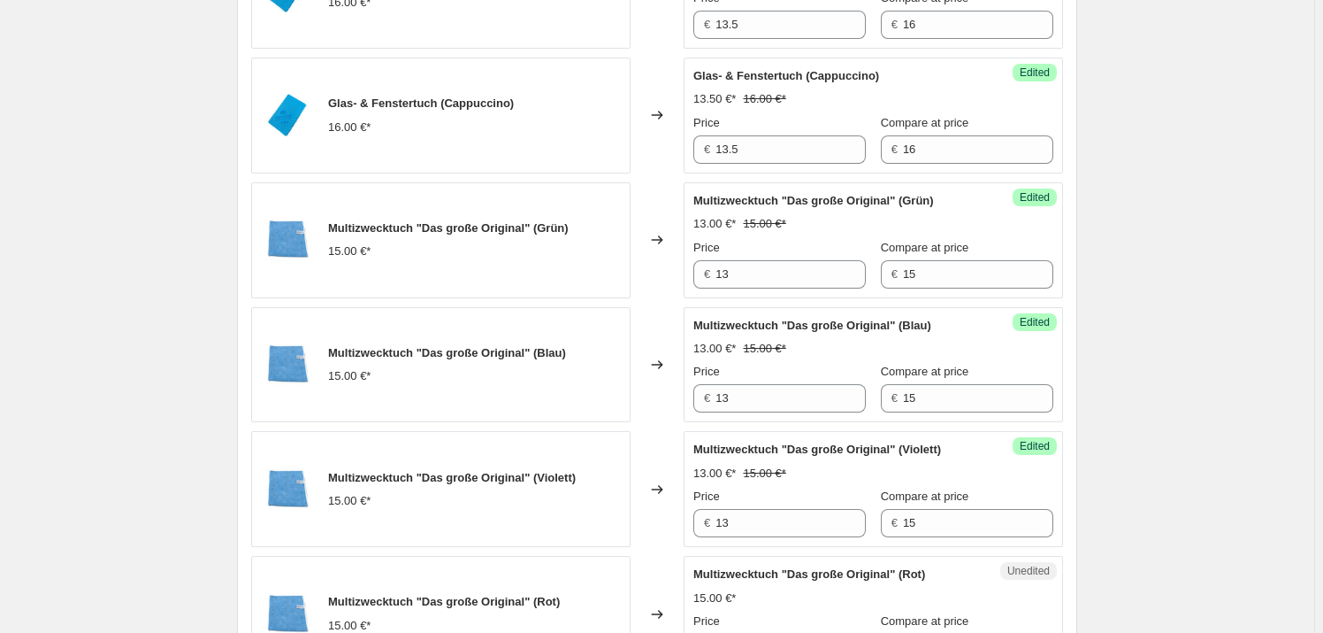
click at [802, 487] on div "Price" at bounding box center [780, 496] width 173 height 18
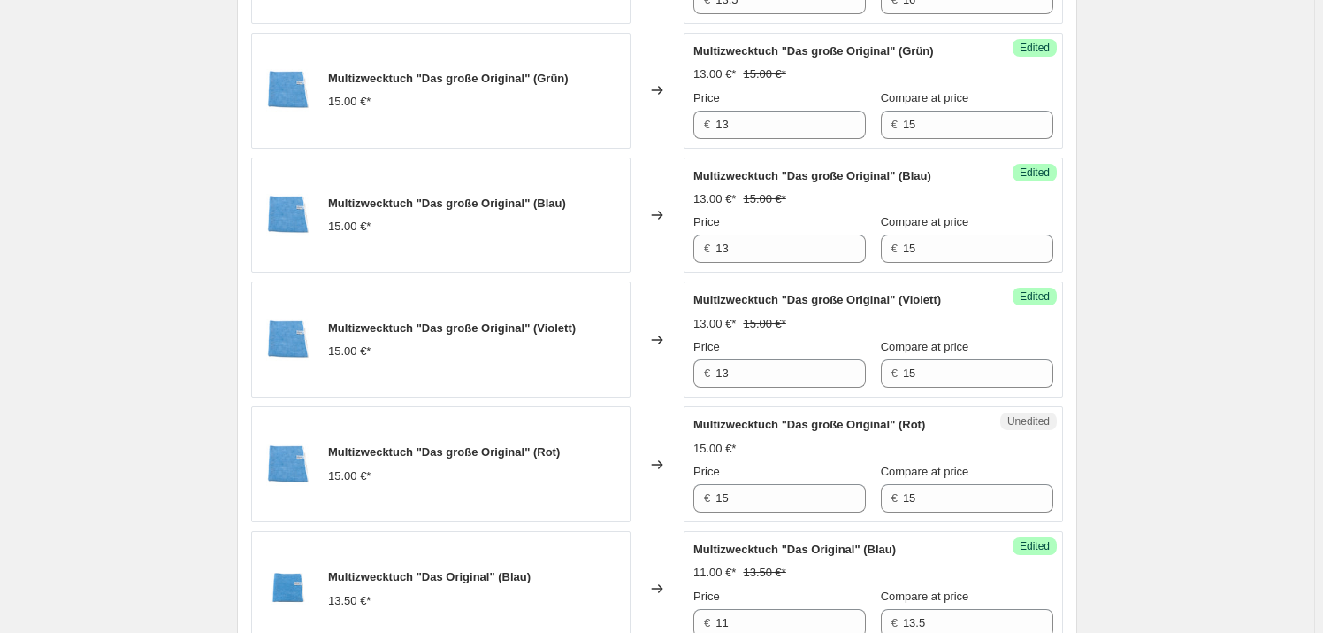
scroll to position [1608, 0]
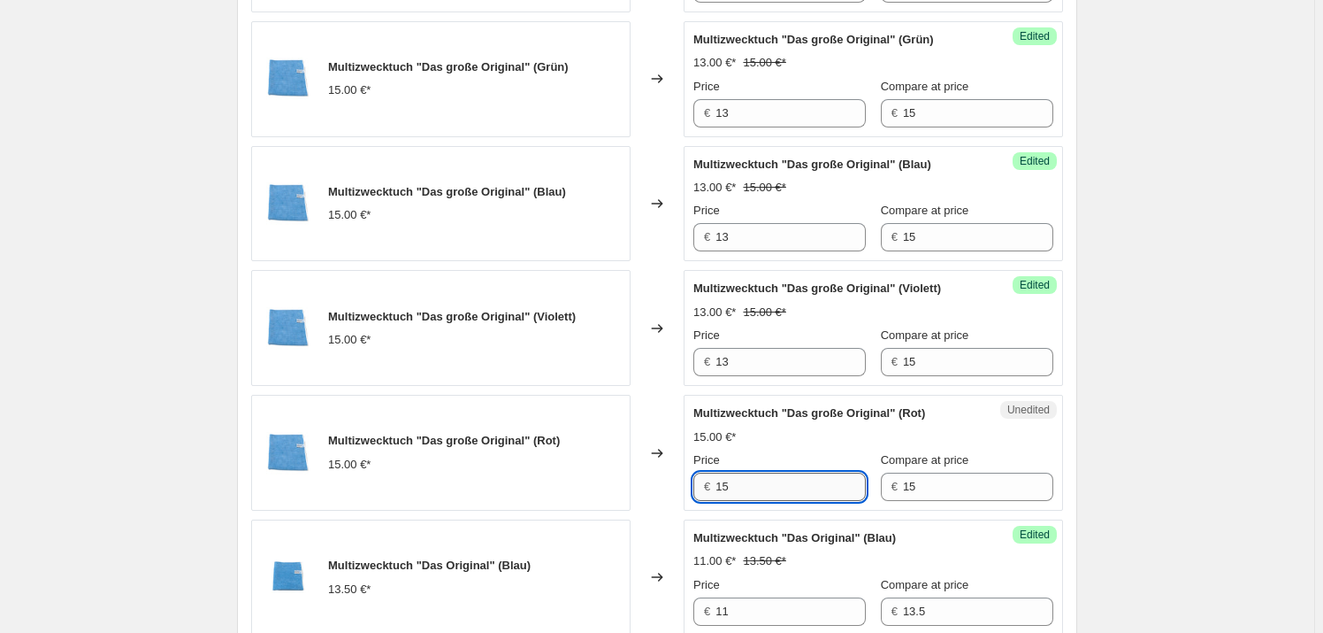
click at [759, 492] on input "15" at bounding box center [791, 486] width 150 height 28
type input "13"
click at [761, 423] on div "Multizwecktuch "Das große Original" (Rot) 13.00 €* 15.00 €* Price € 13 Compare …" at bounding box center [874, 452] width 360 height 96
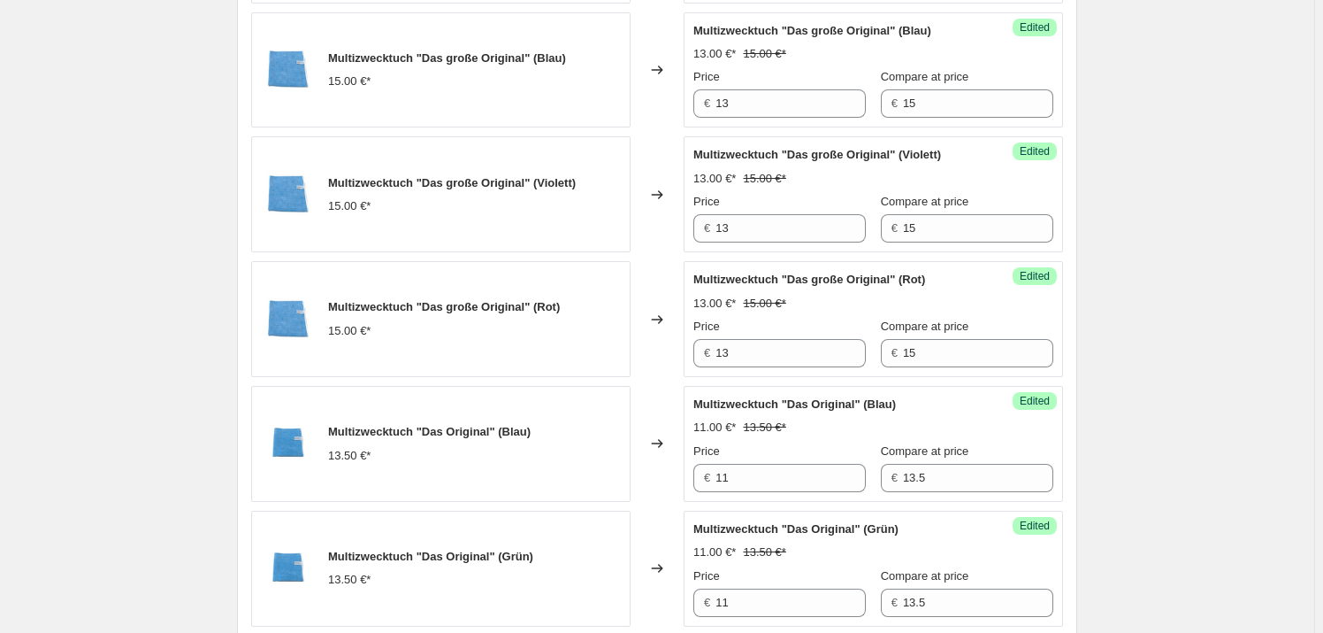
scroll to position [1769, 0]
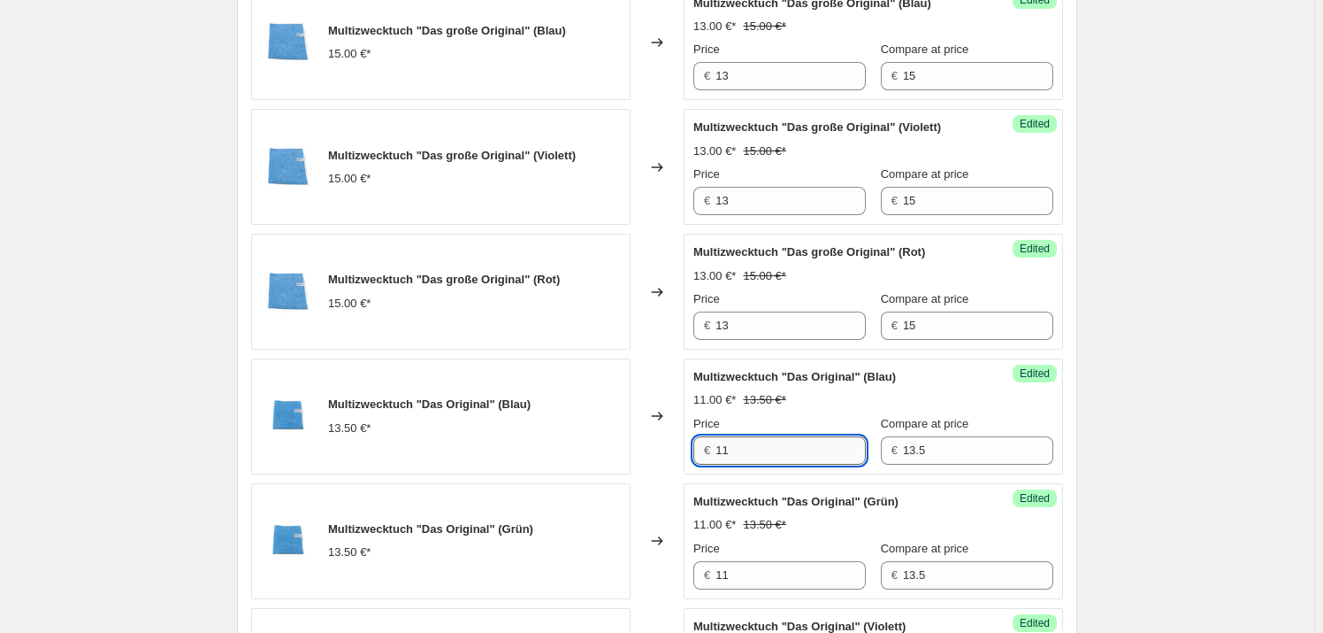
click at [756, 449] on input "11" at bounding box center [791, 450] width 150 height 28
click at [769, 478] on div "Multizwecktuch Saugwunder 18.00 €* Changed to Success Edited Multizwecktuch Sau…" at bounding box center [657, 229] width 812 height 2482
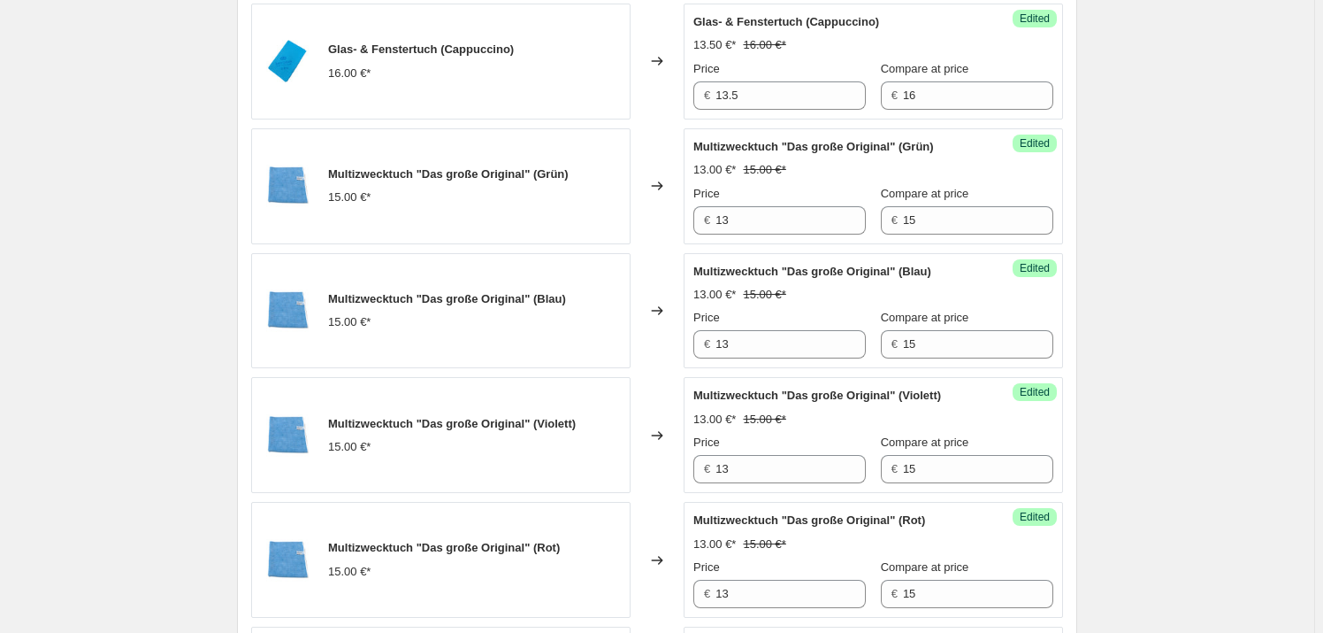
scroll to position [1528, 0]
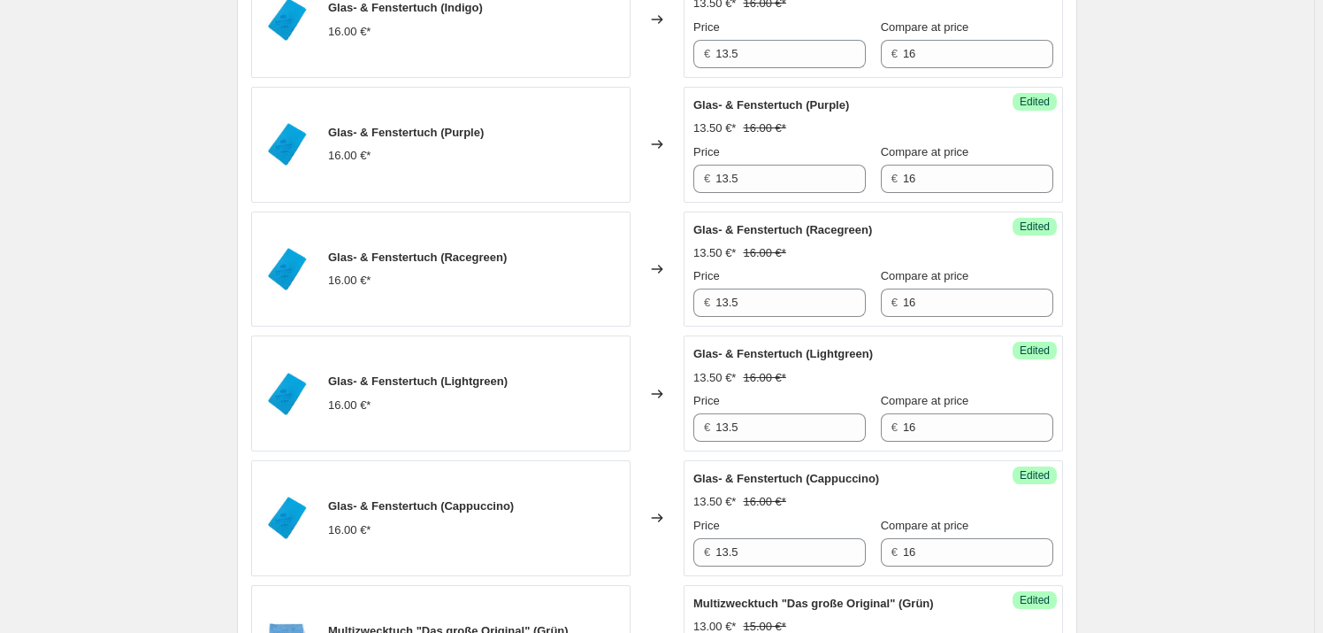
drag, startPoint x: 1058, startPoint y: 229, endPoint x: 1212, endPoint y: 142, distance: 176.7
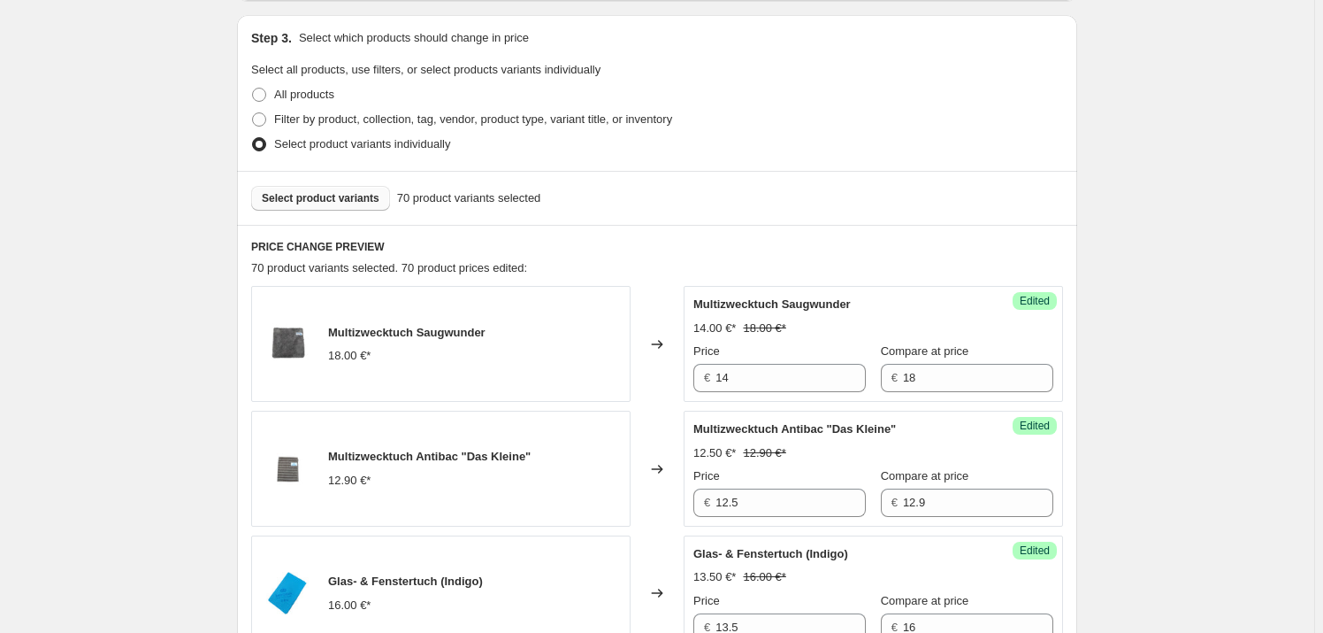
scroll to position [321, 0]
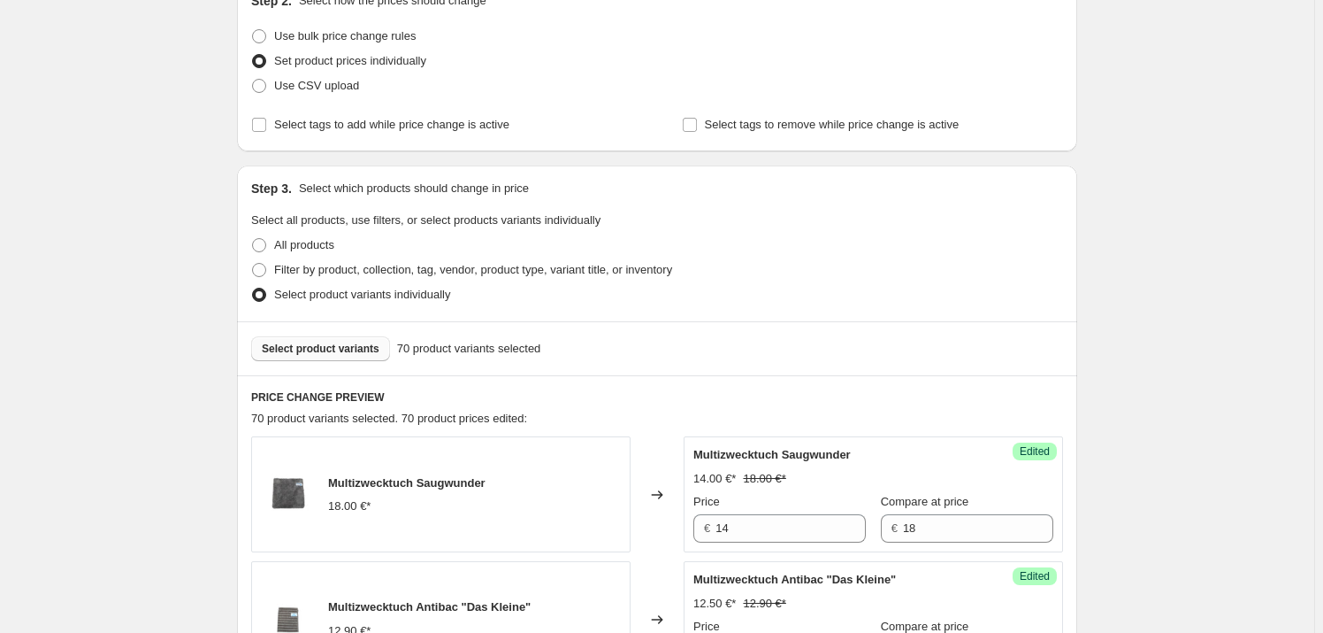
click at [356, 343] on span "Select product variants" at bounding box center [321, 348] width 118 height 14
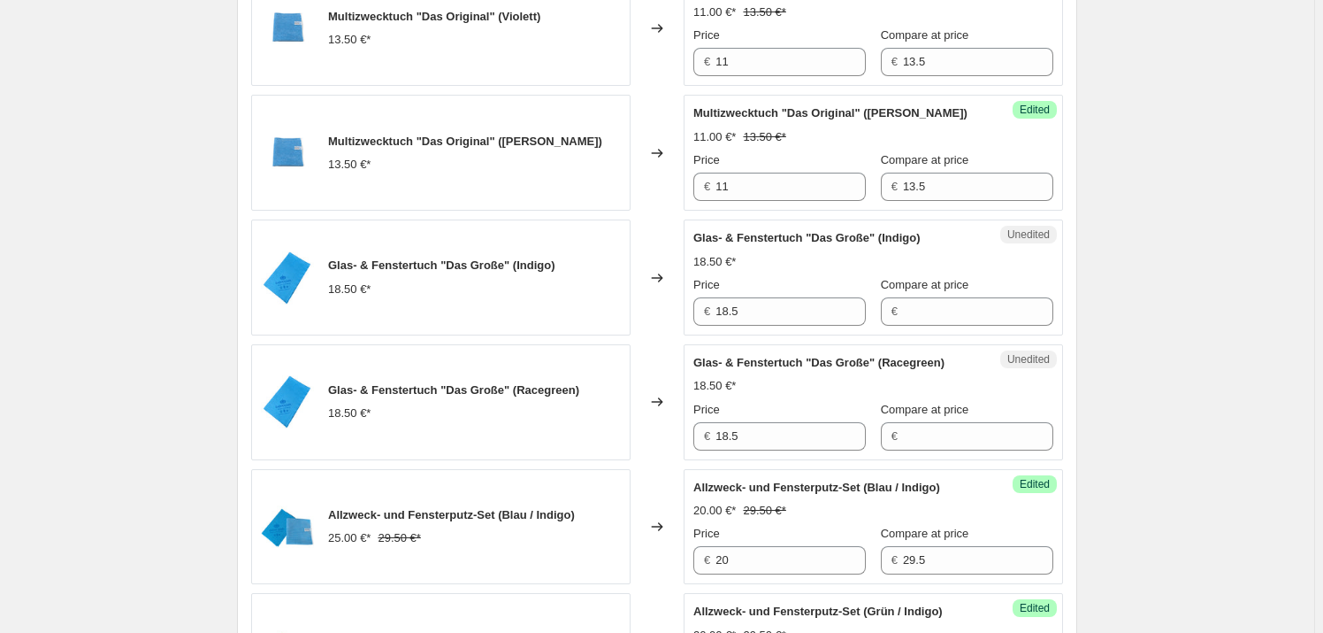
scroll to position [2413, 0]
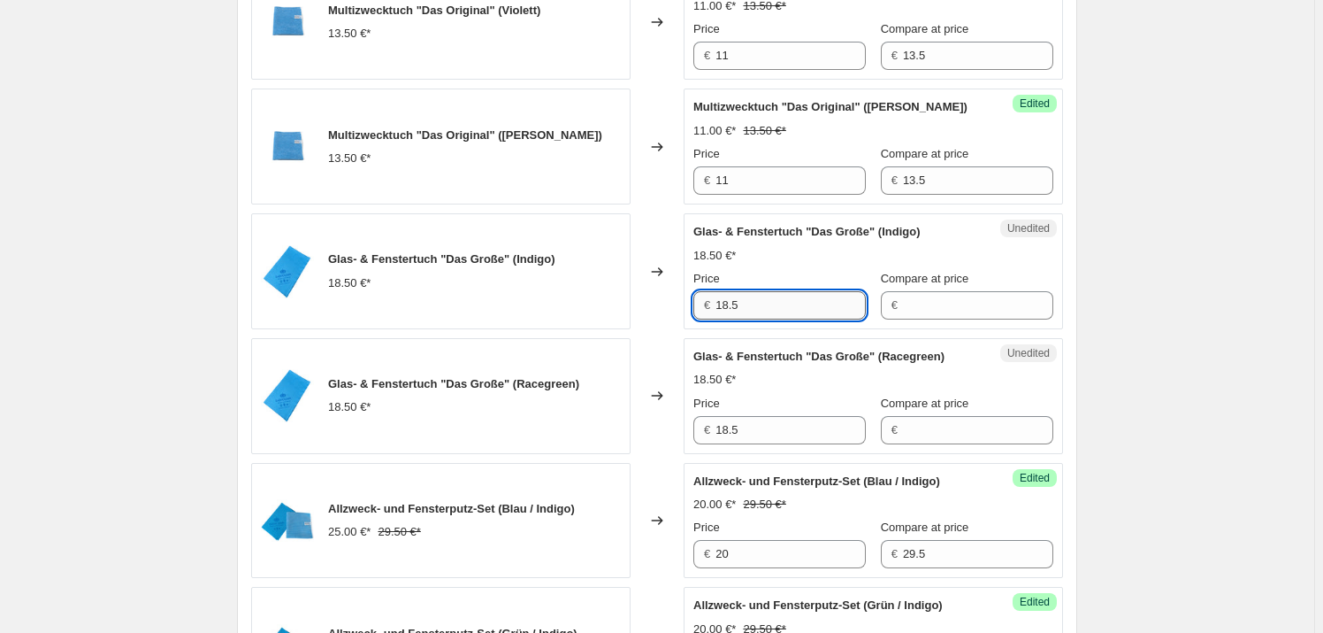
click at [768, 306] on input "18.5" at bounding box center [791, 305] width 150 height 28
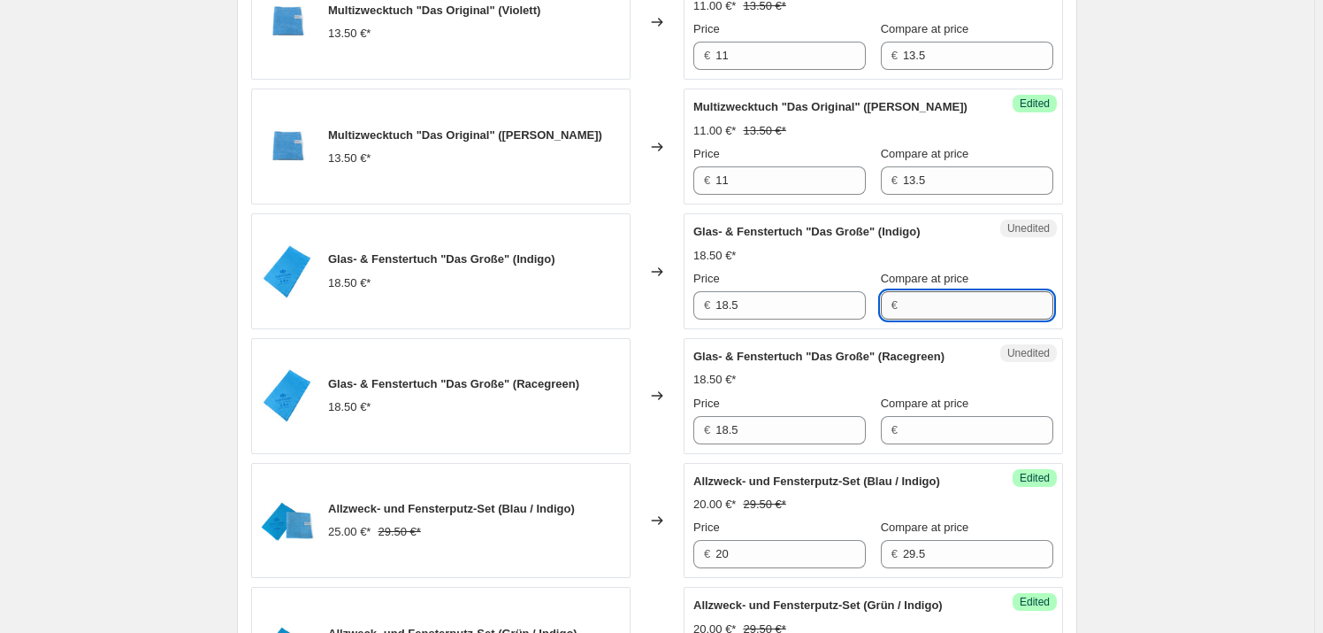
click at [916, 298] on input "Compare at price" at bounding box center [978, 305] width 150 height 28
type input "18.5"
click at [926, 439] on input "Compare at price" at bounding box center [978, 430] width 150 height 28
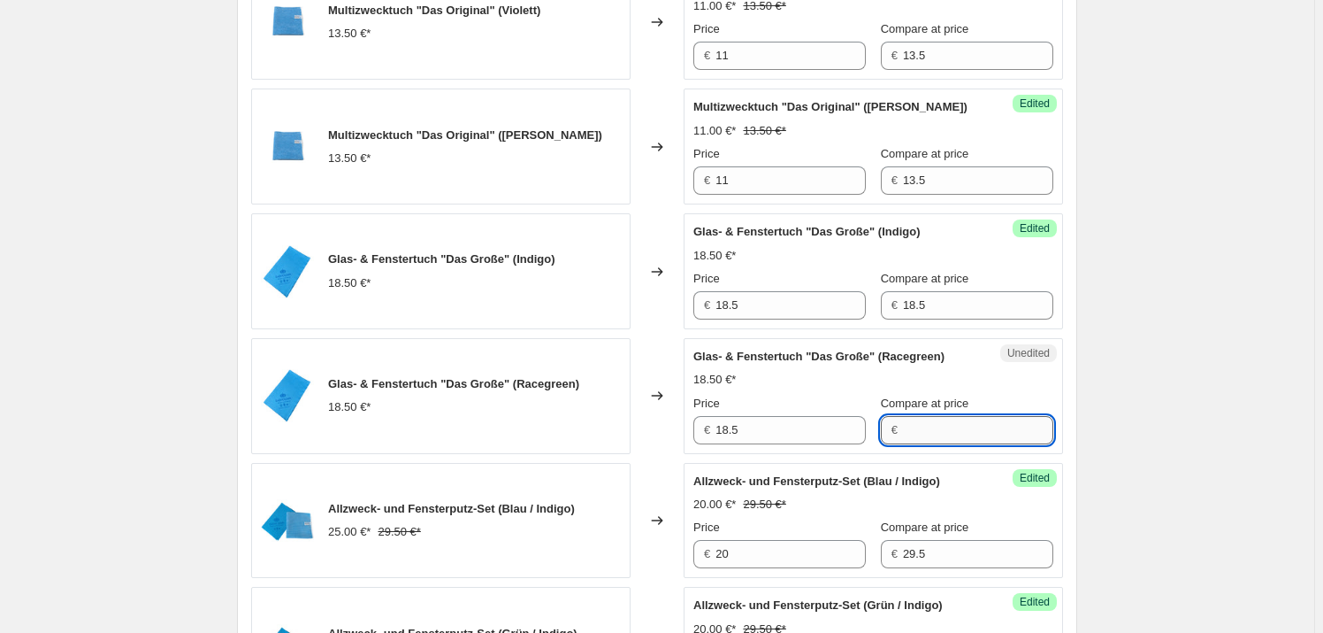
click at [926, 439] on input "Compare at price" at bounding box center [978, 430] width 150 height 28
click at [924, 439] on input "Compare at price" at bounding box center [978, 430] width 150 height 28
type input "18.5"
click at [820, 315] on input "18.5" at bounding box center [791, 305] width 150 height 28
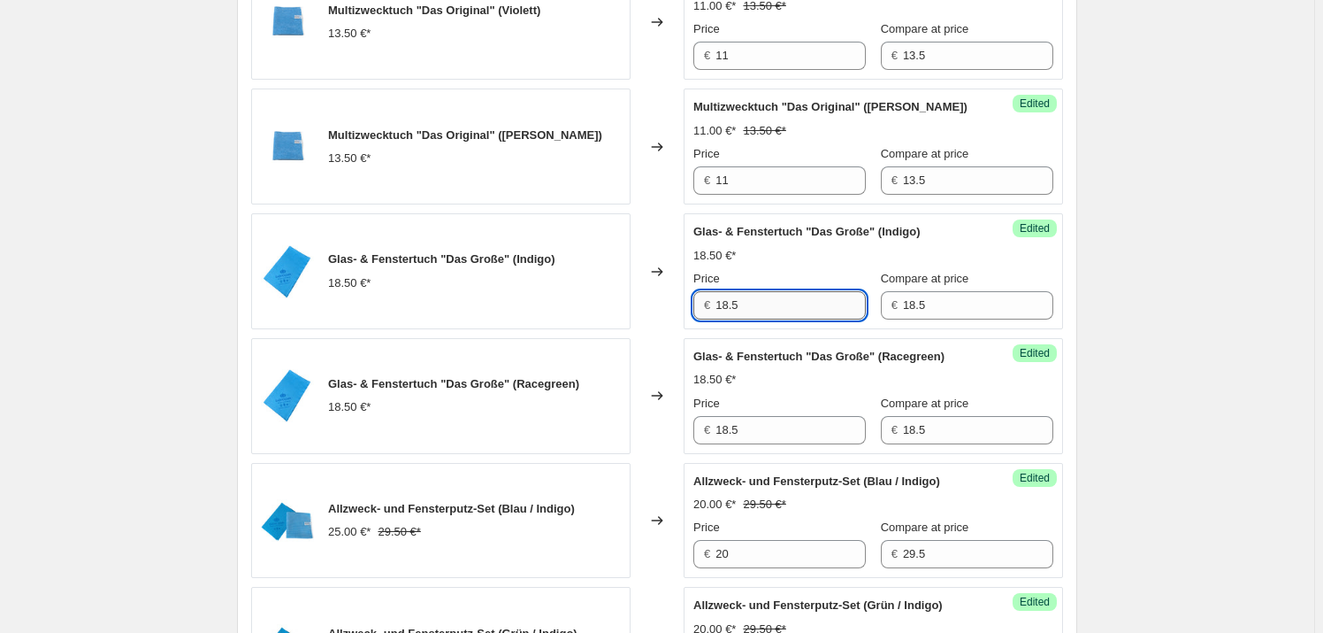
click at [820, 315] on input "18.5" at bounding box center [791, 305] width 150 height 28
type input "16"
click at [765, 476] on span "Allzweck- und Fensterputz-Set (Blau / Indigo)" at bounding box center [817, 480] width 247 height 13
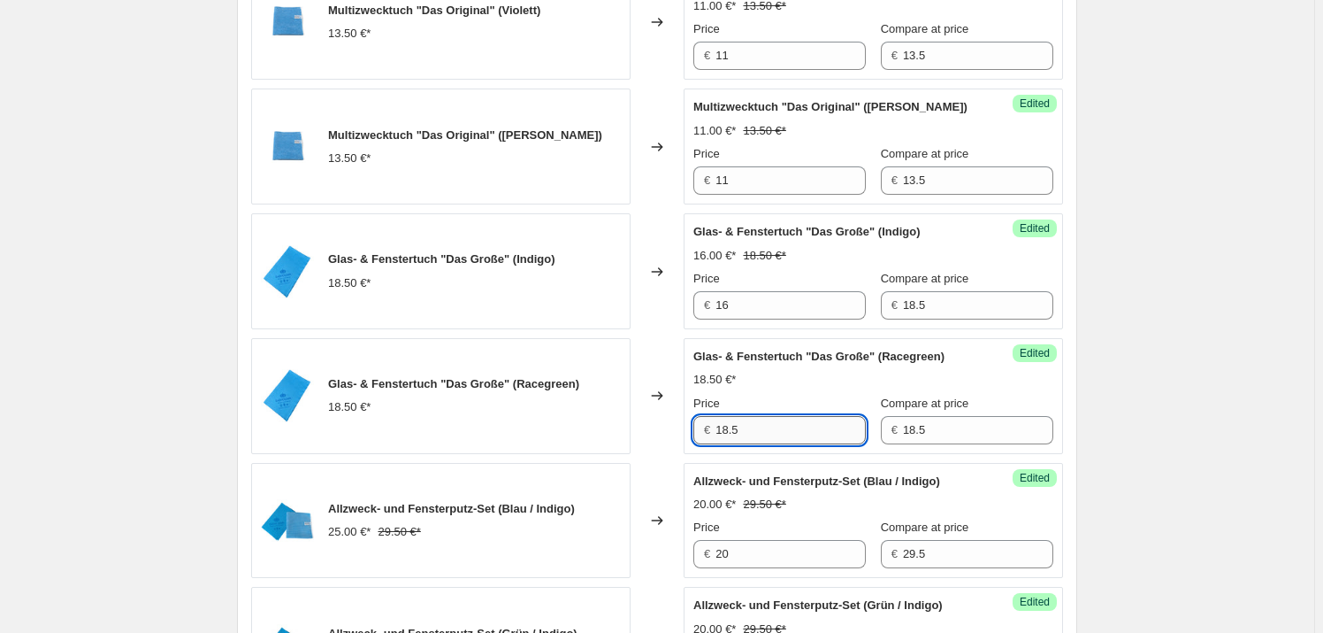
click at [752, 424] on input "18.5" at bounding box center [791, 430] width 150 height 28
type input "16"
click at [757, 375] on div "18.50 €*" at bounding box center [874, 380] width 360 height 18
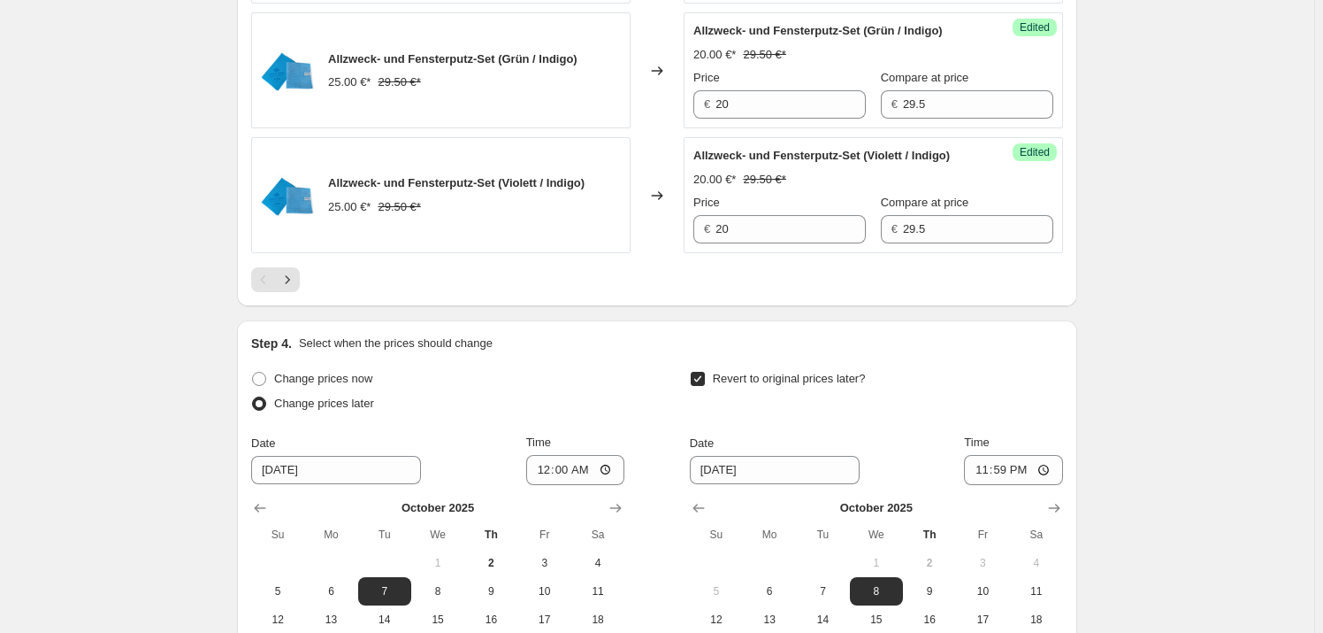
scroll to position [3217, 0]
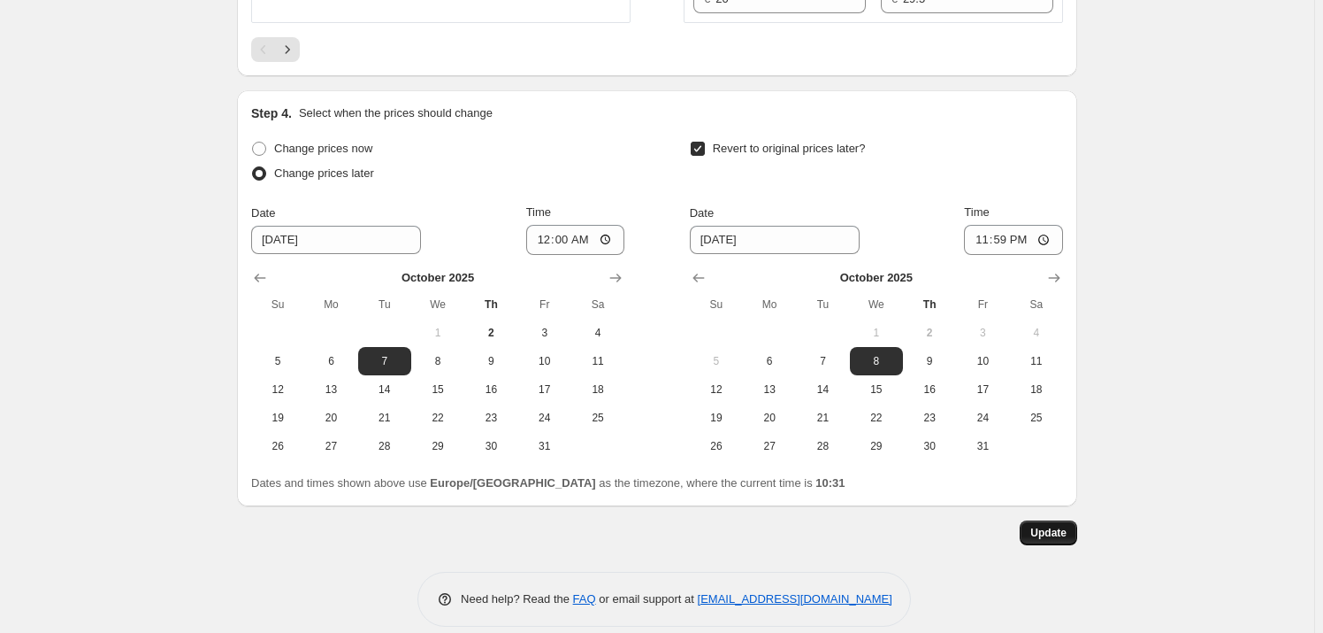
click at [1067, 528] on span "Update" at bounding box center [1049, 533] width 36 height 14
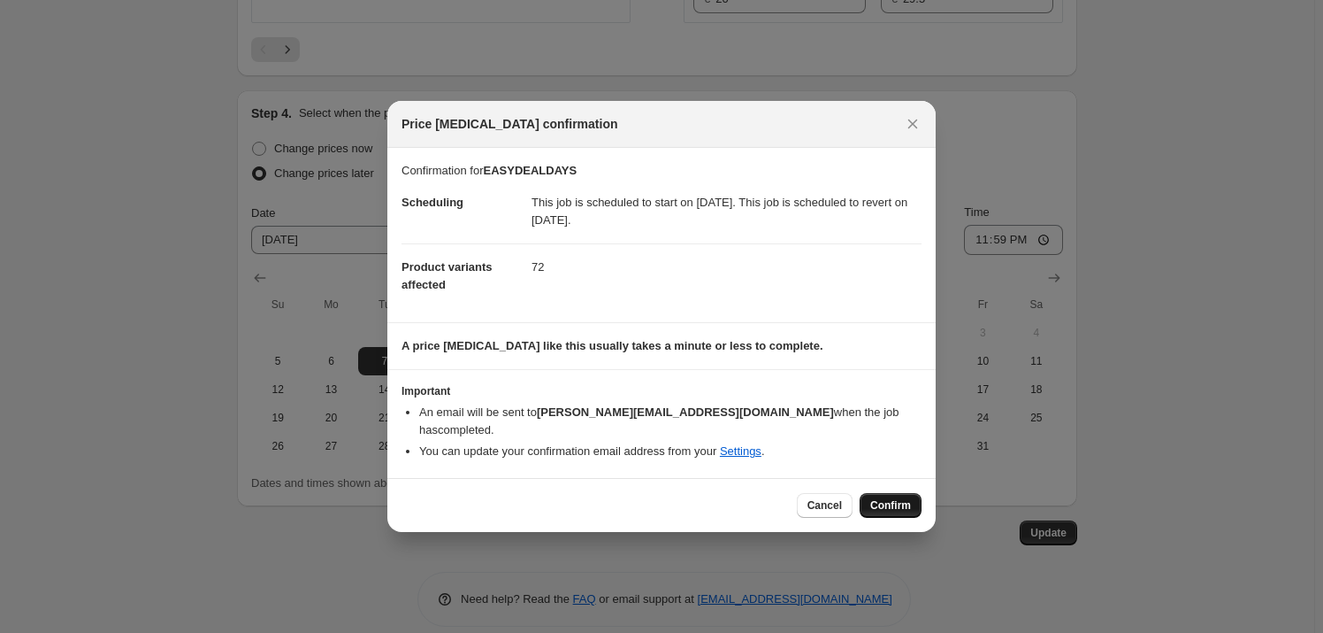
click at [885, 503] on span "Confirm" at bounding box center [891, 505] width 41 height 14
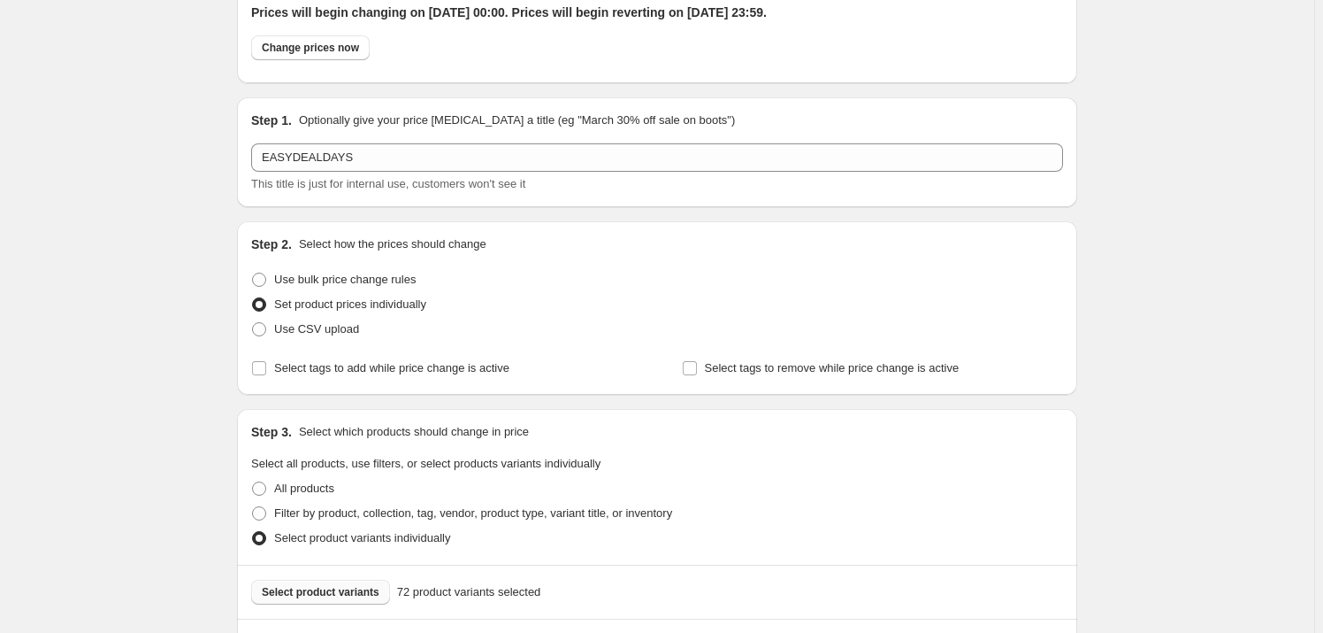
scroll to position [0, 0]
